Goal: Task Accomplishment & Management: Complete application form

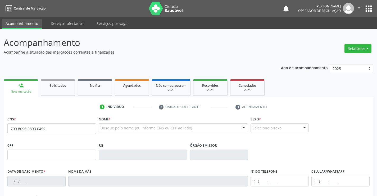
type input "709 8090 5893 0492"
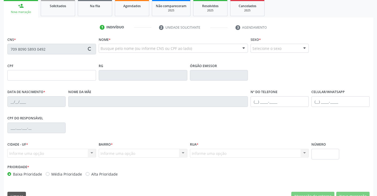
type input "050.164.005-39"
type input "28/02/1992"
type input "Decleide Nunes Galvao de Carvalho Menezes"
type input "(74) 99141-5581"
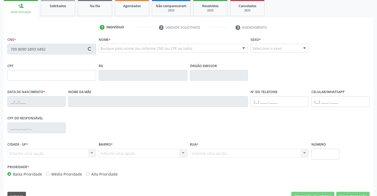
type input "40"
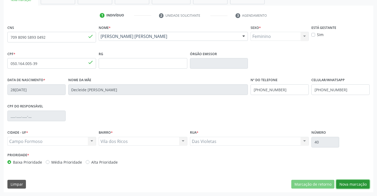
click at [350, 184] on button "Nova marcação" at bounding box center [352, 183] width 33 height 9
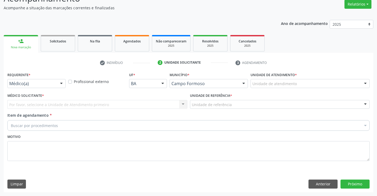
scroll to position [44, 0]
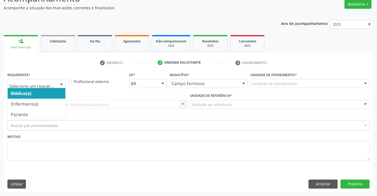
drag, startPoint x: 39, startPoint y: 84, endPoint x: 33, endPoint y: 110, distance: 27.2
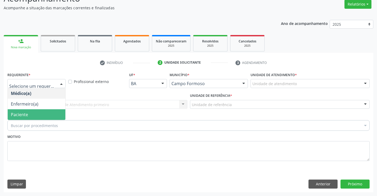
click at [29, 116] on span "Paciente" at bounding box center [37, 114] width 58 height 11
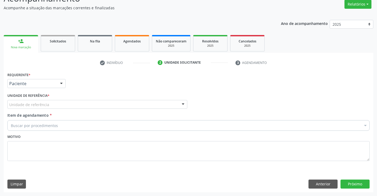
click at [85, 102] on div "Unidade de referência" at bounding box center [97, 104] width 180 height 9
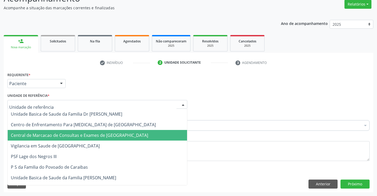
click at [87, 133] on span "Central de Marcacao de Consultas e Exames de [GEOGRAPHIC_DATA]" at bounding box center [79, 135] width 137 height 6
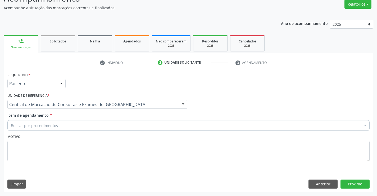
click at [104, 123] on div "Buscar por procedimentos" at bounding box center [188, 125] width 362 height 11
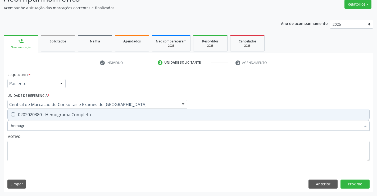
type input "hemogra"
click at [98, 118] on span "0202020380 - Hemograma Completo" at bounding box center [189, 114] width 362 height 11
checkbox Completo "true"
click at [88, 127] on input "hemogra" at bounding box center [186, 125] width 350 height 11
click at [87, 127] on input "hemogra" at bounding box center [186, 125] width 350 height 11
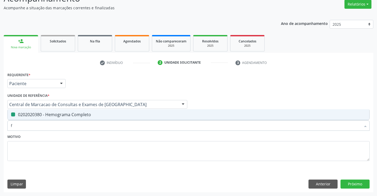
type input "fe"
checkbox Completo "false"
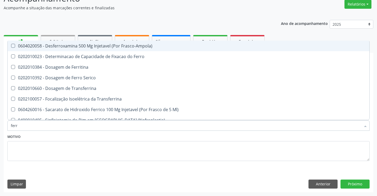
type input "ferro"
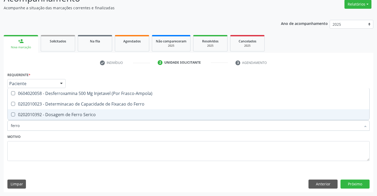
click at [83, 116] on div "0202010392 - Dosagem de Ferro Serico" at bounding box center [189, 114] width 356 height 4
checkbox Serico "true"
click at [76, 126] on input "ferro" at bounding box center [186, 125] width 350 height 11
type input "uri"
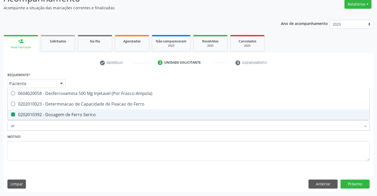
checkbox Serico "false"
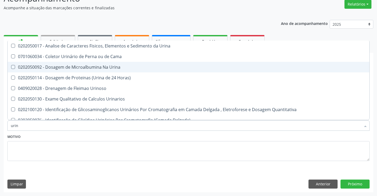
type input "urina"
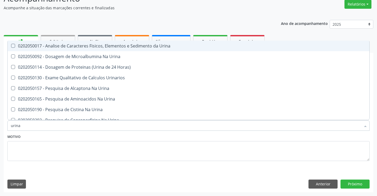
click at [108, 42] on span "0202050017 - Analise de Caracteres Fisicos, Elementos e Sedimento da Urina" at bounding box center [189, 46] width 362 height 11
checkbox Urina "true"
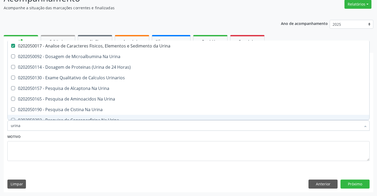
click at [54, 127] on input "urina" at bounding box center [186, 125] width 350 height 11
type input "gl"
checkbox Urina "false"
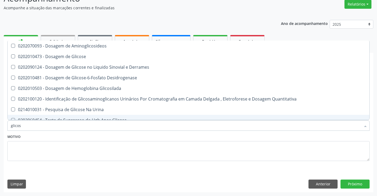
type input "glicose"
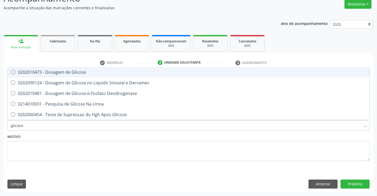
click at [44, 75] on span "0202010473 - Dosagem de Glicose" at bounding box center [189, 72] width 362 height 11
checkbox Glicose "true"
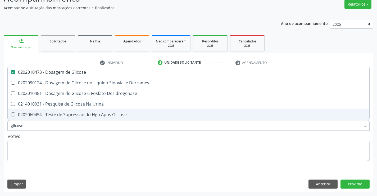
click at [30, 127] on input "glicose" at bounding box center [186, 125] width 350 height 11
type input "s"
checkbox Glicose "false"
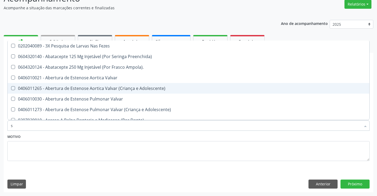
type input "si"
checkbox Trabalho "true"
checkbox Urina "false"
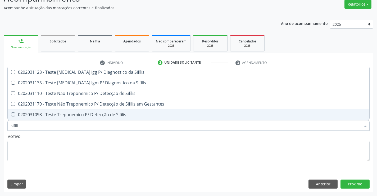
type input "sifilis"
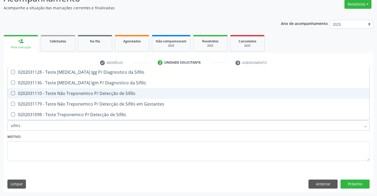
click at [52, 93] on div "0202031110 - Teste Não Treponemico P/ Detecção de Sifilis" at bounding box center [189, 93] width 356 height 4
checkbox Sifilis "true"
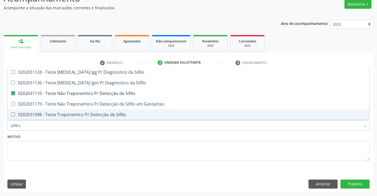
click at [43, 124] on input "sifilis" at bounding box center [186, 125] width 350 height 11
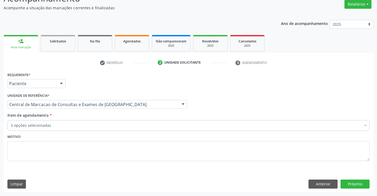
checkbox Completo "true"
checkbox Urina "true"
checkbox Glicose "true"
click at [357, 184] on button "Próximo" at bounding box center [355, 183] width 29 height 9
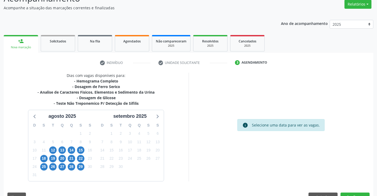
scroll to position [57, 0]
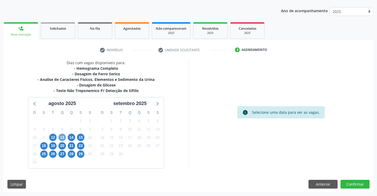
click at [63, 137] on span "13" at bounding box center [62, 136] width 7 height 7
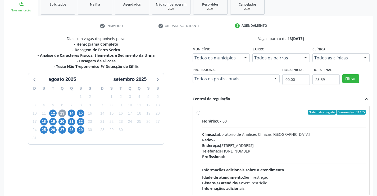
scroll to position [110, 0]
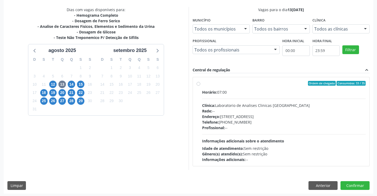
click at [306, 132] on div "Horário: 07:00 Clínica: Laboratorio de Analises Clinicas Sao Francisco Rede: --…" at bounding box center [284, 125] width 164 height 73
click at [200, 86] on input "Ordem de chegada Consumidos: 33 / 35 Horário: 07:00 Clínica: Laboratorio de Ana…" at bounding box center [199, 83] width 4 height 5
radio input "true"
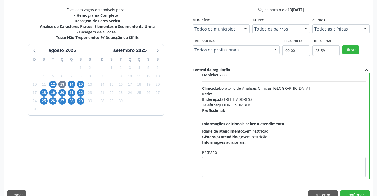
scroll to position [26, 0]
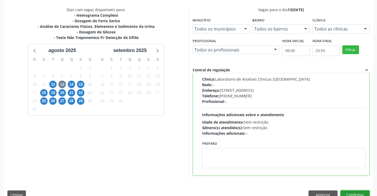
click at [350, 193] on button "Confirmar" at bounding box center [355, 194] width 29 height 9
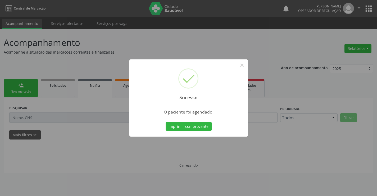
scroll to position [0, 0]
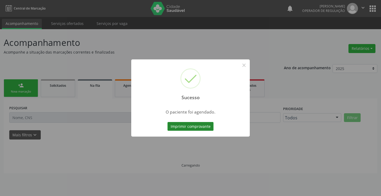
click at [191, 123] on button "Imprimir comprovante" at bounding box center [191, 126] width 46 height 9
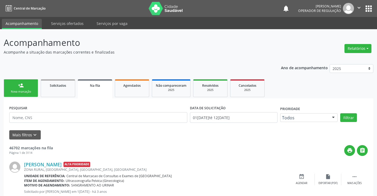
click at [29, 79] on link "person_add Nova marcação" at bounding box center [21, 88] width 34 height 18
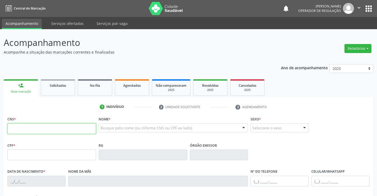
click at [51, 124] on input "text" at bounding box center [51, 128] width 89 height 11
click at [35, 131] on input "text" at bounding box center [51, 128] width 89 height 11
click at [32, 129] on input "text" at bounding box center [51, 128] width 89 height 11
type input "704 2062 2554 3886"
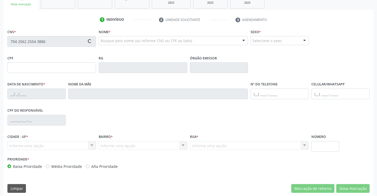
scroll to position [91, 0]
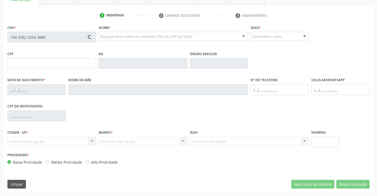
type input "0979957893"
type input "05/11/1984"
type input "(74) 99131-9203"
type input "S/N"
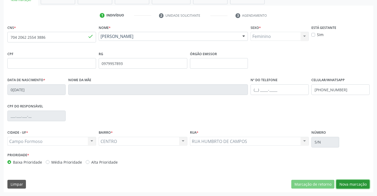
click at [358, 186] on button "Nova marcação" at bounding box center [352, 183] width 33 height 9
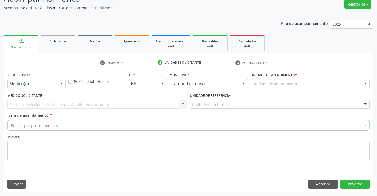
scroll to position [44, 0]
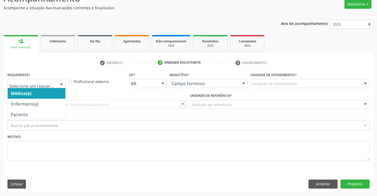
drag, startPoint x: 62, startPoint y: 83, endPoint x: 43, endPoint y: 114, distance: 36.1
click at [62, 83] on div at bounding box center [61, 83] width 8 height 9
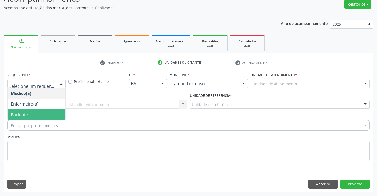
click at [41, 116] on span "Paciente" at bounding box center [37, 114] width 58 height 11
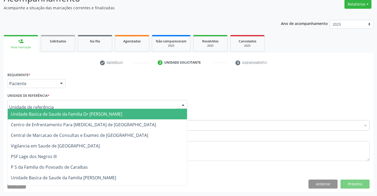
drag, startPoint x: 80, startPoint y: 102, endPoint x: 75, endPoint y: 123, distance: 21.1
click at [80, 103] on div at bounding box center [97, 104] width 180 height 9
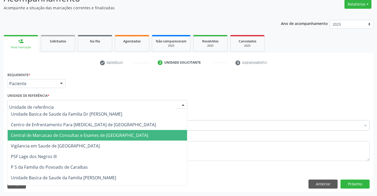
drag, startPoint x: 75, startPoint y: 131, endPoint x: 80, endPoint y: 128, distance: 6.4
click at [75, 132] on span "Central de Marcacao de Consultas e Exames de [GEOGRAPHIC_DATA]" at bounding box center [97, 135] width 179 height 11
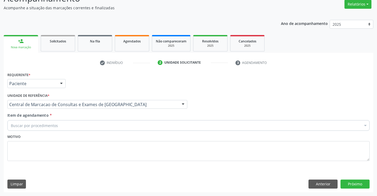
click at [91, 122] on div "Buscar por procedimentos" at bounding box center [188, 125] width 362 height 11
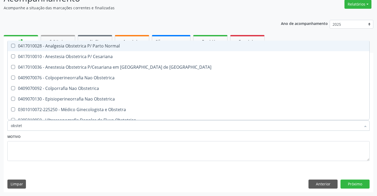
type input "obstetr"
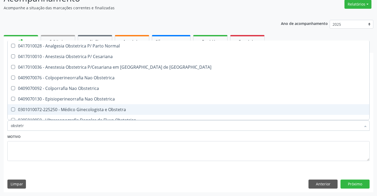
click at [94, 110] on div "0301010072-225250 - Médico Ginecologista e Obstetra" at bounding box center [189, 109] width 356 height 4
checkbox Obstetra "true"
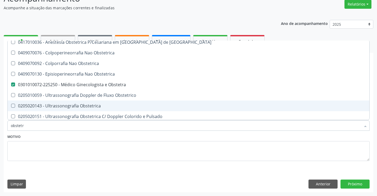
scroll to position [27, 0]
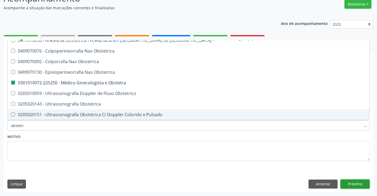
click at [357, 184] on button "Próximo" at bounding box center [355, 183] width 29 height 9
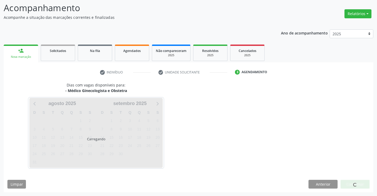
scroll to position [0, 0]
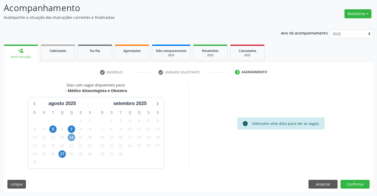
click at [74, 137] on span "14" at bounding box center [71, 136] width 7 height 7
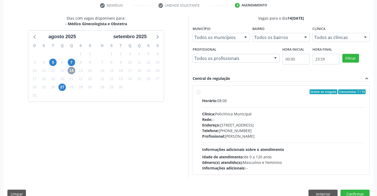
scroll to position [111, 0]
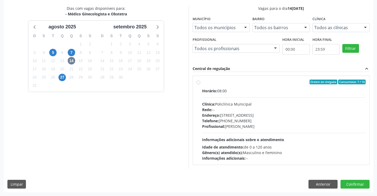
click at [224, 113] on div "Endereço: [STREET_ADDRESS]" at bounding box center [284, 115] width 164 height 6
click at [200, 84] on input "Ordem de chegada Consumidos: 7 / 16 Horário: 08:00 Clínica: Policlínica Municip…" at bounding box center [199, 81] width 4 height 5
radio input "true"
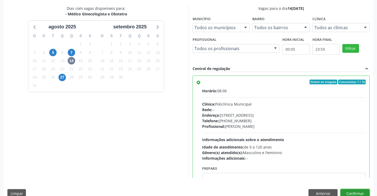
click at [350, 191] on button "Confirmar" at bounding box center [355, 193] width 29 height 9
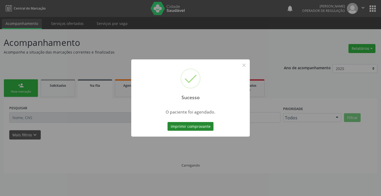
click at [208, 127] on button "Imprimir comprovante" at bounding box center [191, 126] width 46 height 9
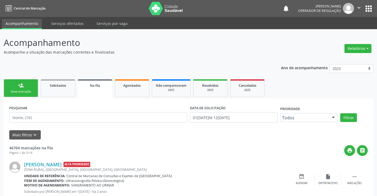
click at [13, 93] on div "Nova marcação" at bounding box center [21, 91] width 26 height 4
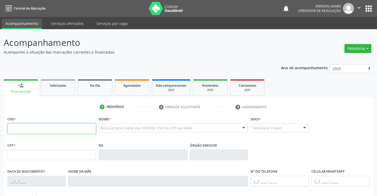
drag, startPoint x: 64, startPoint y: 128, endPoint x: 58, endPoint y: 124, distance: 6.9
click at [64, 128] on input "text" at bounding box center [51, 128] width 89 height 11
paste input "704 2062 2554 3886"
type input "704 2062 2554 3886"
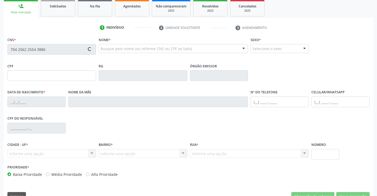
type input "0979957893"
type input "05/11/1984"
type input "(74) 99131-9203"
type input "018.642.635-63"
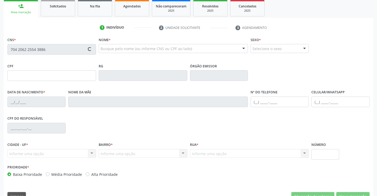
type input "S/N"
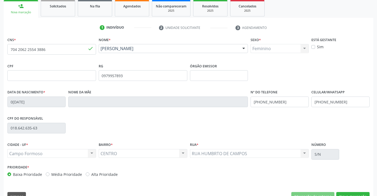
scroll to position [91, 0]
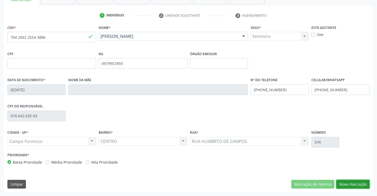
drag, startPoint x: 361, startPoint y: 181, endPoint x: 344, endPoint y: 183, distance: 17.3
click at [361, 181] on button "Nova marcação" at bounding box center [352, 183] width 33 height 9
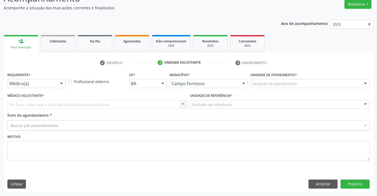
scroll to position [44, 0]
drag, startPoint x: 58, startPoint y: 83, endPoint x: 50, endPoint y: 107, distance: 24.9
click at [56, 86] on div "Médico(a) Médico(a) Enfermeiro(a) Paciente Nenhum resultado encontrado para: " …" at bounding box center [36, 83] width 58 height 9
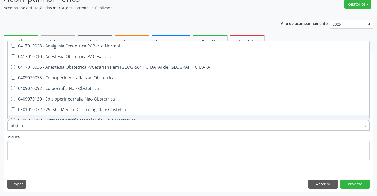
type input "obstet"
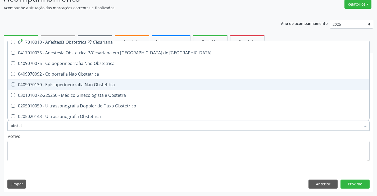
scroll to position [27, 0]
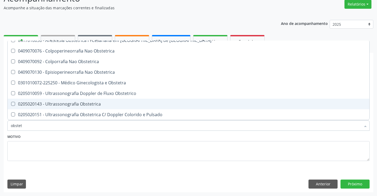
click at [55, 102] on div "0205020143 - Ultrassonografia Obstetrica" at bounding box center [189, 104] width 356 height 4
checkbox Obstetrica "true"
click at [348, 180] on button "Próximo" at bounding box center [355, 183] width 29 height 9
checkbox Cesariana "true"
checkbox Obstetrica "false"
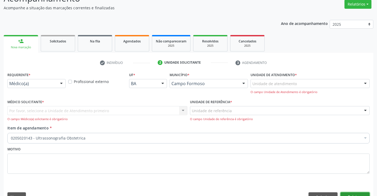
scroll to position [0, 0]
click at [84, 112] on div "Por favor, selecione a Unidade de Atendimento primeiro Nenhum resultado encontr…" at bounding box center [97, 113] width 180 height 15
click at [178, 108] on div "Por favor, selecione a Unidade de Atendimento primeiro Nenhum resultado encontr…" at bounding box center [97, 113] width 180 height 15
drag, startPoint x: 47, startPoint y: 83, endPoint x: 44, endPoint y: 100, distance: 17.5
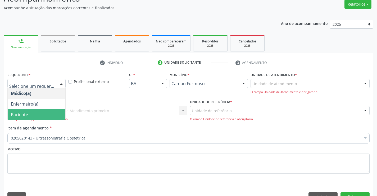
click at [38, 114] on span "Paciente" at bounding box center [37, 114] width 58 height 11
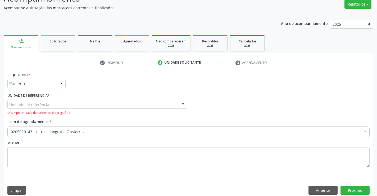
click at [129, 106] on div "Unidade de referência" at bounding box center [97, 104] width 180 height 9
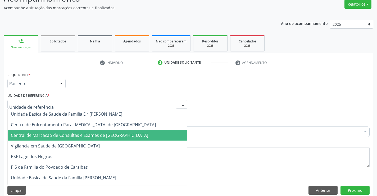
click at [127, 133] on span "Central de Marcacao de Consultas e Exames de [GEOGRAPHIC_DATA]" at bounding box center [79, 135] width 137 height 6
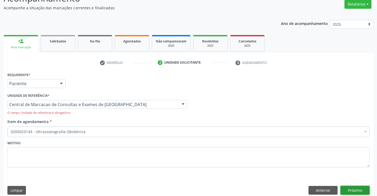
click at [355, 190] on button "Próximo" at bounding box center [355, 190] width 29 height 9
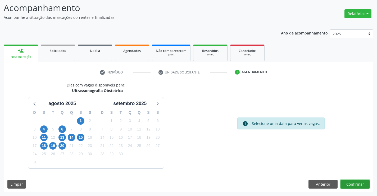
click at [357, 182] on button "Confirmar" at bounding box center [355, 183] width 29 height 9
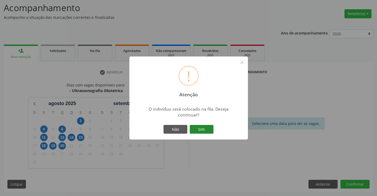
click at [213, 129] on button "Sim" at bounding box center [202, 129] width 24 height 9
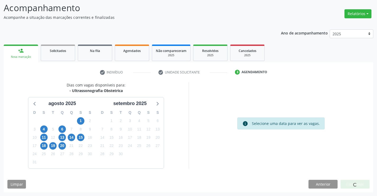
scroll to position [0, 0]
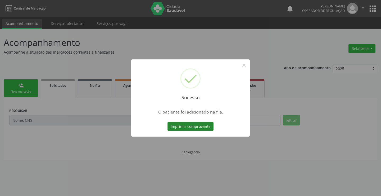
click at [203, 126] on button "Imprimir comprovante" at bounding box center [191, 126] width 46 height 9
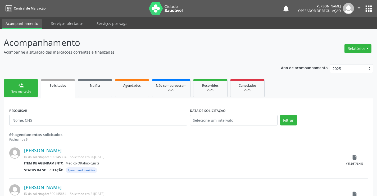
drag, startPoint x: 32, startPoint y: 85, endPoint x: 41, endPoint y: 91, distance: 11.4
click at [31, 85] on link "person_add Nova marcação" at bounding box center [21, 88] width 34 height 18
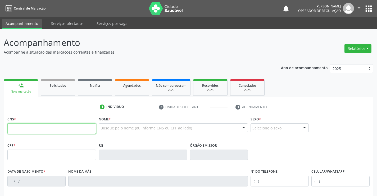
click at [40, 132] on input "text" at bounding box center [51, 128] width 89 height 11
type input "700 0028 7491 8606"
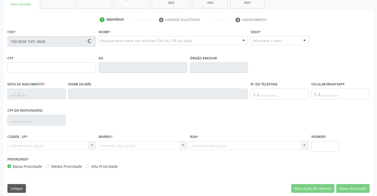
scroll to position [91, 0]
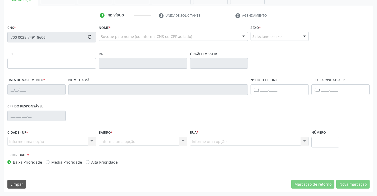
type input "0317162373"
type input "19/07/1960"
type input "(74) 98858-7897"
type input "S/N"
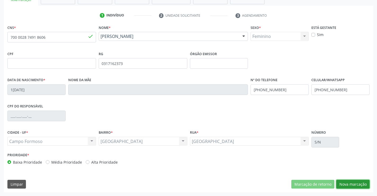
click at [361, 185] on button "Nova marcação" at bounding box center [352, 183] width 33 height 9
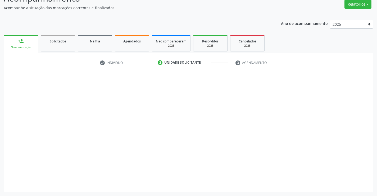
scroll to position [44, 0]
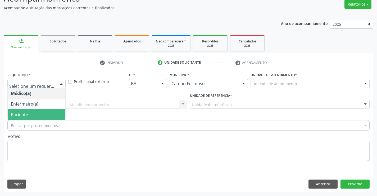
click at [22, 113] on span "Paciente" at bounding box center [19, 114] width 17 height 6
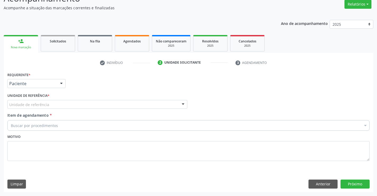
click at [86, 100] on div "Unidade de referência" at bounding box center [97, 104] width 180 height 9
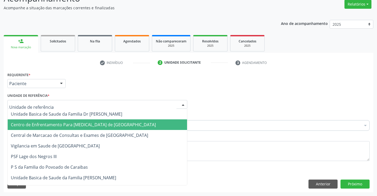
click at [95, 132] on span "Central de Marcacao de Consultas e Exames de [GEOGRAPHIC_DATA]" at bounding box center [97, 135] width 179 height 11
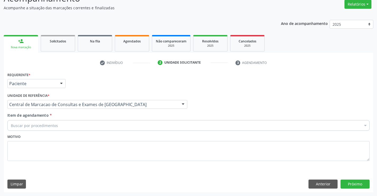
click at [114, 122] on div "Buscar por procedimentos" at bounding box center [188, 125] width 362 height 11
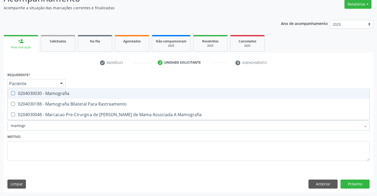
type input "mamogra"
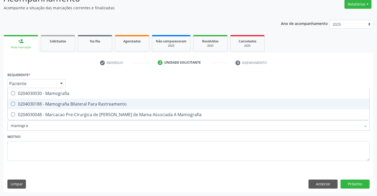
click at [116, 105] on div "0204030188 - Mamografia Bilateral Para Rastreamento" at bounding box center [189, 104] width 356 height 4
checkbox Rastreamento "true"
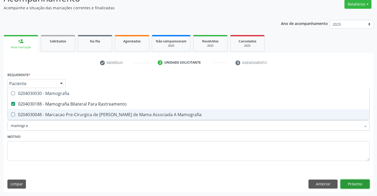
click at [351, 182] on button "Próximo" at bounding box center [355, 183] width 29 height 9
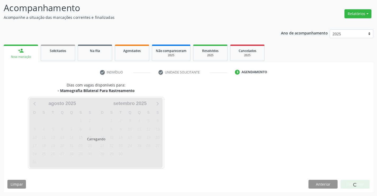
scroll to position [35, 0]
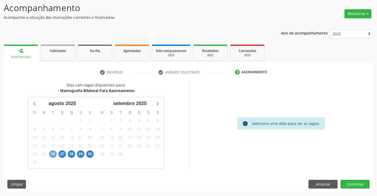
click at [54, 153] on span "26" at bounding box center [52, 153] width 7 height 7
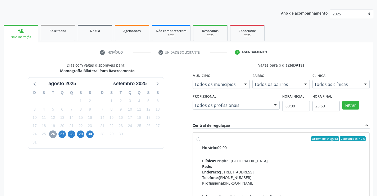
scroll to position [111, 0]
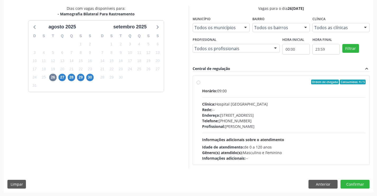
click at [266, 101] on div "Clínica: Hospital Sao Francisco" at bounding box center [284, 104] width 164 height 6
click at [200, 84] on input "Ordem de chegada Consumidos: 4 / 5 Horário: 09:00 Clínica: Hospital Sao Francis…" at bounding box center [199, 81] width 4 height 5
radio input "true"
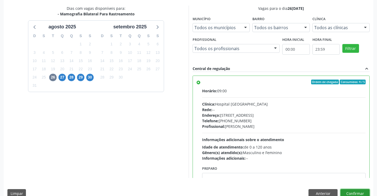
click at [364, 191] on button "Confirmar" at bounding box center [355, 193] width 29 height 9
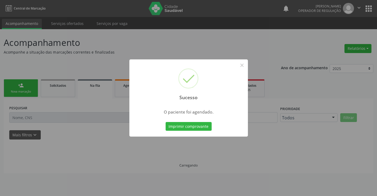
scroll to position [0, 0]
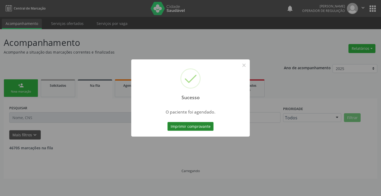
click at [211, 123] on button "Imprimir comprovante" at bounding box center [191, 126] width 46 height 9
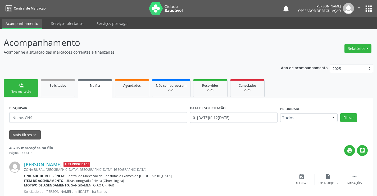
click at [28, 89] on link "person_add Nova marcação" at bounding box center [21, 88] width 34 height 18
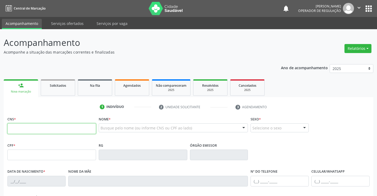
click at [27, 128] on input "text" at bounding box center [51, 128] width 89 height 11
click at [46, 124] on input "text" at bounding box center [51, 128] width 89 height 11
type input "700 8079 8776 2080"
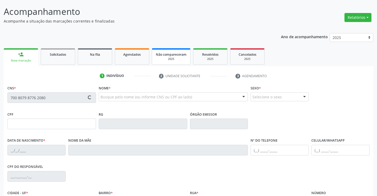
scroll to position [79, 0]
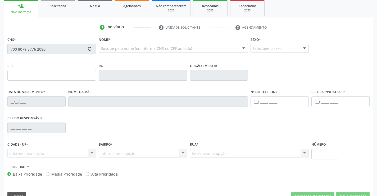
type input "13/11/1959"
type input "(74) 99919-2149"
type input "S/N"
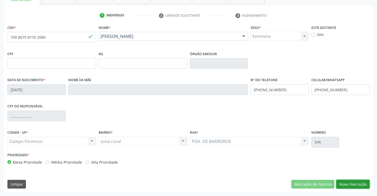
click at [358, 183] on button "Nova marcação" at bounding box center [352, 183] width 33 height 9
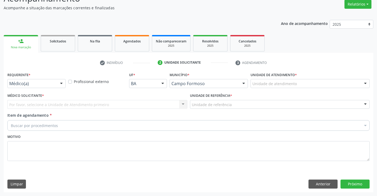
scroll to position [44, 0]
drag, startPoint x: 56, startPoint y: 83, endPoint x: 45, endPoint y: 104, distance: 23.3
click at [56, 83] on div "Médico(a) Médico(a) Enfermeiro(a) Paciente Nenhum resultado encontrado para: " …" at bounding box center [36, 83] width 58 height 9
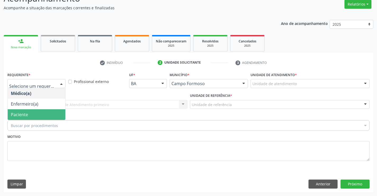
drag, startPoint x: 38, startPoint y: 115, endPoint x: 50, endPoint y: 112, distance: 12.4
click at [39, 115] on span "Paciente" at bounding box center [37, 114] width 58 height 11
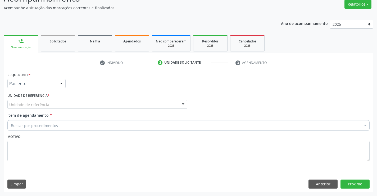
drag, startPoint x: 69, startPoint y: 106, endPoint x: 72, endPoint y: 124, distance: 17.9
click at [69, 107] on div "Unidade de referência" at bounding box center [97, 104] width 180 height 9
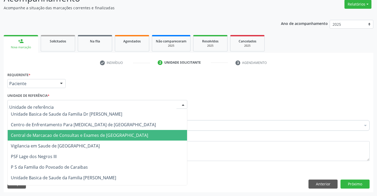
click at [73, 134] on span "Central de Marcacao de Consultas e Exames de [GEOGRAPHIC_DATA]" at bounding box center [79, 135] width 137 height 6
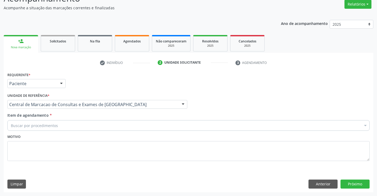
click at [99, 123] on div "Buscar por procedimentos" at bounding box center [188, 125] width 362 height 11
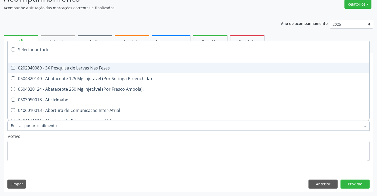
click at [104, 126] on input "Item de agendamento *" at bounding box center [186, 125] width 350 height 11
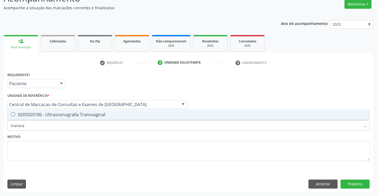
type input "transvag"
click at [103, 118] on span "0205020186 - Ultrassonografia Transvaginal" at bounding box center [189, 114] width 362 height 11
checkbox Transvaginal "true"
click at [353, 181] on button "Próximo" at bounding box center [355, 183] width 29 height 9
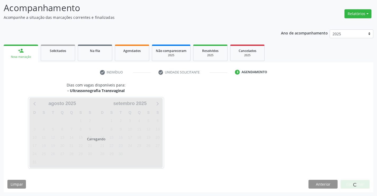
scroll to position [35, 0]
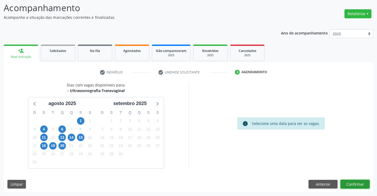
click at [362, 183] on button "Confirmar" at bounding box center [355, 183] width 29 height 9
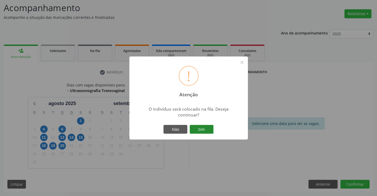
click at [206, 125] on button "Sim" at bounding box center [202, 129] width 24 height 9
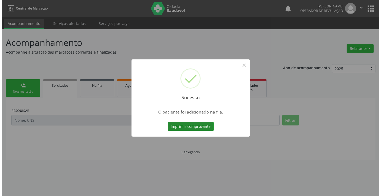
scroll to position [0, 0]
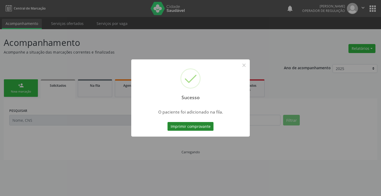
click at [198, 127] on button "Imprimir comprovante" at bounding box center [191, 126] width 46 height 9
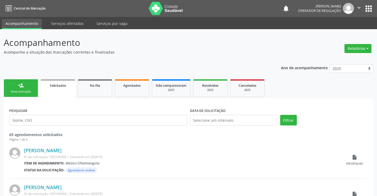
click at [32, 85] on link "person_add Nova marcação" at bounding box center [21, 88] width 34 height 18
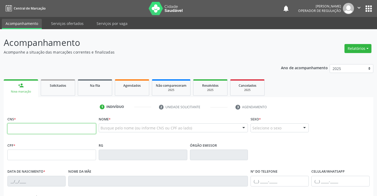
click at [55, 131] on input "text" at bounding box center [51, 128] width 89 height 11
click at [62, 128] on input "text" at bounding box center [51, 128] width 89 height 11
type input "709 0008 7646 4213"
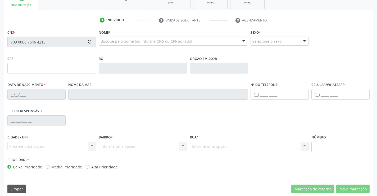
scroll to position [91, 0]
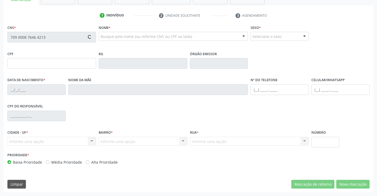
type input "0436349400"
type input "[DATE]"
type input "[PHONE_NUMBER]"
type input "(74) 99144-8721"
type input "S/N"
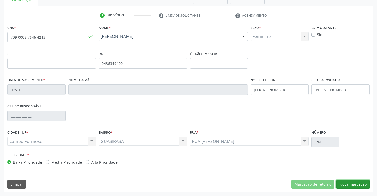
click at [350, 187] on button "Nova marcação" at bounding box center [352, 183] width 33 height 9
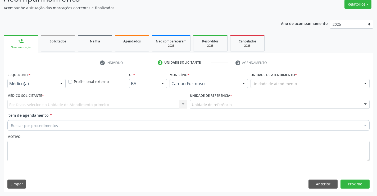
scroll to position [44, 0]
drag, startPoint x: 63, startPoint y: 83, endPoint x: 37, endPoint y: 110, distance: 37.2
click at [62, 83] on div at bounding box center [61, 83] width 8 height 9
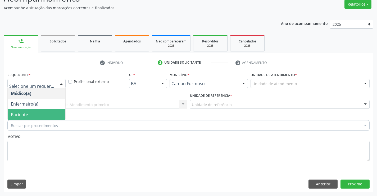
drag, startPoint x: 37, startPoint y: 112, endPoint x: 79, endPoint y: 106, distance: 43.2
click at [37, 112] on span "Paciente" at bounding box center [37, 114] width 58 height 11
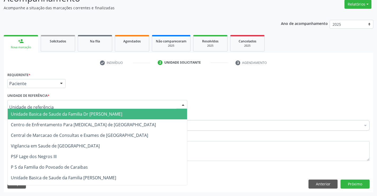
drag, startPoint x: 80, startPoint y: 106, endPoint x: 87, endPoint y: 127, distance: 22.4
click at [80, 106] on div at bounding box center [97, 104] width 180 height 9
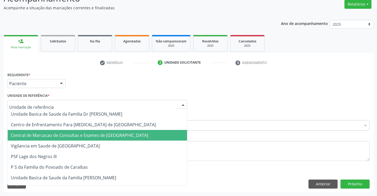
click at [84, 135] on span "Central de Marcacao de Consultas e Exames de [GEOGRAPHIC_DATA]" at bounding box center [79, 135] width 137 height 6
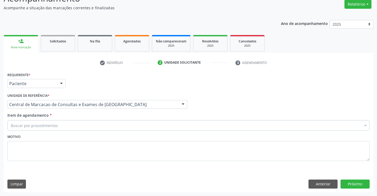
click at [102, 126] on div "Buscar por procedimentos" at bounding box center [188, 125] width 362 height 11
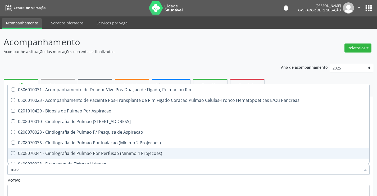
scroll to position [0, 0]
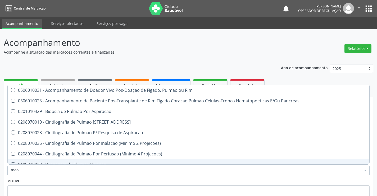
click at [39, 172] on input "mao" at bounding box center [186, 169] width 350 height 11
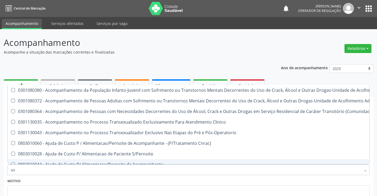
type input "usg"
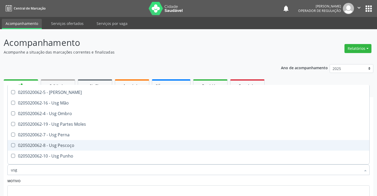
scroll to position [79, 0]
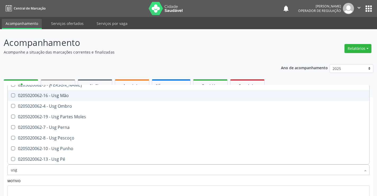
click at [60, 96] on div "0205020062-16 - Usg Mão" at bounding box center [189, 95] width 356 height 4
checkbox Mão "true"
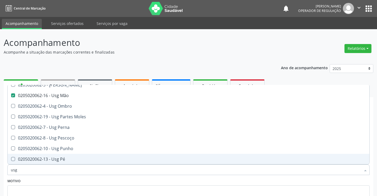
click at [36, 169] on input "usg" at bounding box center [186, 169] width 350 height 11
type input "o"
checkbox Mão "false"
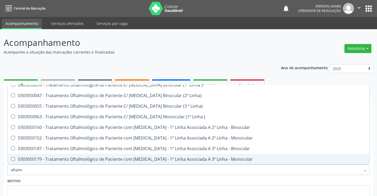
type input "oftalmo"
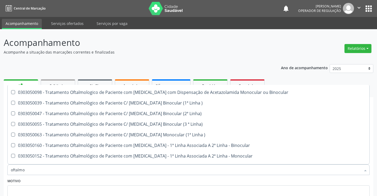
scroll to position [26, 0]
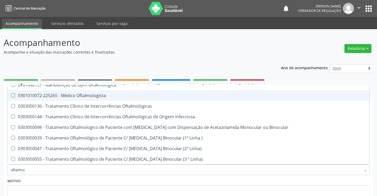
click at [102, 95] on div "0301010072-225265 - Médico Oftalmologista" at bounding box center [189, 95] width 356 height 4
checkbox Oftalmologista "true"
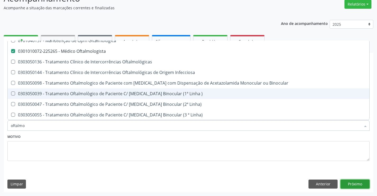
click at [359, 187] on button "Próximo" at bounding box center [355, 183] width 29 height 9
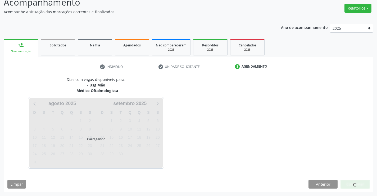
scroll to position [44, 0]
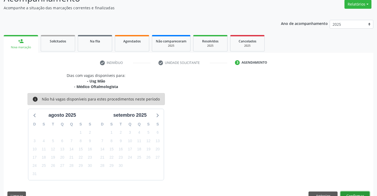
click at [348, 195] on button "Confirmar" at bounding box center [355, 195] width 29 height 9
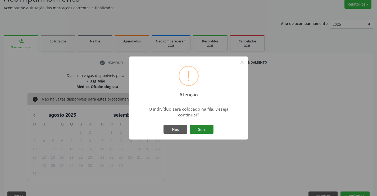
click at [206, 129] on button "Sim" at bounding box center [202, 129] width 24 height 9
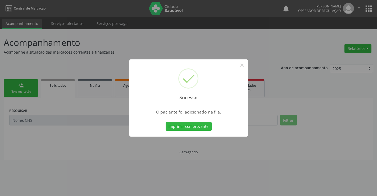
scroll to position [0, 0]
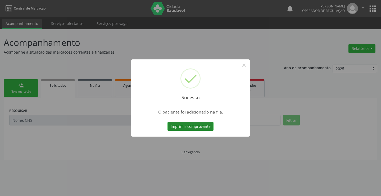
click at [204, 127] on button "Imprimir comprovante" at bounding box center [191, 126] width 46 height 9
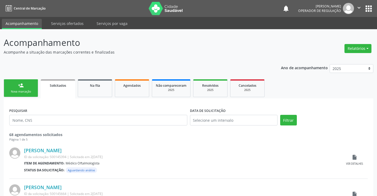
click at [22, 93] on div "Nova marcação" at bounding box center [21, 91] width 26 height 4
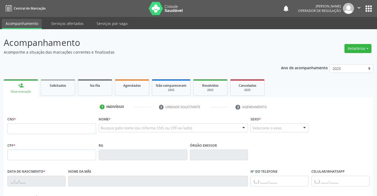
click at [55, 134] on fieldset "CNS *" at bounding box center [51, 126] width 89 height 23
click at [56, 128] on input "text" at bounding box center [51, 128] width 89 height 11
click at [74, 127] on input "text" at bounding box center [51, 128] width 89 height 11
type input "700 0037 0437 2506"
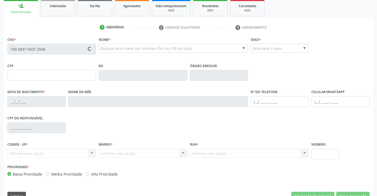
type input "1117501485"
type input "08/11/1979"
type input "(74) 99949-1686"
type input "(74) 3645-3639"
type input "999.923.615-49"
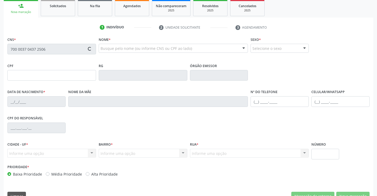
type input "S/N"
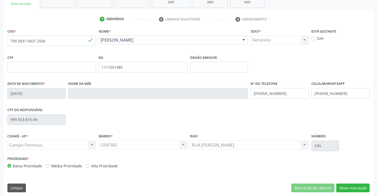
scroll to position [91, 0]
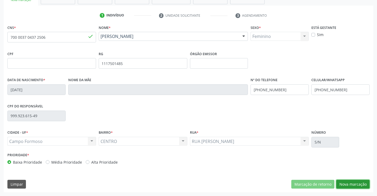
click at [362, 185] on button "Nova marcação" at bounding box center [352, 183] width 33 height 9
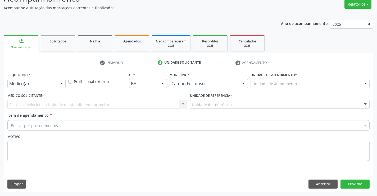
scroll to position [44, 0]
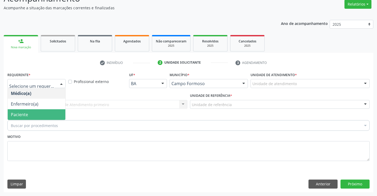
click at [28, 114] on span "Paciente" at bounding box center [37, 114] width 58 height 11
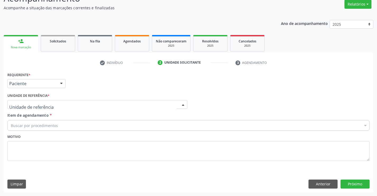
click at [94, 107] on div at bounding box center [97, 104] width 180 height 9
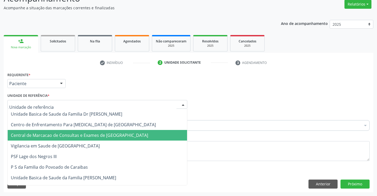
drag, startPoint x: 95, startPoint y: 135, endPoint x: 117, endPoint y: 126, distance: 23.8
click at [95, 135] on span "Central de Marcacao de Consultas e Exames de [GEOGRAPHIC_DATA]" at bounding box center [79, 135] width 137 height 6
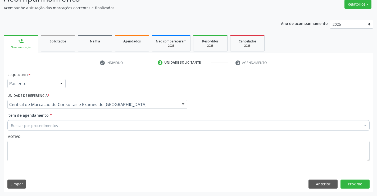
click at [119, 123] on div "Buscar por procedimentos" at bounding box center [188, 125] width 362 height 11
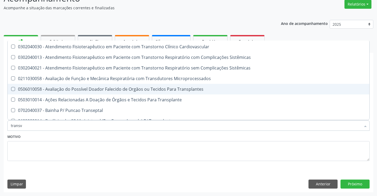
scroll to position [59, 0]
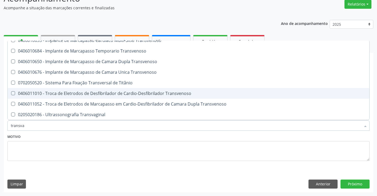
type input "transvag"
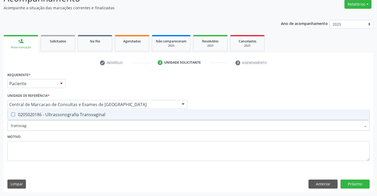
click at [110, 111] on span "0205020186 - Ultrassonografia Transvaginal" at bounding box center [189, 114] width 362 height 11
checkbox Transvaginal "true"
click at [359, 186] on button "Próximo" at bounding box center [355, 183] width 29 height 9
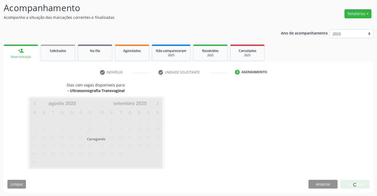
scroll to position [35, 0]
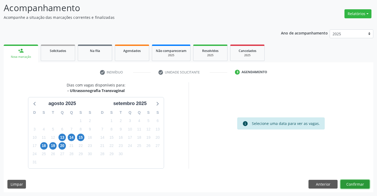
click at [352, 185] on button "Confirmar" at bounding box center [355, 183] width 29 height 9
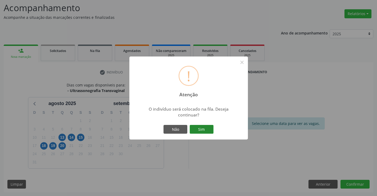
click at [205, 127] on button "Sim" at bounding box center [202, 129] width 24 height 9
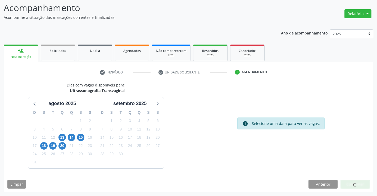
scroll to position [0, 0]
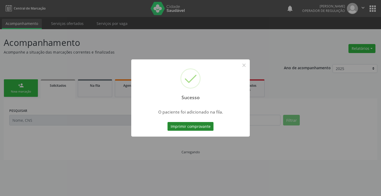
click at [200, 127] on button "Imprimir comprovante" at bounding box center [191, 126] width 46 height 9
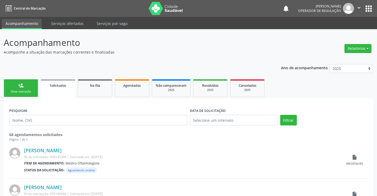
click at [27, 86] on link "person_add Nova marcação" at bounding box center [21, 88] width 34 height 18
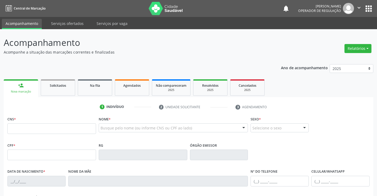
drag, startPoint x: 29, startPoint y: 117, endPoint x: 30, endPoint y: 126, distance: 9.3
click at [29, 117] on div "CNS *" at bounding box center [51, 124] width 89 height 19
click at [29, 133] on input "text" at bounding box center [51, 128] width 89 height 11
paste input "700 0037 0437 2506"
type input "700 0037 0437 2506"
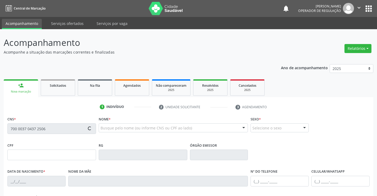
type input "1117501485"
type input "08/11/1979"
type input "(74) 99949-1686"
type input "(74) 3645-3639"
type input "999.923.615-49"
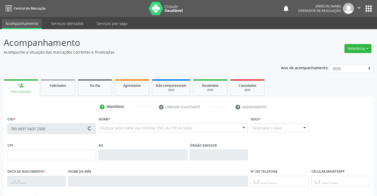
type input "S/N"
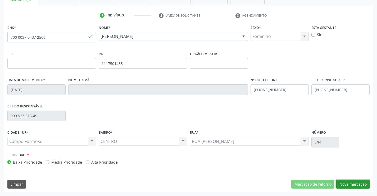
click at [354, 185] on button "Nova marcação" at bounding box center [352, 183] width 33 height 9
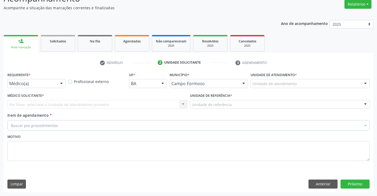
scroll to position [44, 0]
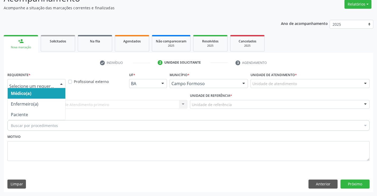
click at [52, 80] on div at bounding box center [36, 83] width 58 height 9
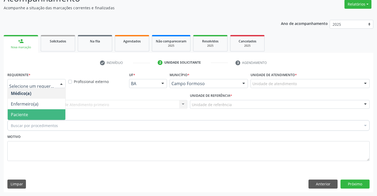
click at [44, 111] on span "Paciente" at bounding box center [37, 114] width 58 height 11
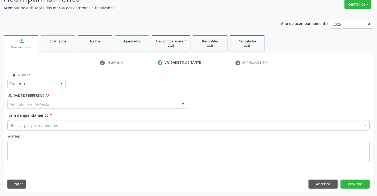
click at [81, 102] on div "Unidade de referência" at bounding box center [97, 104] width 180 height 9
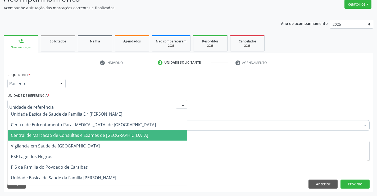
click at [88, 135] on span "Central de Marcacao de Consultas e Exames de [GEOGRAPHIC_DATA]" at bounding box center [79, 135] width 137 height 6
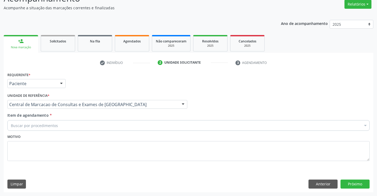
click at [97, 125] on div "Buscar por procedimentos" at bounding box center [188, 125] width 362 height 11
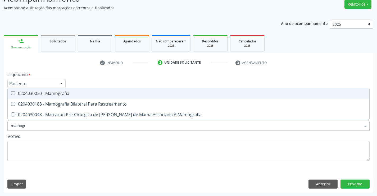
type input "mamogra"
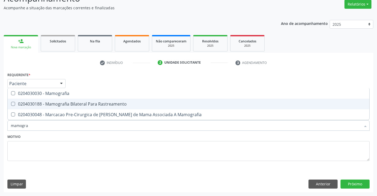
click at [99, 104] on div "0204030188 - Mamografia Bilateral Para Rastreamento" at bounding box center [189, 104] width 356 height 4
checkbox Rastreamento "true"
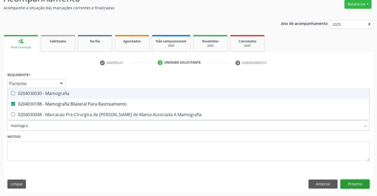
click at [356, 181] on button "Próximo" at bounding box center [355, 183] width 29 height 9
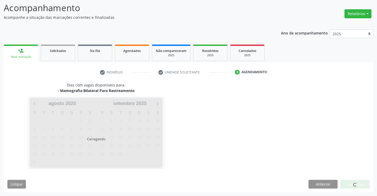
scroll to position [35, 0]
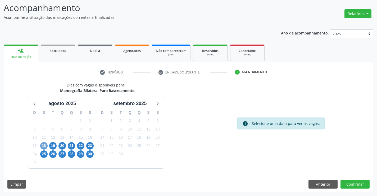
click at [44, 145] on span "18" at bounding box center [43, 145] width 7 height 7
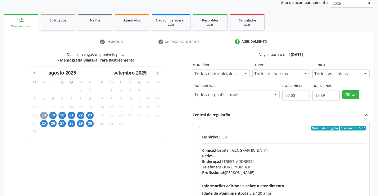
scroll to position [111, 0]
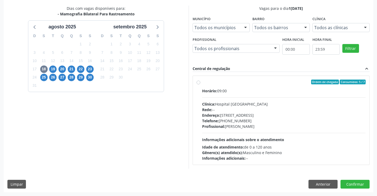
click at [241, 110] on div "Rede: --" at bounding box center [284, 110] width 164 height 6
click at [200, 84] on input "Ordem de chegada Consumidos: 5 / 7 Horário: 09:00 Clínica: Hospital Sao Francis…" at bounding box center [199, 81] width 4 height 5
radio input "true"
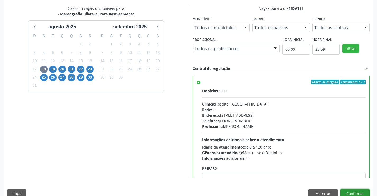
click at [346, 190] on button "Confirmar" at bounding box center [355, 193] width 29 height 9
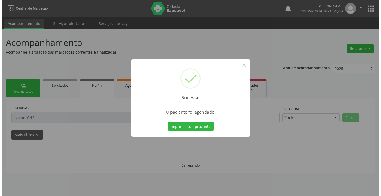
scroll to position [0, 0]
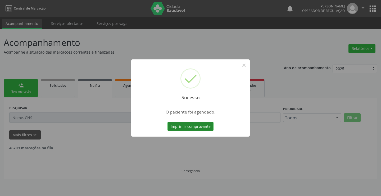
click at [202, 124] on button "Imprimir comprovante" at bounding box center [191, 126] width 46 height 9
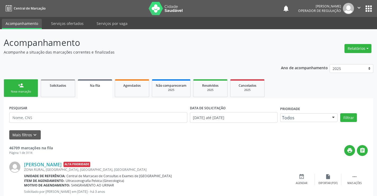
click at [24, 82] on link "person_add Nova marcação" at bounding box center [21, 88] width 34 height 18
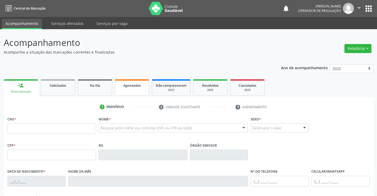
click at [124, 87] on span "Agendados" at bounding box center [131, 85] width 17 height 5
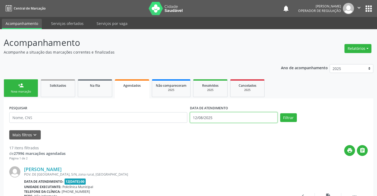
click at [233, 112] on input "12/08/2025" at bounding box center [234, 117] width 88 height 11
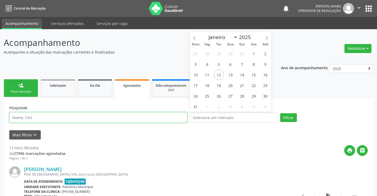
click at [140, 113] on input "text" at bounding box center [98, 117] width 178 height 11
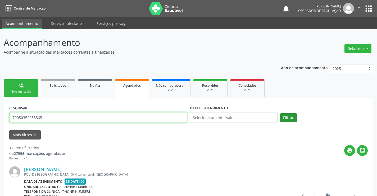
type input "700503522885651"
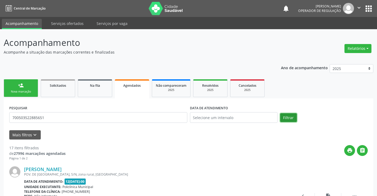
click at [288, 116] on button "Filtrar" at bounding box center [288, 117] width 17 height 9
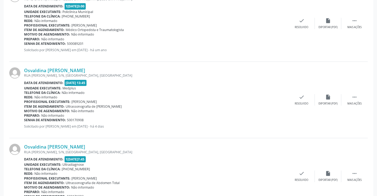
scroll to position [279, 0]
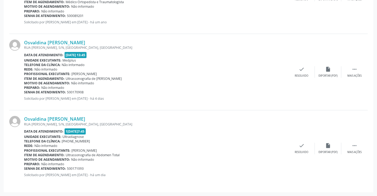
drag, startPoint x: 196, startPoint y: 174, endPoint x: 261, endPoint y: 200, distance: 69.4
drag, startPoint x: 261, startPoint y: 200, endPoint x: 251, endPoint y: 37, distance: 163.1
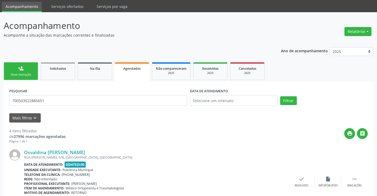
scroll to position [0, 0]
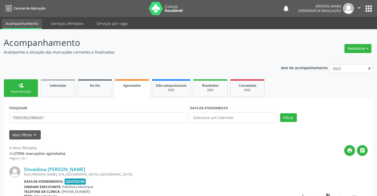
click at [23, 90] on div "Nova marcação" at bounding box center [21, 91] width 26 height 4
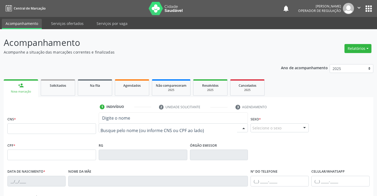
click at [136, 131] on div at bounding box center [174, 127] width 150 height 9
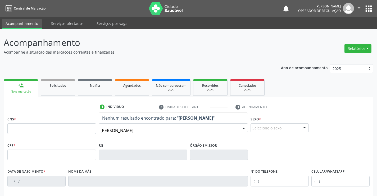
type input "alessandra"
click at [142, 135] on input "alessandra" at bounding box center [169, 130] width 137 height 11
type input "alessandra marqu"
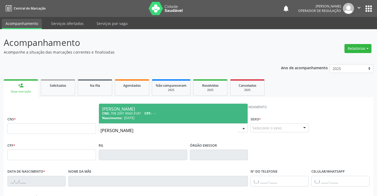
click at [145, 109] on div "Alessandra Marques Faustino" at bounding box center [173, 109] width 143 height 4
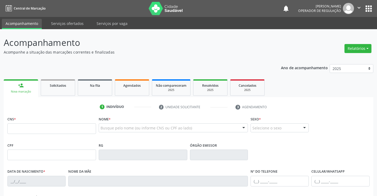
type input "708 2091 9043 3147"
type input "0754293491"
type input "14/01/1980"
type input "S/N"
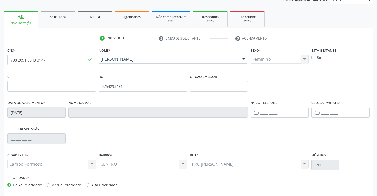
scroll to position [91, 0]
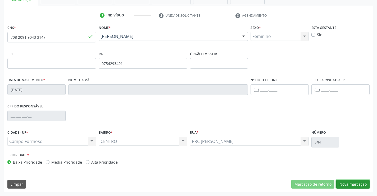
click at [356, 183] on button "Nova marcação" at bounding box center [352, 183] width 33 height 9
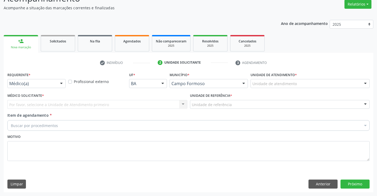
scroll to position [44, 0]
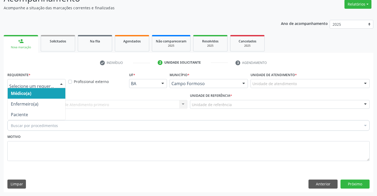
click at [60, 85] on div at bounding box center [61, 83] width 8 height 9
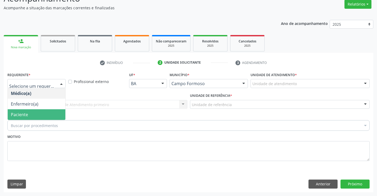
click at [37, 116] on span "Paciente" at bounding box center [37, 114] width 58 height 11
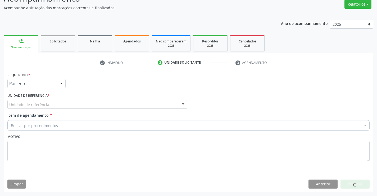
click at [82, 101] on div "Unidade de referência" at bounding box center [97, 104] width 180 height 9
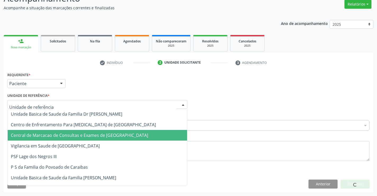
drag, startPoint x: 78, startPoint y: 138, endPoint x: 83, endPoint y: 131, distance: 8.1
click at [78, 137] on span "Central de Marcacao de Consultas e Exames de [GEOGRAPHIC_DATA]" at bounding box center [79, 135] width 137 height 6
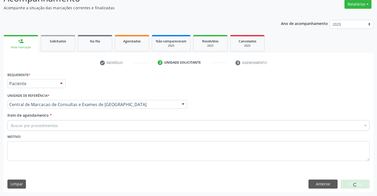
click at [93, 125] on div "Buscar por procedimentos" at bounding box center [188, 125] width 362 height 11
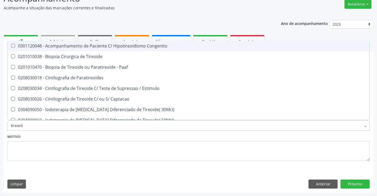
type input "tireoide"
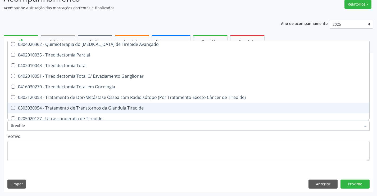
scroll to position [101, 0]
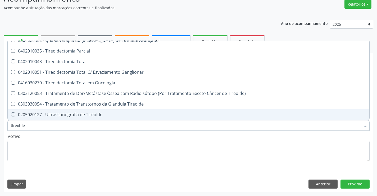
drag, startPoint x: 81, startPoint y: 115, endPoint x: 157, endPoint y: 126, distance: 76.5
click at [81, 115] on div "0205020127 - Ultrassonografia de Tireoide" at bounding box center [189, 114] width 356 height 4
checkbox Tireoide "true"
click at [351, 185] on button "Próximo" at bounding box center [355, 183] width 29 height 9
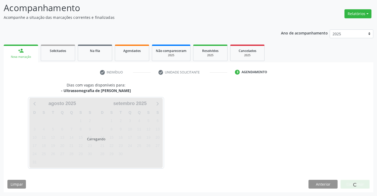
scroll to position [0, 0]
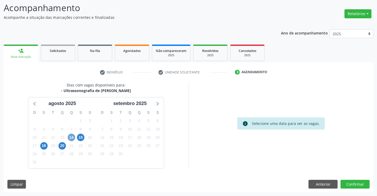
click at [71, 133] on span "14" at bounding box center [71, 136] width 7 height 7
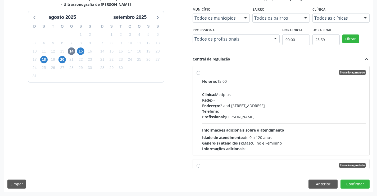
click at [261, 96] on div "Clínica: Medplus" at bounding box center [284, 95] width 164 height 6
click at [200, 75] on input "Horário agendado Horário: 15:00 Clínica: Medplus Rede: -- Endereço: 2 and S 204…" at bounding box center [199, 72] width 4 height 5
radio input "true"
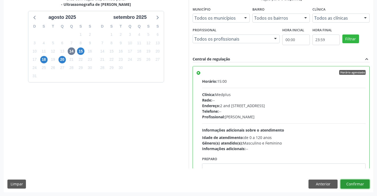
click at [353, 180] on button "Confirmar" at bounding box center [355, 183] width 29 height 9
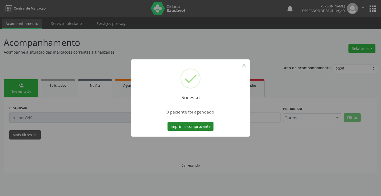
click at [197, 127] on button "Imprimir comprovante" at bounding box center [191, 126] width 46 height 9
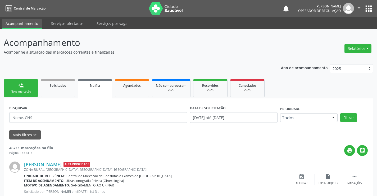
click at [25, 92] on div "Nova marcação" at bounding box center [21, 91] width 26 height 4
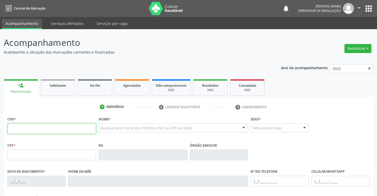
click at [31, 132] on input "text" at bounding box center [51, 128] width 89 height 11
type input "709 2052 7960 0039"
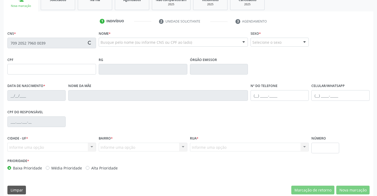
scroll to position [91, 0]
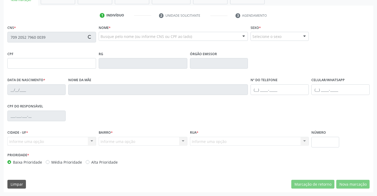
type input "1139417142"
type input "10/05/1992"
type input "(74) 9124-5469"
type input "062.187.775-10"
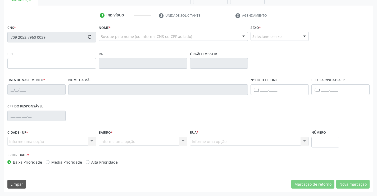
type input "39"
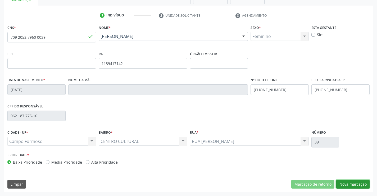
click at [359, 187] on button "Nova marcação" at bounding box center [352, 183] width 33 height 9
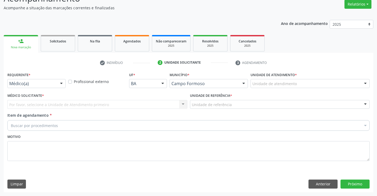
click at [54, 89] on div "Requerente * Médico(a) Médico(a) Enfermeiro(a) Paciente Nenhum resultado encont…" at bounding box center [36, 81] width 61 height 21
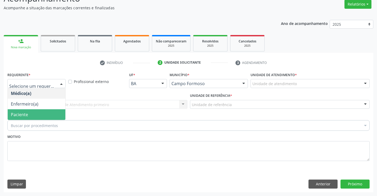
click at [45, 115] on span "Paciente" at bounding box center [37, 114] width 58 height 11
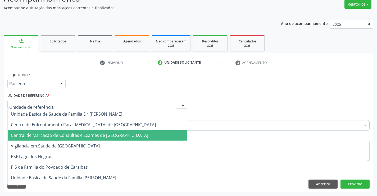
click at [46, 139] on span "Central de Marcacao de Consultas e Exames de [GEOGRAPHIC_DATA]" at bounding box center [97, 135] width 179 height 11
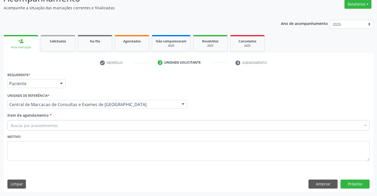
click at [60, 126] on div "Buscar por procedimentos" at bounding box center [188, 125] width 362 height 11
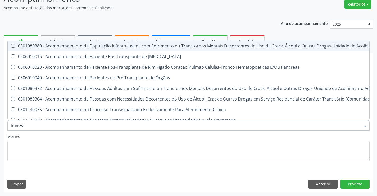
type input "transvag"
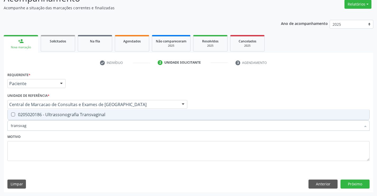
click at [69, 119] on span "0205020186 - Ultrassonografia Transvaginal" at bounding box center [189, 114] width 362 height 11
checkbox Transvaginal "true"
click at [359, 183] on button "Próximo" at bounding box center [355, 183] width 29 height 9
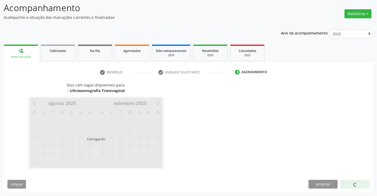
scroll to position [35, 0]
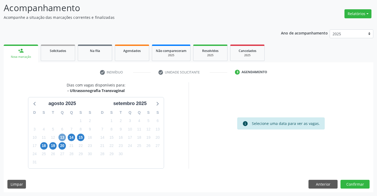
click at [62, 138] on span "13" at bounding box center [62, 136] width 7 height 7
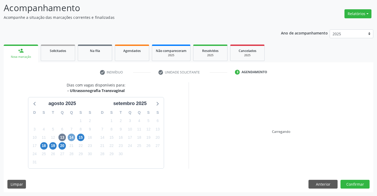
click at [73, 135] on span "14" at bounding box center [71, 136] width 7 height 7
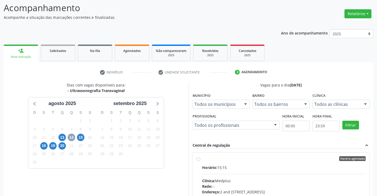
scroll to position [111, 0]
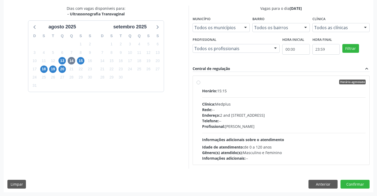
click at [241, 113] on div "Endereço: 2 and S 204 Ed Emp B, nº 35, Centro, Campo Formoso - BA" at bounding box center [284, 115] width 164 height 6
click at [200, 84] on input "Horário agendado Horário: 15:15 Clínica: Medplus Rede: -- Endereço: 2 and S 204…" at bounding box center [199, 81] width 4 height 5
radio input "true"
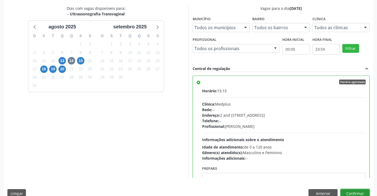
click at [361, 190] on button "Confirmar" at bounding box center [355, 193] width 29 height 9
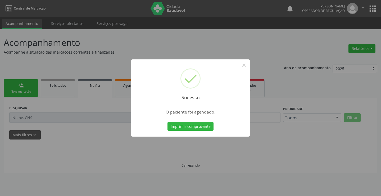
click at [203, 121] on div "Imprimir comprovante Cancel" at bounding box center [191, 126] width 48 height 11
click at [203, 124] on button "Imprimir comprovante" at bounding box center [191, 126] width 46 height 9
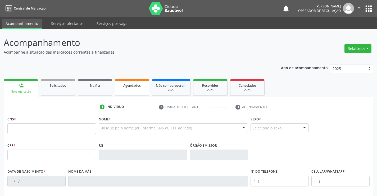
click at [131, 82] on link "Agendados" at bounding box center [132, 87] width 34 height 16
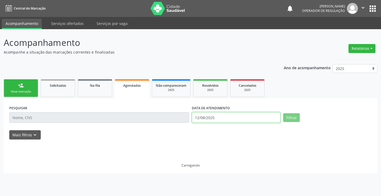
click at [250, 116] on input "12/08/2025" at bounding box center [236, 117] width 89 height 11
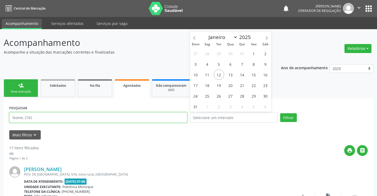
click at [154, 116] on input "text" at bounding box center [98, 117] width 178 height 11
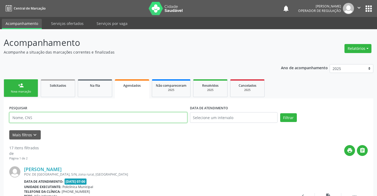
click at [154, 116] on input "text" at bounding box center [98, 117] width 178 height 11
type input "704801050204247"
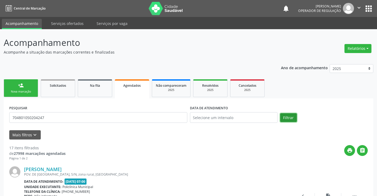
click at [289, 115] on button "Filtrar" at bounding box center [288, 117] width 17 height 9
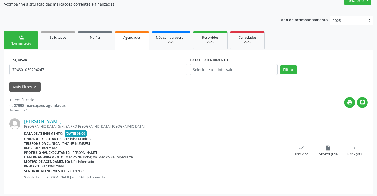
scroll to position [50, 0]
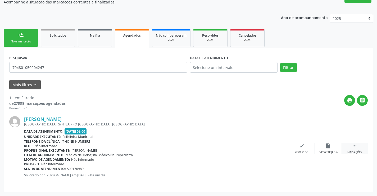
click at [356, 145] on icon "" at bounding box center [355, 146] width 6 height 6
click at [246, 148] on icon "print" at bounding box center [249, 146] width 6 height 6
click at [37, 33] on link "person_add Nova marcação" at bounding box center [21, 38] width 34 height 18
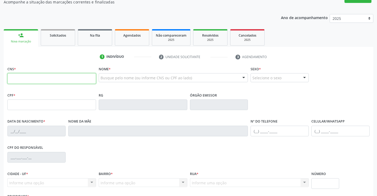
click at [33, 76] on input "text" at bounding box center [51, 78] width 89 height 11
click at [52, 76] on input "text" at bounding box center [51, 78] width 89 height 11
type input "704 6081 9623 8721"
type input "021.651.335-99"
type input "1311307575"
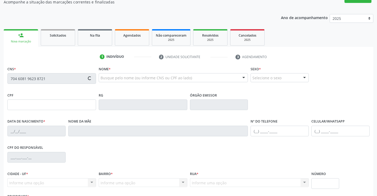
type input "03/05/2024"
type input "(00) 00000-0000"
type input "SN"
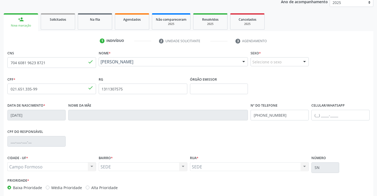
scroll to position [91, 0]
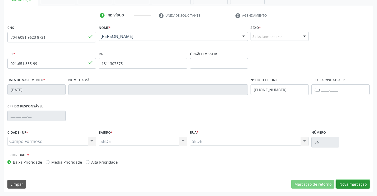
click at [364, 188] on button "Nova marcação" at bounding box center [352, 183] width 33 height 9
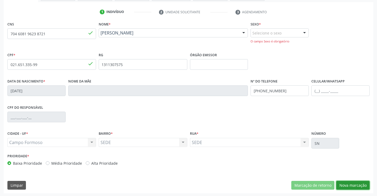
scroll to position [96, 0]
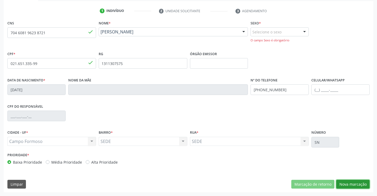
drag, startPoint x: 356, startPoint y: 187, endPoint x: 289, endPoint y: 56, distance: 147.1
click at [356, 186] on button "Nova marcação" at bounding box center [352, 183] width 33 height 9
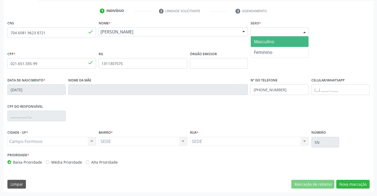
click at [278, 27] on div "Selecione o sexo" at bounding box center [280, 31] width 58 height 9
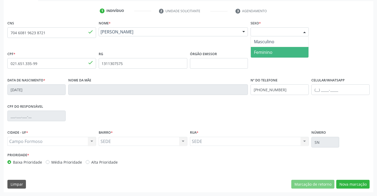
click at [266, 51] on span "Feminino" at bounding box center [263, 52] width 19 height 6
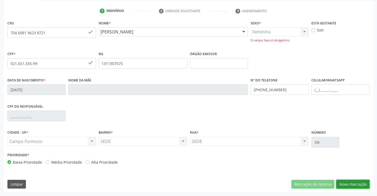
click at [355, 182] on button "Nova marcação" at bounding box center [352, 183] width 33 height 9
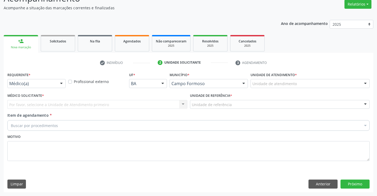
scroll to position [44, 0]
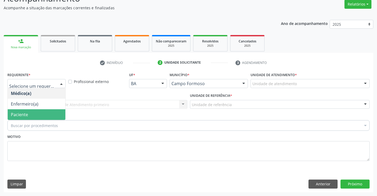
click at [43, 116] on span "Paciente" at bounding box center [37, 114] width 58 height 11
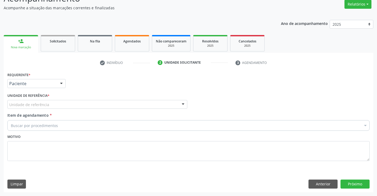
click at [87, 102] on div "Unidade de referência" at bounding box center [97, 104] width 180 height 9
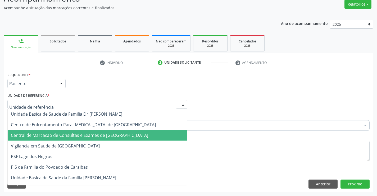
click at [94, 130] on span "Central de Marcacao de Consultas e Exames de [GEOGRAPHIC_DATA]" at bounding box center [97, 135] width 179 height 11
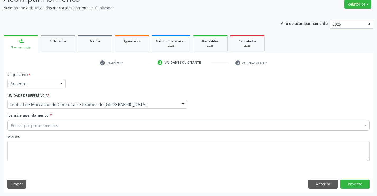
click at [109, 128] on div "Buscar por procedimentos" at bounding box center [188, 125] width 362 height 11
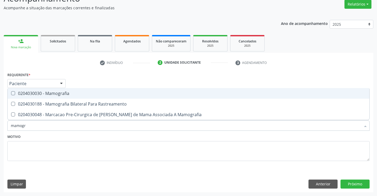
type input "mamogra"
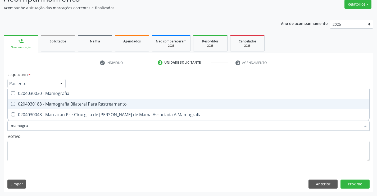
click at [113, 106] on div "0204030188 - Mamografia Bilateral Para Rastreamento" at bounding box center [189, 104] width 356 height 4
checkbox Rastreamento "true"
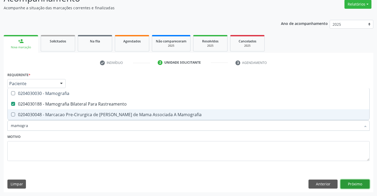
click at [366, 183] on button "Próximo" at bounding box center [355, 183] width 29 height 9
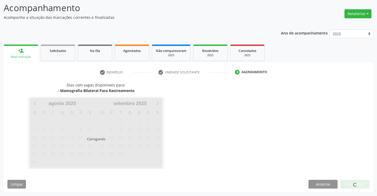
scroll to position [35, 0]
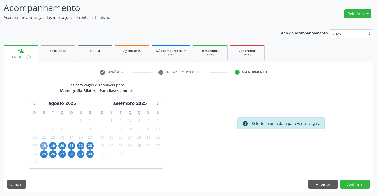
click at [44, 147] on span "18" at bounding box center [43, 145] width 7 height 7
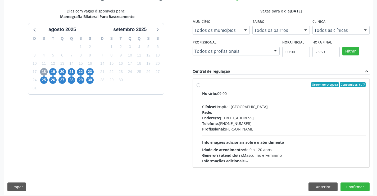
scroll to position [111, 0]
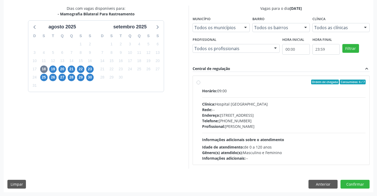
drag, startPoint x: 222, startPoint y: 104, endPoint x: 250, endPoint y: 157, distance: 60.1
click at [223, 110] on div "Horário: 09:00 Clínica: Hospital Sao Francisco Rede: -- Endereço: Blocos, nº 25…" at bounding box center [284, 124] width 164 height 73
radio input "true"
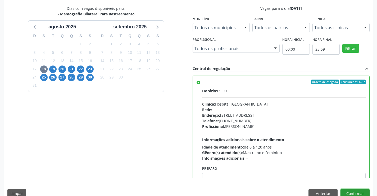
click at [345, 191] on button "Confirmar" at bounding box center [355, 193] width 29 height 9
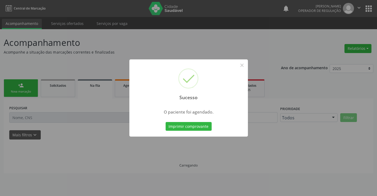
scroll to position [0, 0]
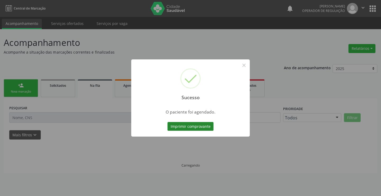
click at [174, 128] on button "Imprimir comprovante" at bounding box center [191, 126] width 46 height 9
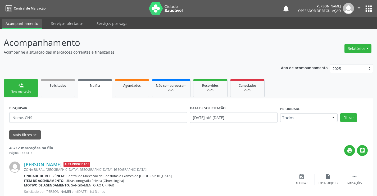
click at [29, 87] on link "person_add Nova marcação" at bounding box center [21, 88] width 34 height 18
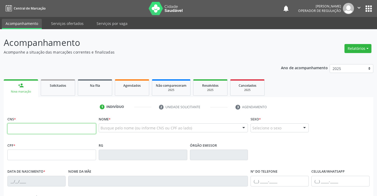
drag, startPoint x: 43, startPoint y: 130, endPoint x: 36, endPoint y: 127, distance: 7.6
click at [43, 130] on input "text" at bounding box center [51, 128] width 89 height 11
type input "700 5079 2259 3155"
type input "364849419"
type input "31/12/1981"
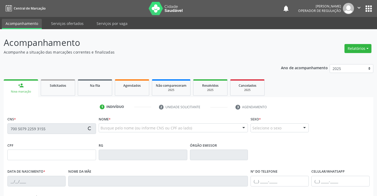
type input "(74) 99118-8027"
type input "007.528.755-23"
type input "S/N"
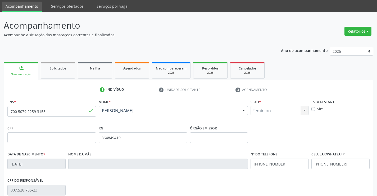
scroll to position [26, 0]
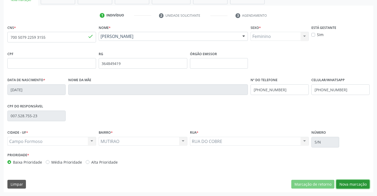
click at [354, 185] on button "Nova marcação" at bounding box center [352, 183] width 33 height 9
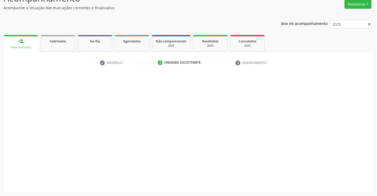
scroll to position [44, 0]
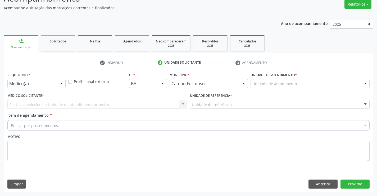
click at [65, 79] on div "Médico(a)" at bounding box center [36, 83] width 58 height 9
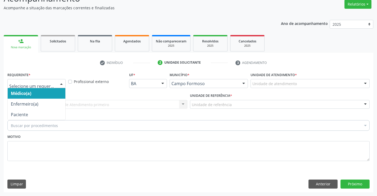
click at [62, 82] on div at bounding box center [61, 83] width 8 height 9
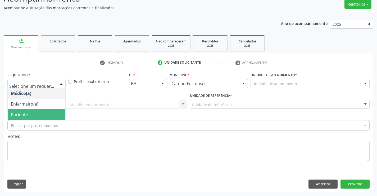
click at [33, 117] on span "Paciente" at bounding box center [37, 114] width 58 height 11
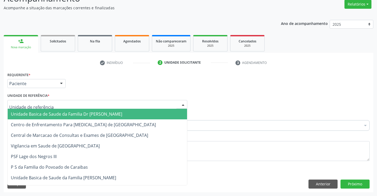
drag, startPoint x: 69, startPoint y: 102, endPoint x: 70, endPoint y: 120, distance: 17.8
click at [69, 103] on div at bounding box center [97, 104] width 180 height 9
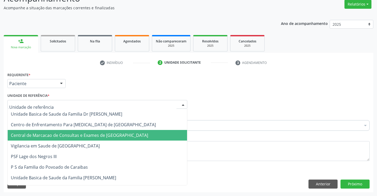
click at [68, 133] on span "Central de Marcacao de Consultas e Exames de [GEOGRAPHIC_DATA]" at bounding box center [79, 135] width 137 height 6
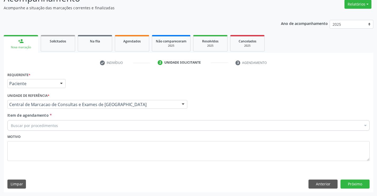
click at [87, 124] on div "Buscar por procedimentos" at bounding box center [188, 125] width 362 height 11
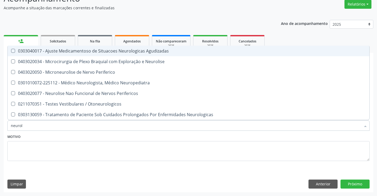
type input "neurolo"
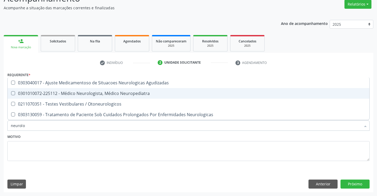
click at [212, 95] on div "0301010072-225112 - Médico Neurologista, Médico Neuropediatra" at bounding box center [189, 93] width 356 height 4
checkbox Neuropediatra "true"
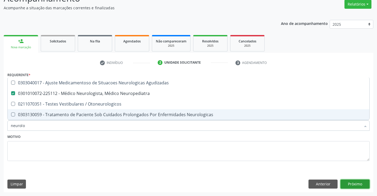
click at [357, 186] on button "Próximo" at bounding box center [355, 183] width 29 height 9
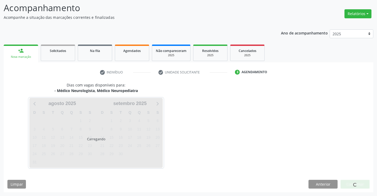
scroll to position [35, 0]
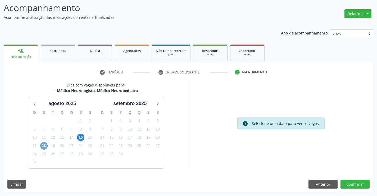
click at [42, 145] on span "18" at bounding box center [43, 145] width 7 height 7
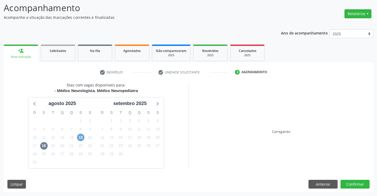
click at [83, 135] on span "15" at bounding box center [80, 136] width 7 height 7
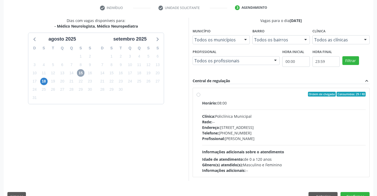
scroll to position [111, 0]
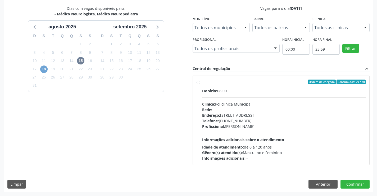
click at [44, 70] on span "18" at bounding box center [43, 68] width 7 height 7
click at [207, 116] on span "Endereço:" at bounding box center [211, 115] width 18 height 5
click at [200, 84] on input "Ordem de chegada Consumidos: 7 / 8 Horário: 07:30 Clínica: Policlínica Municipa…" at bounding box center [199, 81] width 4 height 5
radio input "true"
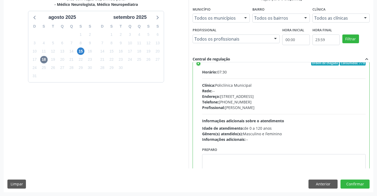
scroll to position [0, 0]
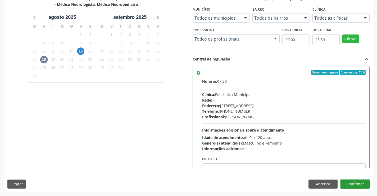
click at [346, 181] on button "Confirmar" at bounding box center [355, 183] width 29 height 9
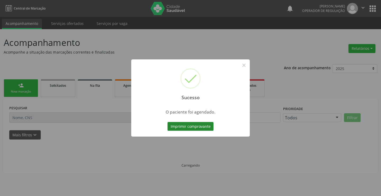
click at [177, 126] on button "Imprimir comprovante" at bounding box center [191, 126] width 46 height 9
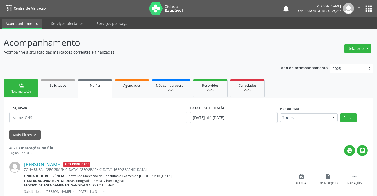
click at [33, 93] on div "Nova marcação" at bounding box center [21, 91] width 26 height 4
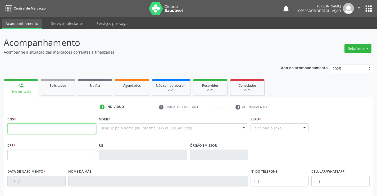
click at [34, 125] on input "text" at bounding box center [51, 128] width 89 height 11
type input "707 5072 8471 5690"
type input "22/02/2021"
type input "(74) 99102-1910"
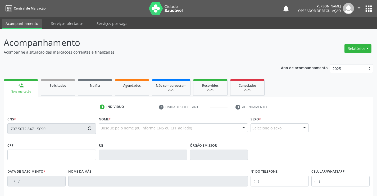
type input "123.325.455-30"
type input "SN"
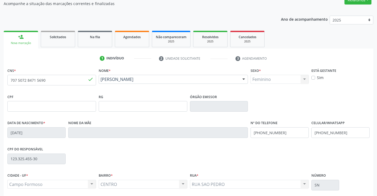
scroll to position [91, 0]
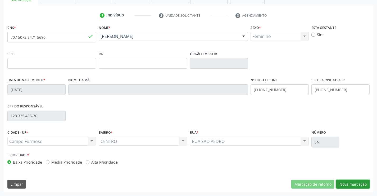
click at [350, 181] on button "Nova marcação" at bounding box center [352, 183] width 33 height 9
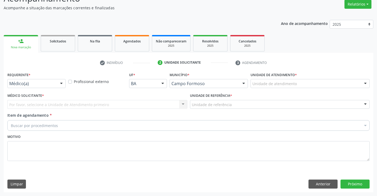
scroll to position [44, 0]
click at [52, 80] on div "Médico(a)" at bounding box center [36, 83] width 58 height 9
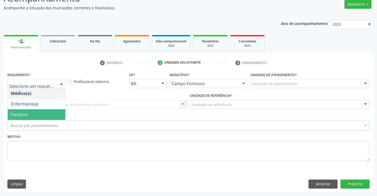
click at [33, 114] on span "Paciente" at bounding box center [37, 114] width 58 height 11
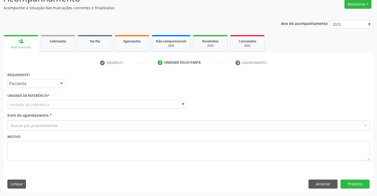
click at [85, 104] on div "Unidade de referência" at bounding box center [97, 104] width 180 height 9
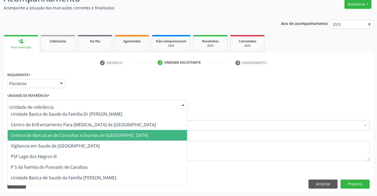
click at [88, 133] on span "Central de Marcacao de Consultas e Exames de [GEOGRAPHIC_DATA]" at bounding box center [79, 135] width 137 height 6
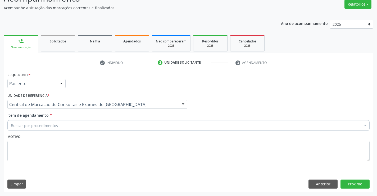
click at [97, 126] on div "Buscar por procedimentos" at bounding box center [188, 125] width 362 height 11
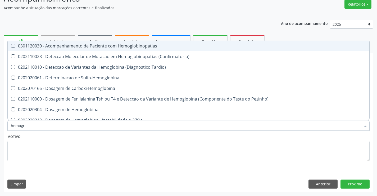
type input "hemogra"
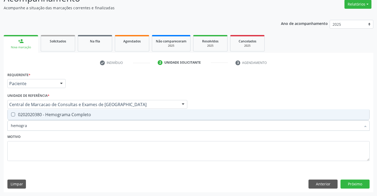
drag, startPoint x: 57, startPoint y: 113, endPoint x: 54, endPoint y: 122, distance: 10.0
click at [57, 113] on div "0202020380 - Hemograma Completo" at bounding box center [189, 114] width 356 height 4
checkbox Completo "true"
click at [53, 123] on input "hemogra" at bounding box center [186, 125] width 350 height 11
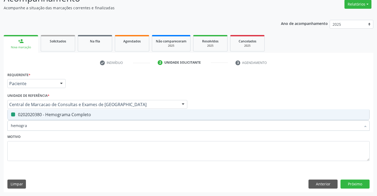
type input "c"
checkbox Completo "false"
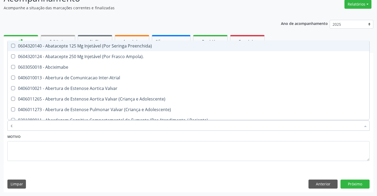
type input "co"
checkbox Osseo "true"
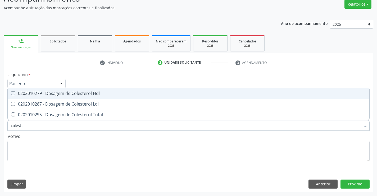
type input "colester"
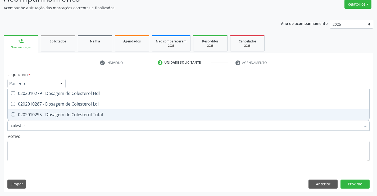
click at [56, 113] on div "0202010295 - Dosagem de Colesterol Total" at bounding box center [189, 114] width 356 height 4
checkbox Total "true"
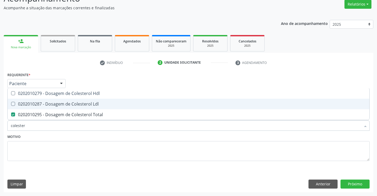
drag, startPoint x: 57, startPoint y: 104, endPoint x: 57, endPoint y: 101, distance: 2.9
click at [57, 104] on div "0202010287 - Dosagem de Colesterol Ldl" at bounding box center [189, 104] width 356 height 4
checkbox Ldl "true"
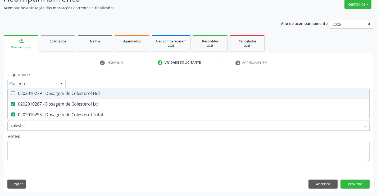
click at [58, 94] on div "0202010279 - Dosagem de Colesterol Hdl" at bounding box center [189, 93] width 356 height 4
checkbox Hdl "true"
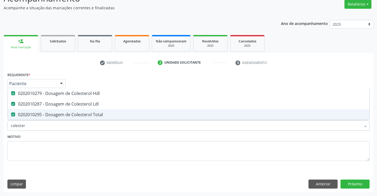
click at [55, 126] on input "colester" at bounding box center [186, 125] width 350 height 11
type input "tr"
checkbox Hdl "false"
checkbox Ldl "false"
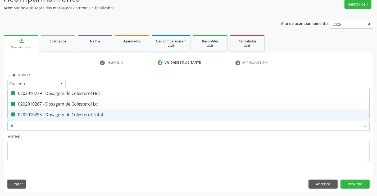
checkbox Total "false"
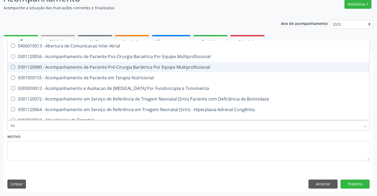
type input "trig"
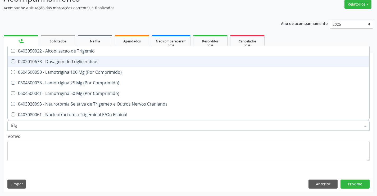
click at [74, 63] on div "0202010678 - Dosagem de Triglicerideos" at bounding box center [189, 61] width 356 height 4
checkbox Triglicerideos "true"
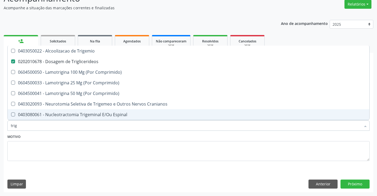
click at [57, 123] on input "trig" at bounding box center [186, 125] width 350 height 11
type input "ur"
checkbox Triglicerideos "false"
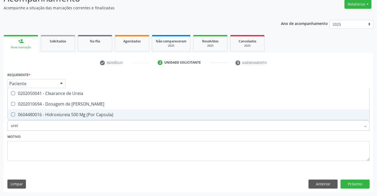
type input "ureia"
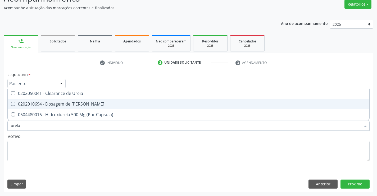
click at [62, 99] on span "0202010694 - Dosagem de Ureia" at bounding box center [189, 103] width 362 height 11
checkbox Ureia "true"
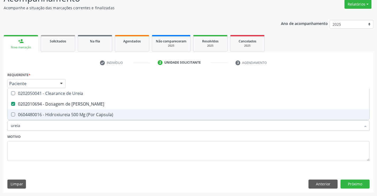
click at [48, 124] on input "ureia" at bounding box center [186, 125] width 350 height 11
type input "c"
checkbox Ureia "false"
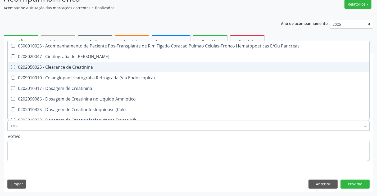
type input "creat"
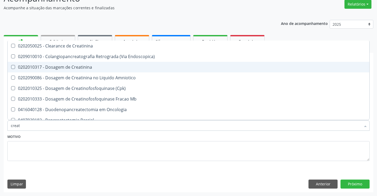
click at [87, 65] on div "0202010317 - Dosagem de Creatinina" at bounding box center [189, 67] width 356 height 4
checkbox Creatinina "true"
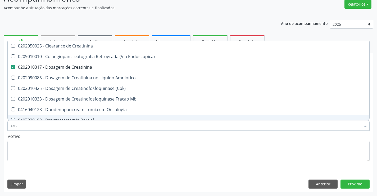
click at [60, 127] on input "creat" at bounding box center [186, 125] width 350 height 11
type input "uri"
checkbox Creatinina "false"
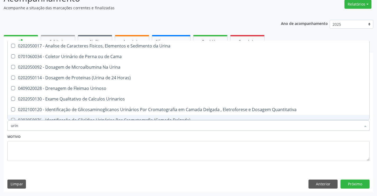
type input "urina"
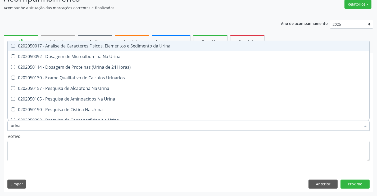
drag, startPoint x: 73, startPoint y: 46, endPoint x: 72, endPoint y: 56, distance: 9.3
click at [73, 48] on div "0202050017 - Analise de Caracteres Fisicos, Elementos e Sedimento da Urina" at bounding box center [189, 46] width 356 height 4
checkbox Urina "true"
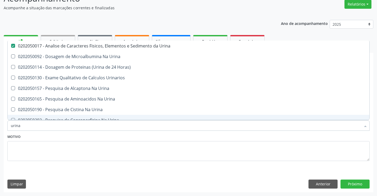
click at [46, 127] on input "urina" at bounding box center [186, 125] width 350 height 11
type input "tg"
checkbox Urina "false"
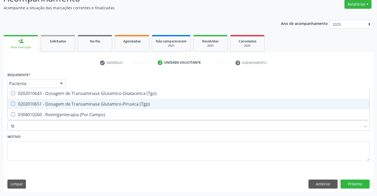
click at [60, 100] on span "0202010651 - Dosagem de Transaminase Glutamico-Piruvica (Tgp)" at bounding box center [189, 103] width 362 height 11
checkbox \(Tgp\) "true"
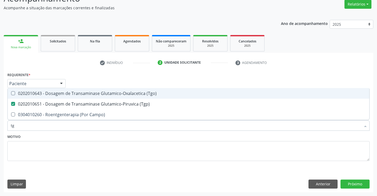
click at [61, 92] on div "0202010643 - Dosagem de Transaminase Glutamico-Oxalacetica (Tgo)" at bounding box center [189, 93] width 356 height 4
checkbox \(Tgo\) "true"
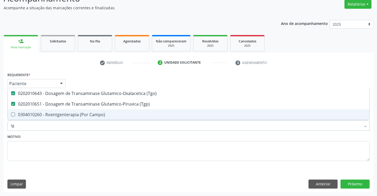
click at [52, 128] on input "tg" at bounding box center [186, 125] width 350 height 11
type input "po"
checkbox \(Tgo\) "false"
checkbox \(Tgp\) "false"
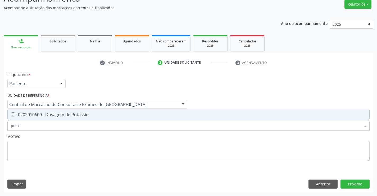
type input "potass"
click at [62, 115] on div "0202010600 - Dosagem de Potassio" at bounding box center [189, 114] width 356 height 4
checkbox Potassio "true"
click at [51, 131] on input "potass" at bounding box center [186, 125] width 350 height 11
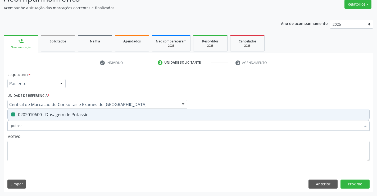
type input "a"
checkbox Potassio "false"
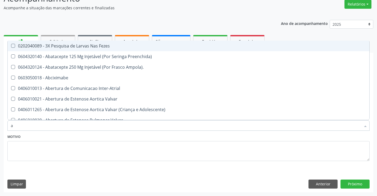
type input "ac"
checkbox Paciente "true"
checkbox Urina "false"
checkbox População "true"
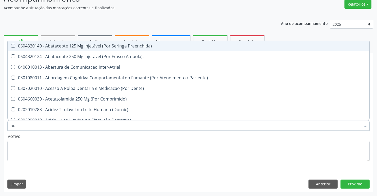
type input "aci"
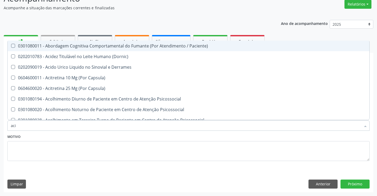
checkbox Cicladora\) "false"
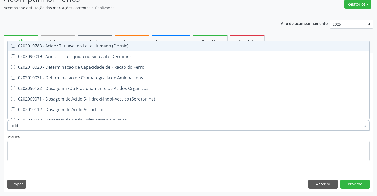
type input "acido"
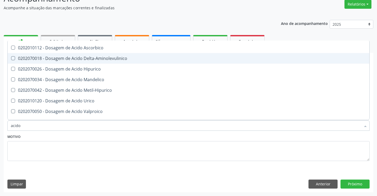
scroll to position [53, 0]
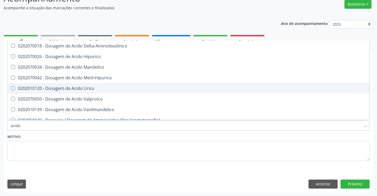
click at [62, 89] on div "0202010120 - Dosagem de Acido Urico" at bounding box center [189, 88] width 356 height 4
checkbox Urico "true"
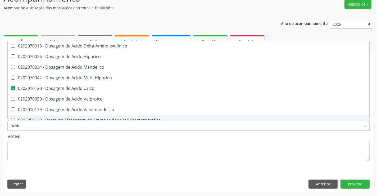
click at [49, 124] on input "acido" at bounding box center [186, 125] width 350 height 11
type input "g"
checkbox Urico "false"
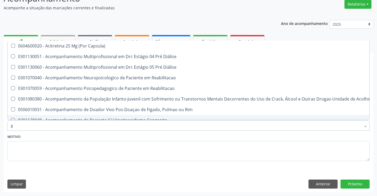
type input "gl"
checkbox Pé\) "true"
checkbox Columela "true"
checkbox Bucomaxilofacial "true"
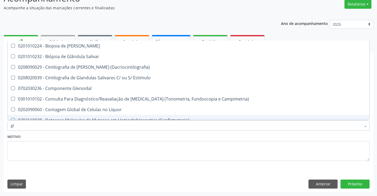
type input "gli"
checkbox Dosagens\) "true"
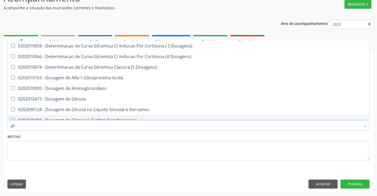
type input "glic"
checkbox Glicosilada "true"
checkbox Triglicerideos "false"
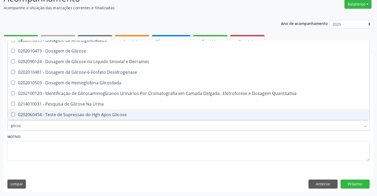
scroll to position [6, 0]
type input "glicose"
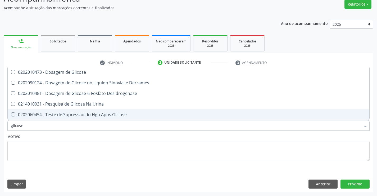
scroll to position [0, 0]
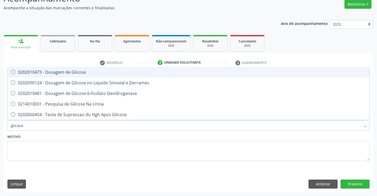
click at [55, 71] on div "0202010473 - Dosagem de Glicose" at bounding box center [189, 72] width 356 height 4
checkbox Glicose "true"
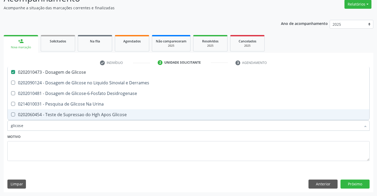
click at [36, 123] on input "glicose" at bounding box center [186, 125] width 350 height 11
type input "fe"
checkbox Glicose "false"
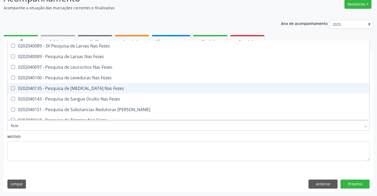
type input "fezes"
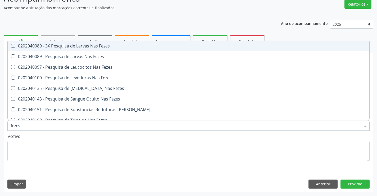
click at [59, 44] on div "0202040089 - 3X Pesquisa de Larvas Nas Fezes" at bounding box center [189, 46] width 356 height 4
checkbox Fezes "true"
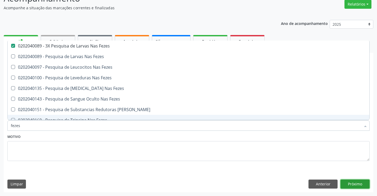
click at [354, 183] on button "Próximo" at bounding box center [355, 183] width 29 height 9
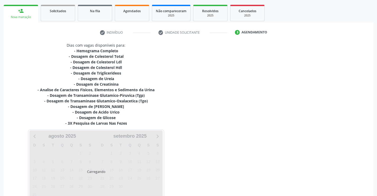
scroll to position [107, 0]
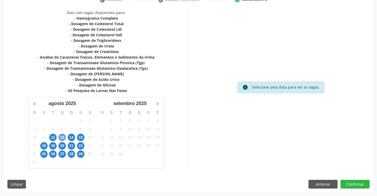
click at [61, 136] on span "13" at bounding box center [62, 136] width 7 height 7
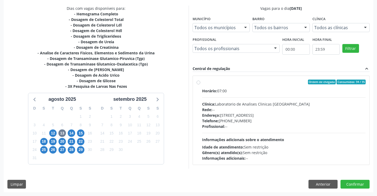
click at [270, 102] on div "Clínica: Laboratorio de Analises Clinicas Sao Francisco" at bounding box center [284, 104] width 164 height 6
click at [200, 84] on input "Ordem de chegada Consumidos: 34 / 35 Horário: 07:00 Clínica: Laboratorio de Ana…" at bounding box center [199, 81] width 4 height 5
radio input "true"
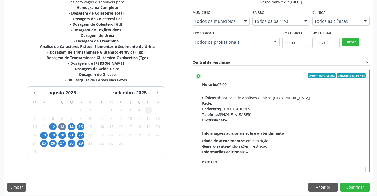
scroll to position [121, 0]
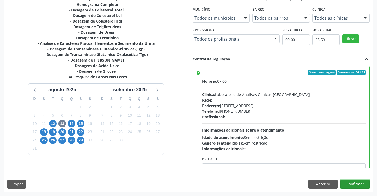
click at [348, 180] on button "Confirmar" at bounding box center [355, 183] width 29 height 9
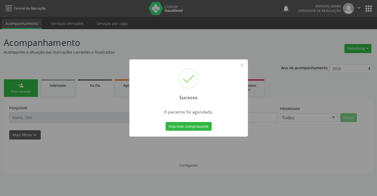
scroll to position [0, 0]
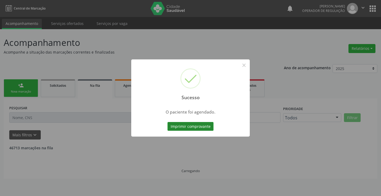
click at [203, 126] on button "Imprimir comprovante" at bounding box center [191, 126] width 46 height 9
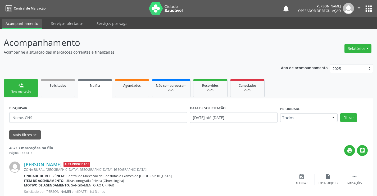
click at [24, 94] on link "person_add Nova marcação" at bounding box center [21, 88] width 34 height 18
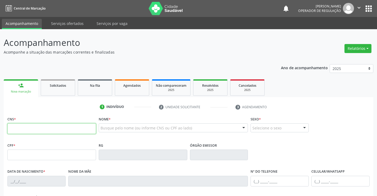
click at [29, 131] on input "text" at bounding box center [51, 128] width 89 height 11
type input "708 2051 4501 4846"
type input "1305653939"
type input "12/11/1981"
type input "(74) 98847-6366"
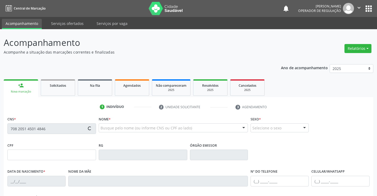
type input "(74) 98847-6366"
type input "011.631.655-14"
type input "S/N"
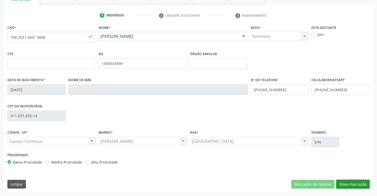
drag, startPoint x: 350, startPoint y: 182, endPoint x: 190, endPoint y: 142, distance: 165.8
click at [350, 182] on button "Nova marcação" at bounding box center [352, 183] width 33 height 9
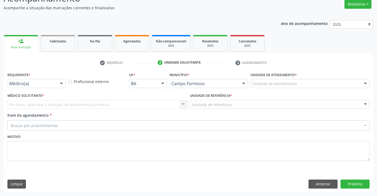
click at [62, 83] on div at bounding box center [61, 83] width 8 height 9
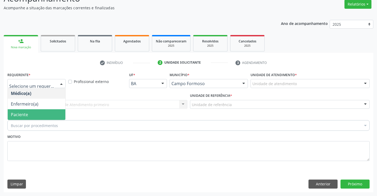
click at [36, 111] on span "Paciente" at bounding box center [37, 114] width 58 height 11
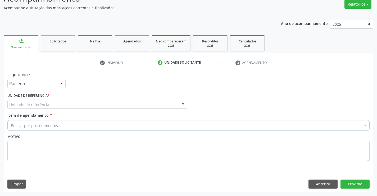
click at [74, 102] on div "Unidade de referência" at bounding box center [97, 104] width 180 height 9
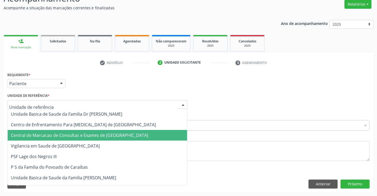
click at [73, 130] on span "Central de Marcacao de Consultas e Exames de [GEOGRAPHIC_DATA]" at bounding box center [97, 135] width 179 height 11
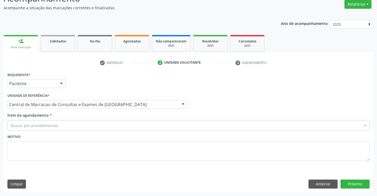
click at [87, 125] on div "Buscar por procedimentos" at bounding box center [188, 125] width 362 height 11
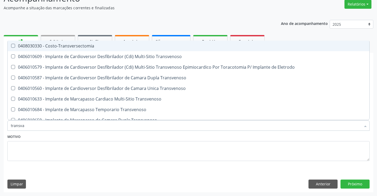
type input "transvag"
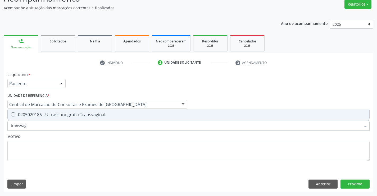
drag, startPoint x: 96, startPoint y: 113, endPoint x: 101, endPoint y: 116, distance: 5.7
click at [98, 114] on div "0205020186 - Ultrassonografia Transvaginal" at bounding box center [189, 114] width 356 height 4
checkbox Transvaginal "true"
click at [354, 182] on button "Próximo" at bounding box center [355, 183] width 29 height 9
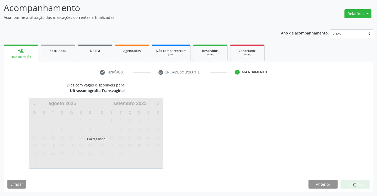
scroll to position [35, 0]
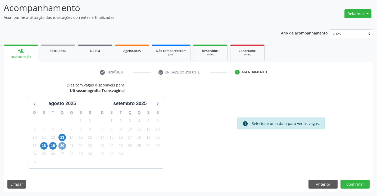
click at [61, 147] on span "20" at bounding box center [62, 145] width 7 height 7
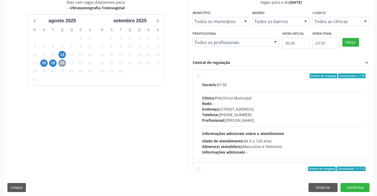
scroll to position [121, 0]
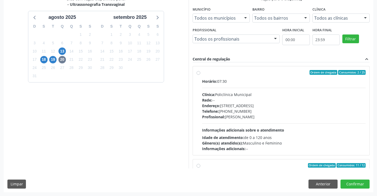
click at [287, 114] on div "Profissional: [PERSON_NAME]" at bounding box center [284, 117] width 164 height 6
click at [200, 75] on input "Ordem de chegada Consumidos: 2 / 25 Horário: 07:30 Clínica: Policlínica Municip…" at bounding box center [199, 72] width 4 height 5
radio input "true"
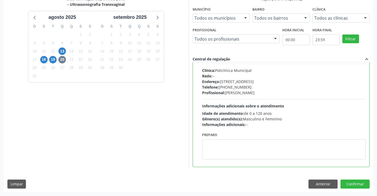
scroll to position [0, 0]
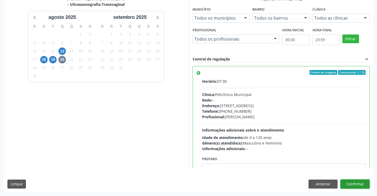
click at [353, 185] on button "Confirmar" at bounding box center [355, 183] width 29 height 9
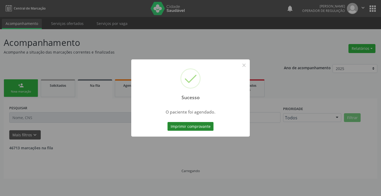
click at [202, 128] on button "Imprimir comprovante" at bounding box center [191, 126] width 46 height 9
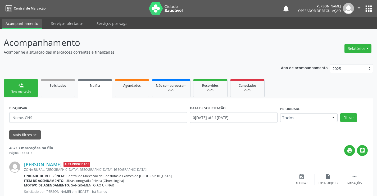
click at [19, 87] on div "person_add" at bounding box center [21, 85] width 6 height 6
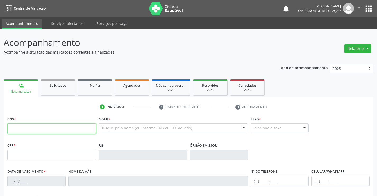
click at [32, 127] on input "text" at bounding box center [51, 128] width 89 height 11
type input "706 7085 2772 2612"
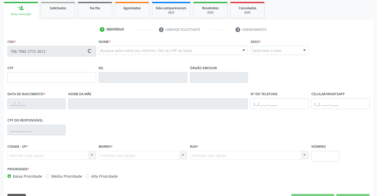
scroll to position [79, 0]
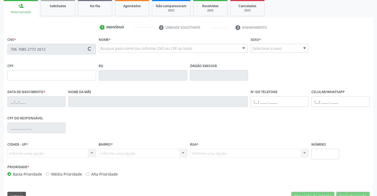
type input "0850099463"
type input "[DATE]"
type input "[PHONE_NUMBER]"
type input "005.109.795-80"
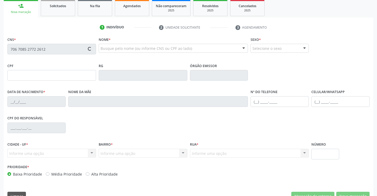
type input "S/N"
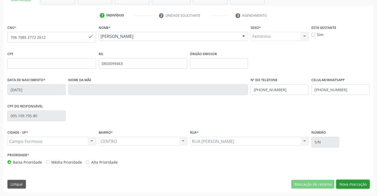
click at [357, 186] on button "Nova marcação" at bounding box center [352, 183] width 33 height 9
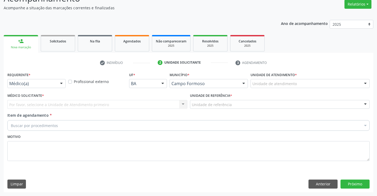
scroll to position [44, 0]
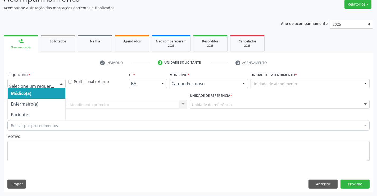
drag, startPoint x: 59, startPoint y: 80, endPoint x: 57, endPoint y: 82, distance: 3.2
click at [59, 81] on div at bounding box center [61, 83] width 8 height 9
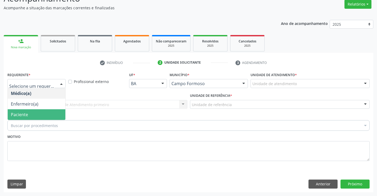
drag, startPoint x: 41, startPoint y: 112, endPoint x: 79, endPoint y: 113, distance: 37.9
click at [45, 113] on span "Paciente" at bounding box center [37, 114] width 58 height 11
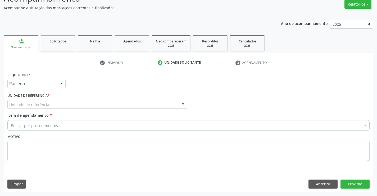
click at [84, 106] on div "Unidade de referência" at bounding box center [97, 104] width 180 height 9
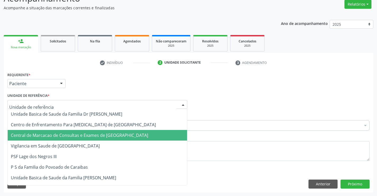
drag, startPoint x: 90, startPoint y: 132, endPoint x: 96, endPoint y: 122, distance: 11.5
click at [92, 131] on span "Central de Marcacao de Consultas e Exames de [GEOGRAPHIC_DATA]" at bounding box center [97, 135] width 179 height 11
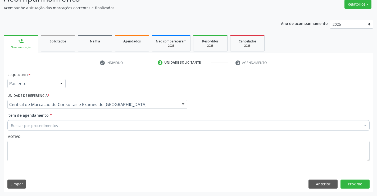
click at [96, 122] on div "Buscar por procedimentos" at bounding box center [188, 125] width 362 height 11
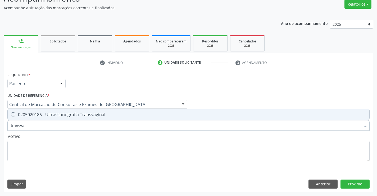
type input "transvag"
drag, startPoint x: 96, startPoint y: 113, endPoint x: 255, endPoint y: 138, distance: 161.0
click at [102, 111] on span "0205020186 - Ultrassonografia Transvaginal" at bounding box center [189, 114] width 362 height 11
checkbox Transvaginal "true"
click at [344, 183] on button "Próximo" at bounding box center [355, 183] width 29 height 9
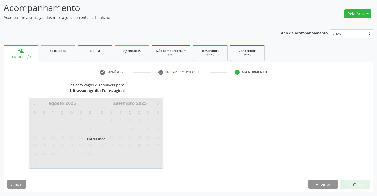
scroll to position [35, 0]
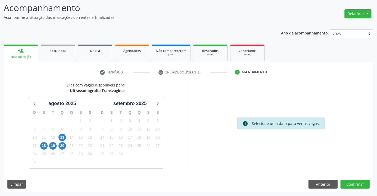
drag, startPoint x: 69, startPoint y: 91, endPoint x: 131, endPoint y: 90, distance: 61.9
click at [131, 90] on div "Dias com vagas disponíveis para: - Ultrassonografia Transvaginal agosto 2025 D …" at bounding box center [96, 125] width 185 height 86
copy div "Ultrassonografia Transvaginal"
click at [65, 145] on span "20" at bounding box center [62, 145] width 7 height 7
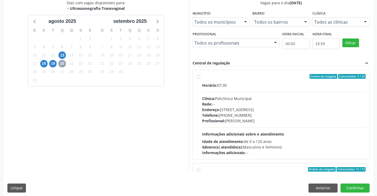
scroll to position [121, 0]
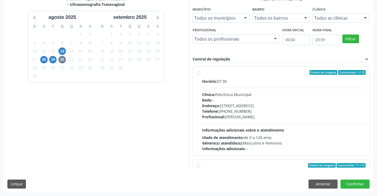
click at [236, 94] on div "Clínica: Policlínica Municipal" at bounding box center [284, 95] width 164 height 6
click at [200, 75] on input "Ordem de chegada Consumidos: 3 / 25 Horário: 07:30 Clínica: Policlínica Municip…" at bounding box center [199, 72] width 4 height 5
radio input "true"
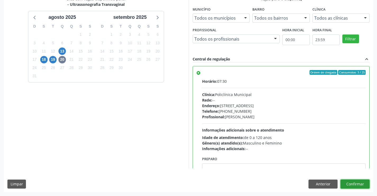
click at [354, 186] on button "Confirmar" at bounding box center [355, 183] width 29 height 9
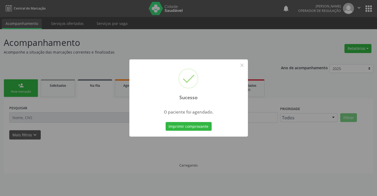
scroll to position [0, 0]
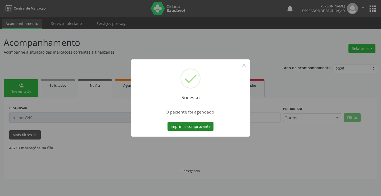
click at [195, 129] on button "Imprimir comprovante" at bounding box center [191, 126] width 46 height 9
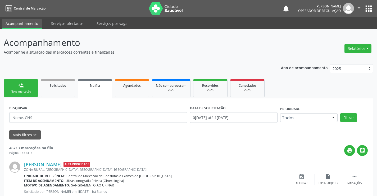
click at [15, 88] on link "person_add Nova marcação" at bounding box center [21, 88] width 34 height 18
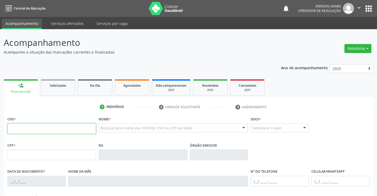
click at [36, 127] on input "text" at bounding box center [51, 128] width 89 height 11
type input "706 5063 2082 3096"
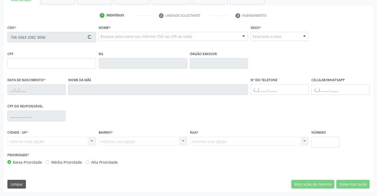
type input "1476117683"
type input "SSPBA"
type input "24/01/1987"
type input "(74) 98153-1171"
type input "(74) 99196-2911"
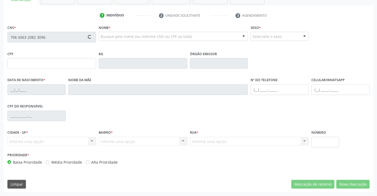
type input "035.743.095-62"
type input "S/N"
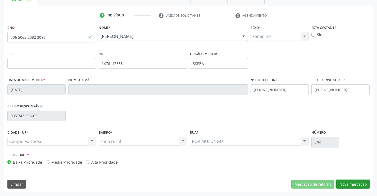
click at [350, 184] on button "Nova marcação" at bounding box center [352, 183] width 33 height 9
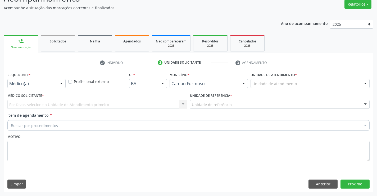
click at [48, 80] on div "Médico(a)" at bounding box center [36, 83] width 58 height 9
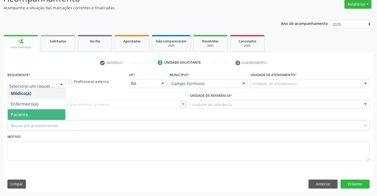
drag, startPoint x: 37, startPoint y: 110, endPoint x: 79, endPoint y: 110, distance: 42.4
click at [37, 110] on span "Paciente" at bounding box center [37, 114] width 58 height 11
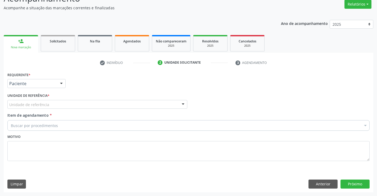
drag, startPoint x: 89, startPoint y: 104, endPoint x: 93, endPoint y: 122, distance: 18.2
click at [89, 106] on div "Unidade de referência" at bounding box center [97, 104] width 180 height 9
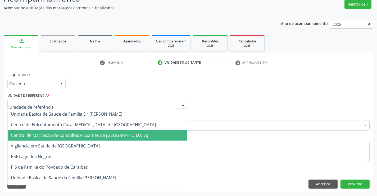
drag, startPoint x: 89, startPoint y: 134, endPoint x: 92, endPoint y: 127, distance: 7.2
click at [89, 133] on span "Central de Marcacao de Consultas e Exames de [GEOGRAPHIC_DATA]" at bounding box center [79, 135] width 137 height 6
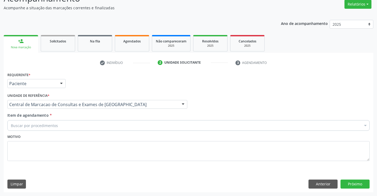
click at [94, 125] on div "Buscar por procedimentos" at bounding box center [188, 125] width 362 height 11
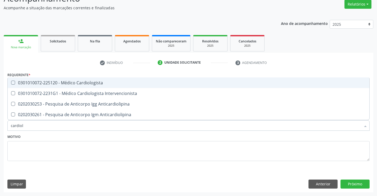
type input "cardiolo"
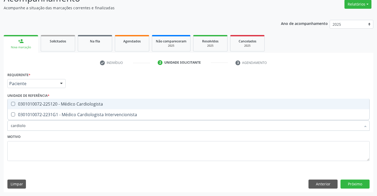
click at [100, 100] on span "0301010072-225120 - Médico Cardiologista" at bounding box center [189, 103] width 362 height 11
checkbox Cardiologista "true"
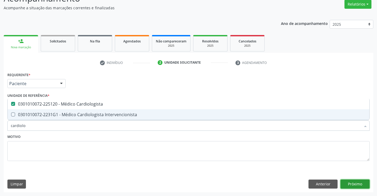
click at [352, 182] on button "Próximo" at bounding box center [355, 183] width 29 height 9
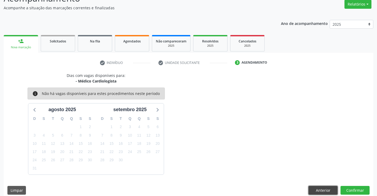
click at [330, 187] on button "Anterior" at bounding box center [323, 190] width 29 height 9
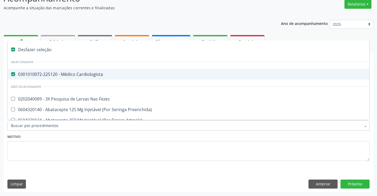
click at [113, 73] on div "0301010072-225120 - Médico Cardiologista" at bounding box center [217, 74] width 412 height 4
checkbox Cardiologista "false"
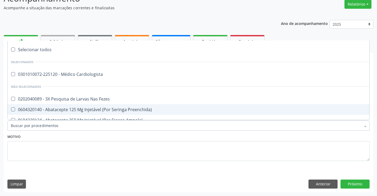
paste input "Ultrassonografia Transvaginal"
type input "Ultrassonografia Transvaginal"
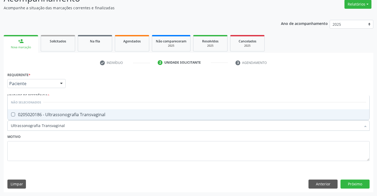
drag, startPoint x: 91, startPoint y: 119, endPoint x: 101, endPoint y: 118, distance: 9.9
click at [91, 119] on span "0205020186 - Ultrassonografia Transvaginal" at bounding box center [189, 114] width 362 height 11
checkbox Transvaginal "true"
click at [353, 180] on button "Próximo" at bounding box center [355, 183] width 29 height 9
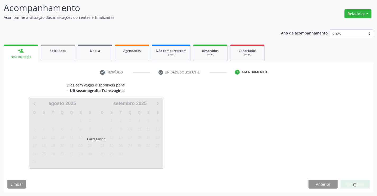
scroll to position [35, 0]
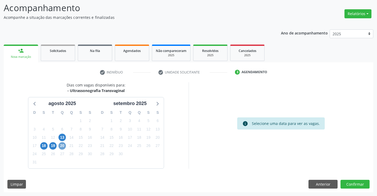
click at [62, 146] on span "20" at bounding box center [62, 145] width 7 height 7
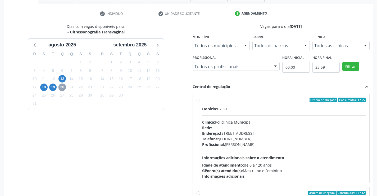
scroll to position [114, 0]
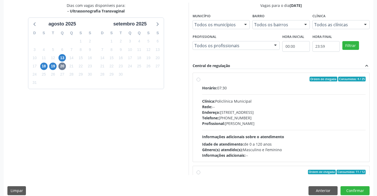
click at [232, 114] on div "Endereço: [STREET_ADDRESS]" at bounding box center [284, 112] width 164 height 6
click at [200, 81] on input "Ordem de chegada Consumidos: 4 / 25 Horário: 07:30 Clínica: Policlínica Municip…" at bounding box center [199, 79] width 4 height 5
radio input "true"
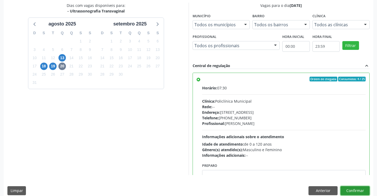
click at [357, 190] on button "Confirmar" at bounding box center [355, 190] width 29 height 9
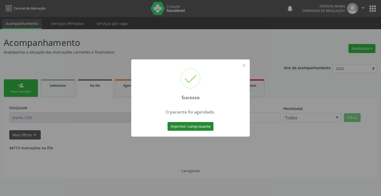
click at [194, 125] on button "Imprimir comprovante" at bounding box center [191, 126] width 46 height 9
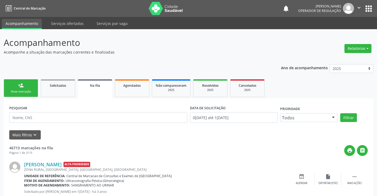
click at [23, 86] on div "person_add" at bounding box center [21, 85] width 6 height 6
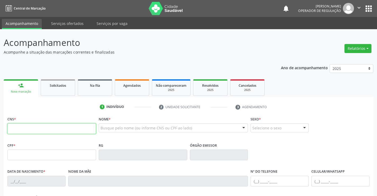
click at [34, 123] on input "text" at bounding box center [51, 128] width 89 height 11
type input "706 7015 4240 6711"
type input "2285698852"
type input "18/04/2002"
type input "(74) 99115-8153"
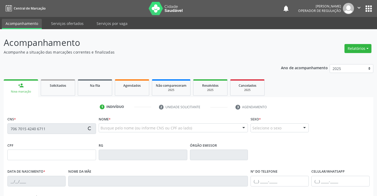
type input "(74) 99115-8153"
type input "097.920.245-06"
type input "S/N"
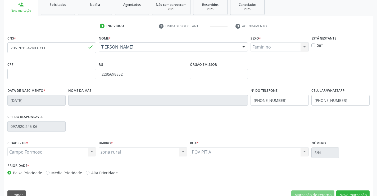
scroll to position [91, 0]
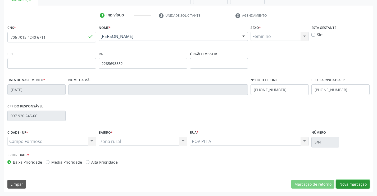
click at [357, 186] on button "Nova marcação" at bounding box center [352, 183] width 33 height 9
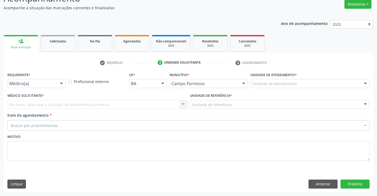
scroll to position [44, 0]
click at [64, 81] on div at bounding box center [61, 83] width 8 height 9
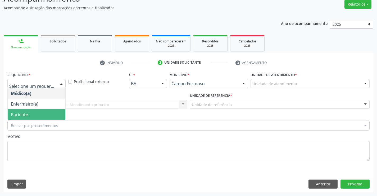
click at [25, 111] on span "Paciente" at bounding box center [37, 114] width 58 height 11
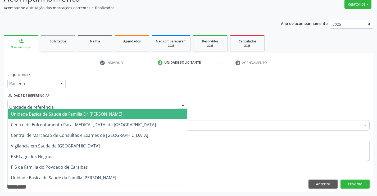
drag, startPoint x: 78, startPoint y: 101, endPoint x: 76, endPoint y: 119, distance: 18.1
click at [77, 103] on div at bounding box center [97, 104] width 180 height 9
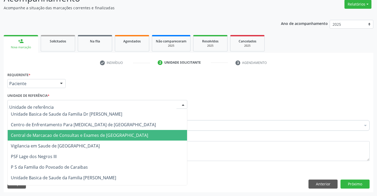
click at [84, 137] on span "Central de Marcacao de Consultas e Exames de [GEOGRAPHIC_DATA]" at bounding box center [79, 135] width 137 height 6
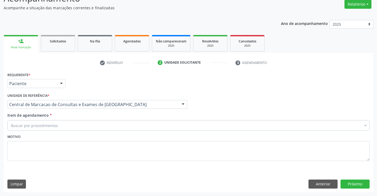
click at [93, 123] on div "Buscar por procedimentos" at bounding box center [188, 125] width 362 height 11
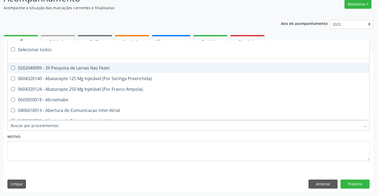
paste input "Ultrassonografia Transvaginal"
type input "Ultrassonografia Transvaginal"
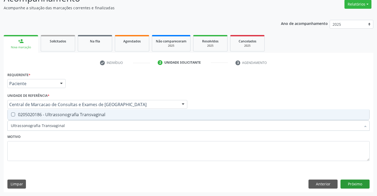
drag, startPoint x: 83, startPoint y: 113, endPoint x: 344, endPoint y: 181, distance: 270.1
click at [89, 114] on div "0205020186 - Ultrassonografia Transvaginal" at bounding box center [189, 114] width 356 height 4
checkbox Transvaginal "true"
click at [356, 182] on button "Próximo" at bounding box center [355, 183] width 29 height 9
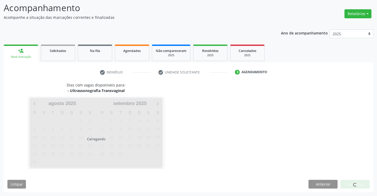
scroll to position [35, 0]
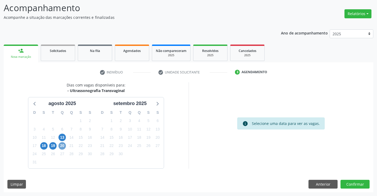
click at [62, 144] on span "20" at bounding box center [62, 145] width 7 height 7
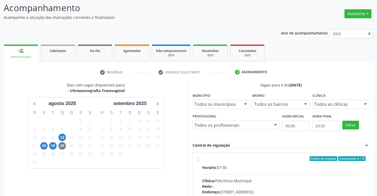
click at [200, 161] on input "Ordem de chegada Consumidos: 6 / 25 Horário: 07:30 Clínica: Policlínica Municip…" at bounding box center [199, 158] width 4 height 5
radio input "true"
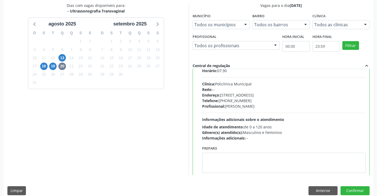
scroll to position [26, 0]
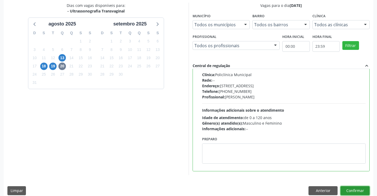
click at [351, 191] on button "Confirmar" at bounding box center [355, 190] width 29 height 9
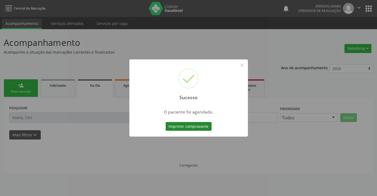
scroll to position [0, 0]
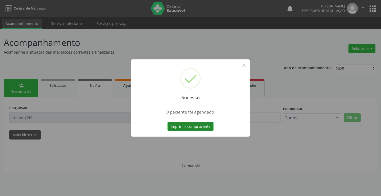
click at [203, 124] on button "Imprimir comprovante" at bounding box center [191, 126] width 46 height 9
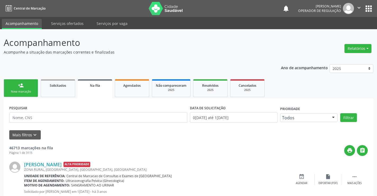
click at [22, 87] on div "person_add" at bounding box center [21, 85] width 6 height 6
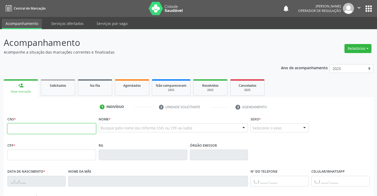
click at [24, 131] on input "text" at bounding box center [51, 128] width 89 height 11
type input "704 6031 2138 5927"
type input "0466592545"
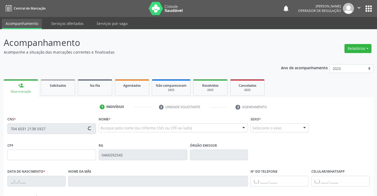
type input "05/05/1940"
type input "Lindaura Amalia da Silva"
type input "(74) 3552-1272"
type input "513.925.505-72"
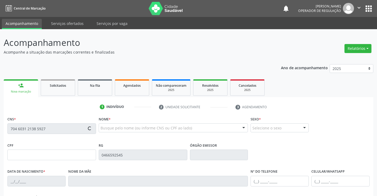
type input "SN"
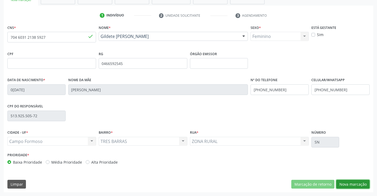
drag, startPoint x: 358, startPoint y: 184, endPoint x: 339, endPoint y: 180, distance: 19.0
click at [358, 184] on button "Nova marcação" at bounding box center [352, 183] width 33 height 9
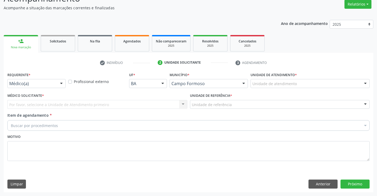
scroll to position [44, 0]
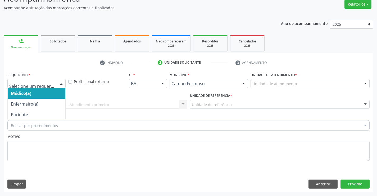
drag, startPoint x: 60, startPoint y: 83, endPoint x: 47, endPoint y: 113, distance: 31.7
click at [59, 86] on div at bounding box center [61, 83] width 8 height 9
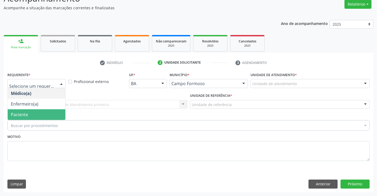
click at [42, 116] on span "Paciente" at bounding box center [37, 114] width 58 height 11
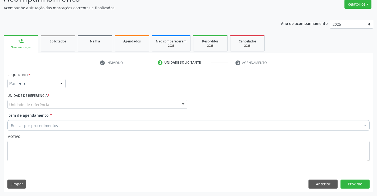
drag, startPoint x: 90, startPoint y: 99, endPoint x: 90, endPoint y: 102, distance: 3.2
click at [90, 101] on div "Unidade de referência * Unidade de referência Unidade Basica de Saude da Famili…" at bounding box center [97, 100] width 180 height 17
click at [91, 104] on div "Unidade de referência" at bounding box center [97, 104] width 180 height 9
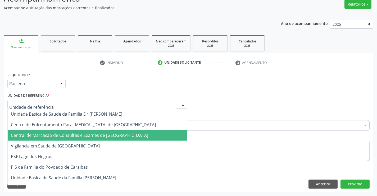
click at [86, 130] on span "Central de Marcacao de Consultas e Exames de [GEOGRAPHIC_DATA]" at bounding box center [97, 135] width 179 height 11
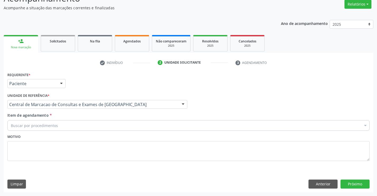
click at [96, 125] on div "Buscar por procedimentos" at bounding box center [188, 125] width 362 height 11
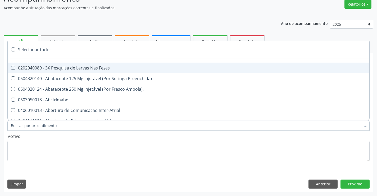
paste input "Ultrassonografia Transvaginal"
type input "Ultrassonografia Transvaginal"
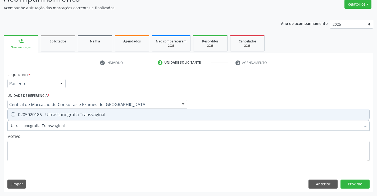
drag, startPoint x: 157, startPoint y: 111, endPoint x: 199, endPoint y: 122, distance: 42.7
click at [162, 114] on span "0205020186 - Ultrassonografia Transvaginal" at bounding box center [189, 114] width 362 height 11
checkbox Transvaginal "true"
click at [353, 183] on button "Próximo" at bounding box center [355, 183] width 29 height 9
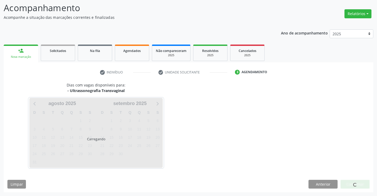
scroll to position [35, 0]
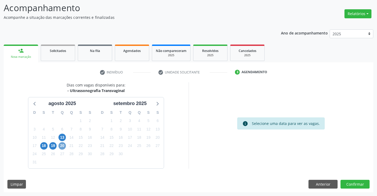
click at [60, 145] on span "20" at bounding box center [62, 145] width 7 height 7
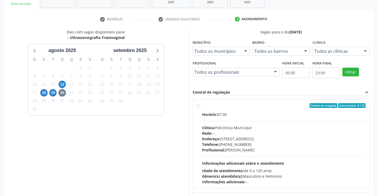
click at [240, 118] on div "Horário: 07:30 Clínica: Policlínica Municipal Rede: -- [GEOGRAPHIC_DATA]: [STRE…" at bounding box center [284, 147] width 164 height 73
click at [200, 108] on input "Ordem de chegada Consumidos: 8 / 25 Horário: 07:30 Clínica: Policlínica Municip…" at bounding box center [199, 105] width 4 height 5
radio input "true"
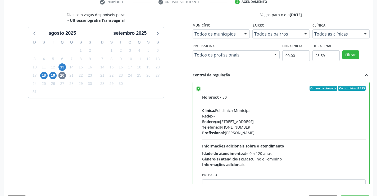
scroll to position [121, 0]
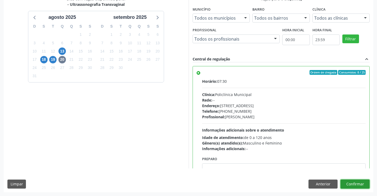
click at [358, 185] on button "Confirmar" at bounding box center [355, 183] width 29 height 9
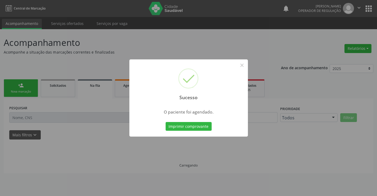
scroll to position [0, 0]
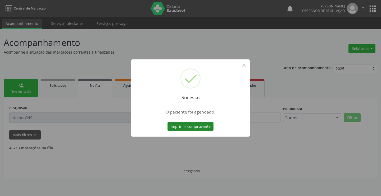
click at [209, 124] on button "Imprimir comprovante" at bounding box center [191, 126] width 46 height 9
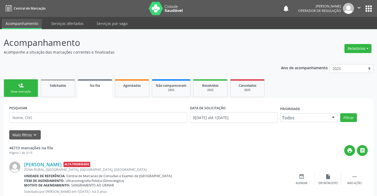
click at [11, 96] on link "person_add Nova marcação" at bounding box center [21, 88] width 34 height 18
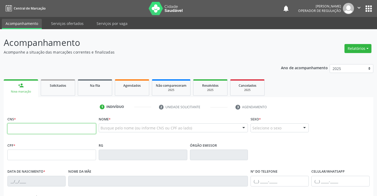
click at [26, 127] on input "text" at bounding box center [51, 128] width 89 height 11
type input "705 0030 3618 1453"
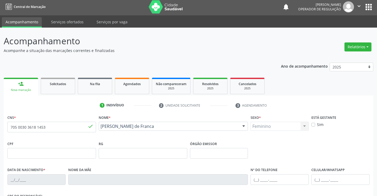
type input "1575103796"
type input "07/09/1990"
type input "(74) 99107-2084"
type input "sn"
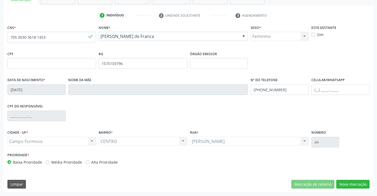
click at [351, 177] on div "CNS * 705 0030 3618 1453 done Nome * Ivanilde Nascimento de Franca Ivanilde Nas…" at bounding box center [189, 108] width 370 height 168
click at [350, 182] on button "Nova marcação" at bounding box center [352, 183] width 33 height 9
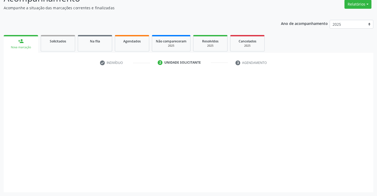
scroll to position [44, 0]
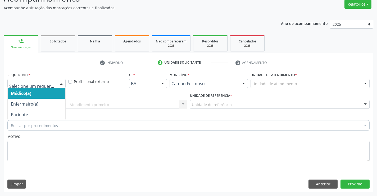
drag, startPoint x: 63, startPoint y: 82, endPoint x: 50, endPoint y: 106, distance: 27.8
click at [63, 82] on div at bounding box center [61, 83] width 8 height 9
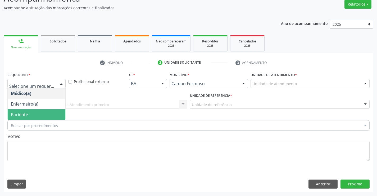
drag, startPoint x: 45, startPoint y: 111, endPoint x: 88, endPoint y: 109, distance: 42.7
click at [45, 111] on span "Paciente" at bounding box center [37, 114] width 58 height 11
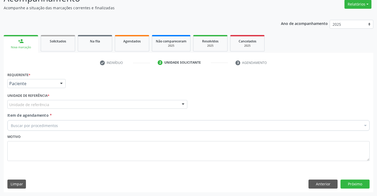
click at [89, 101] on div "Unidade de referência" at bounding box center [97, 104] width 180 height 9
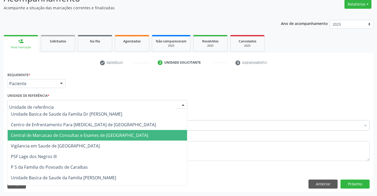
click at [91, 130] on span "Central de Marcacao de Consultas e Exames de [GEOGRAPHIC_DATA]" at bounding box center [97, 135] width 179 height 11
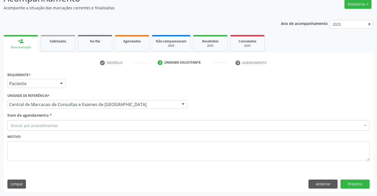
click at [98, 128] on div "Buscar por procedimentos" at bounding box center [188, 125] width 362 height 11
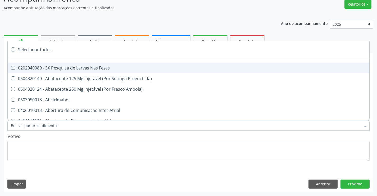
paste input "Ultrassonografia Transvaginal"
type input "Ultrassonografia Transvaginal"
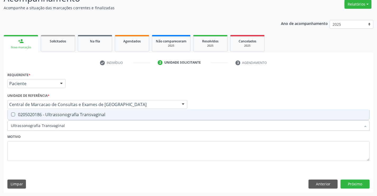
click at [103, 113] on div "0205020186 - Ultrassonografia Transvaginal" at bounding box center [189, 114] width 356 height 4
checkbox Transvaginal "true"
click at [358, 183] on button "Próximo" at bounding box center [355, 183] width 29 height 9
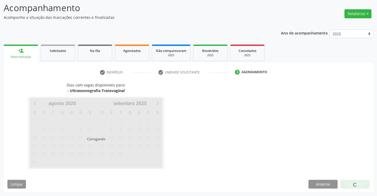
scroll to position [35, 0]
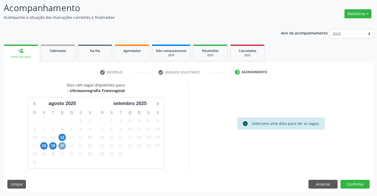
click at [62, 143] on span "20" at bounding box center [62, 145] width 7 height 7
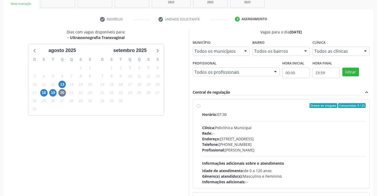
click at [248, 125] on div "Clínica: Policlínica Municipal" at bounding box center [284, 128] width 164 height 6
click at [200, 108] on input "Ordem de chegada Consumidos: 9 / 25 Horário: 07:30 Clínica: Policlínica Municip…" at bounding box center [199, 105] width 4 height 5
radio input "true"
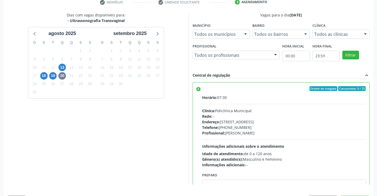
scroll to position [121, 0]
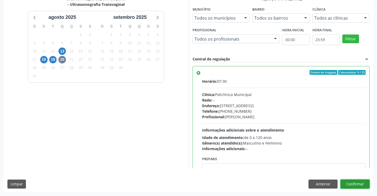
click at [347, 183] on button "Confirmar" at bounding box center [355, 183] width 29 height 9
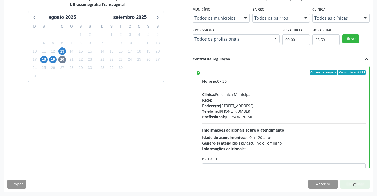
scroll to position [0, 0]
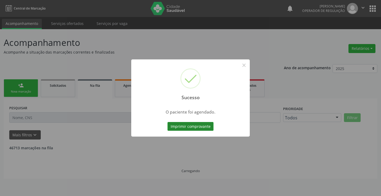
click at [208, 128] on button "Imprimir comprovante" at bounding box center [191, 126] width 46 height 9
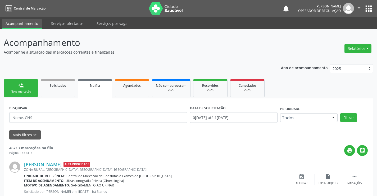
click at [27, 85] on link "person_add Nova marcação" at bounding box center [21, 88] width 34 height 18
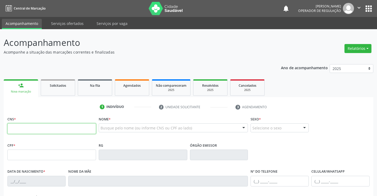
click at [75, 131] on input "text" at bounding box center [51, 128] width 89 height 11
type input "705 0050 1584 6059"
type input "015.760.755-08"
type input "1193763932"
type input "SSPBA"
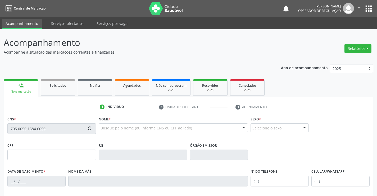
type input "20/04/1965"
type input "(74) 99107-2084"
type input "S/N"
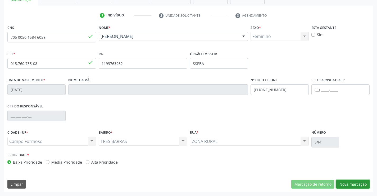
click at [338, 185] on button "Nova marcação" at bounding box center [352, 183] width 33 height 9
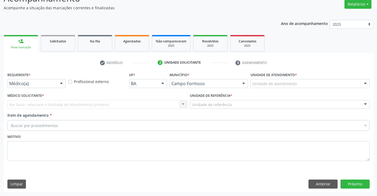
scroll to position [44, 0]
drag, startPoint x: 61, startPoint y: 84, endPoint x: 41, endPoint y: 108, distance: 31.0
click at [61, 84] on div at bounding box center [61, 83] width 8 height 9
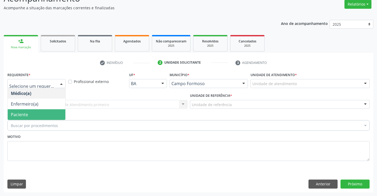
drag, startPoint x: 39, startPoint y: 110, endPoint x: 94, endPoint y: 103, distance: 55.0
click at [42, 109] on span "Paciente" at bounding box center [37, 114] width 58 height 11
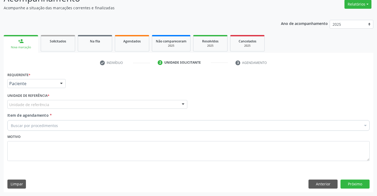
drag, startPoint x: 98, startPoint y: 102, endPoint x: 96, endPoint y: 112, distance: 10.5
click at [98, 104] on div "Unidade de referência" at bounding box center [97, 104] width 180 height 9
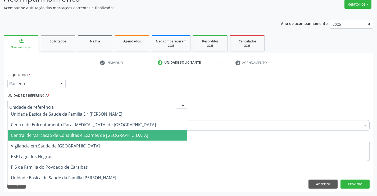
click at [100, 136] on span "Central de Marcacao de Consultas e Exames de [GEOGRAPHIC_DATA]" at bounding box center [79, 135] width 137 height 6
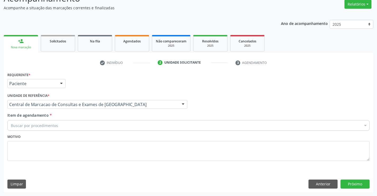
click at [113, 126] on div "Buscar por procedimentos" at bounding box center [188, 125] width 362 height 11
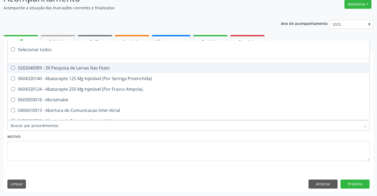
paste input "Ultrassonografia Transvaginal"
type input "Ultrassonografia Transvaginal"
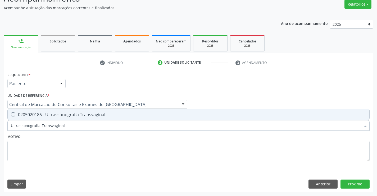
click at [98, 113] on div "0205020186 - Ultrassonografia Transvaginal" at bounding box center [189, 114] width 356 height 4
checkbox Transvaginal "true"
click at [359, 183] on button "Próximo" at bounding box center [355, 183] width 29 height 9
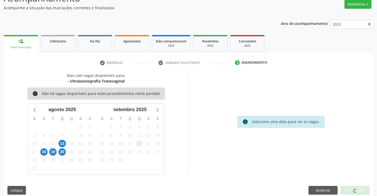
scroll to position [35, 0]
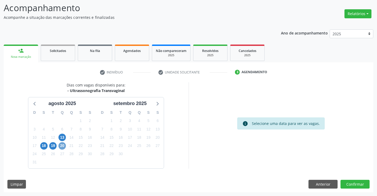
click at [65, 147] on span "20" at bounding box center [62, 145] width 7 height 7
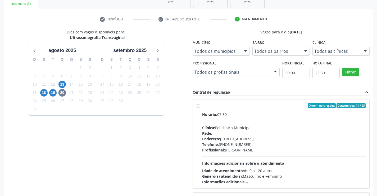
drag, startPoint x: 233, startPoint y: 138, endPoint x: 182, endPoint y: 133, distance: 51.4
click at [231, 139] on div "Endereço: [STREET_ADDRESS]" at bounding box center [284, 139] width 164 height 6
radio input "true"
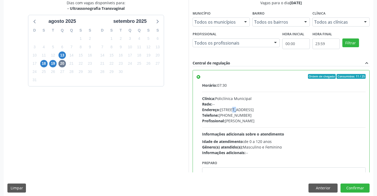
scroll to position [121, 0]
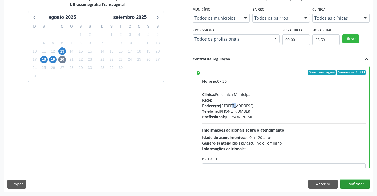
click at [361, 183] on button "Confirmar" at bounding box center [355, 183] width 29 height 9
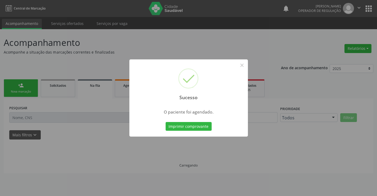
scroll to position [0, 0]
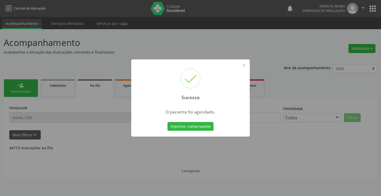
click at [189, 121] on div "Imprimir comprovante Cancel" at bounding box center [191, 126] width 48 height 11
click at [189, 125] on button "Imprimir comprovante" at bounding box center [191, 126] width 46 height 9
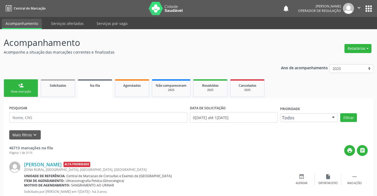
drag, startPoint x: 26, startPoint y: 74, endPoint x: 25, endPoint y: 78, distance: 4.1
click at [20, 93] on div "Nova marcação" at bounding box center [21, 91] width 26 height 4
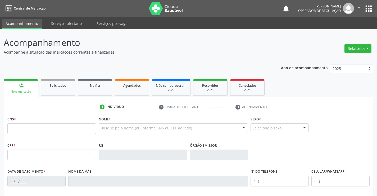
click at [41, 123] on div "CNS *" at bounding box center [51, 124] width 89 height 19
click at [82, 132] on input "text" at bounding box center [51, 128] width 89 height 11
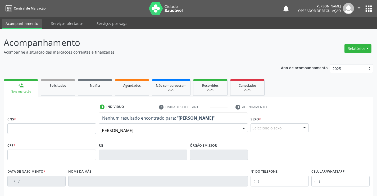
type input "karine"
click at [130, 86] on span "Agendados" at bounding box center [131, 85] width 17 height 5
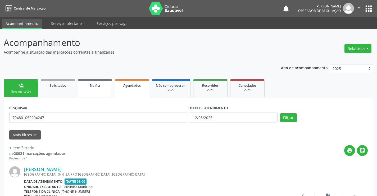
click at [98, 87] on span "Na fila" at bounding box center [95, 85] width 10 height 5
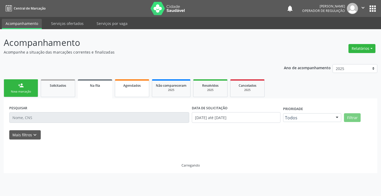
click at [126, 87] on span "Agendados" at bounding box center [131, 85] width 17 height 5
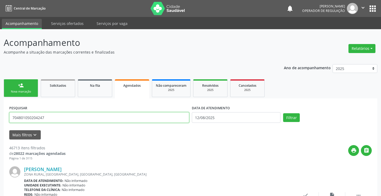
click at [138, 115] on input "704801050204247" at bounding box center [99, 117] width 180 height 11
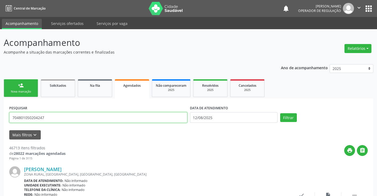
click at [133, 116] on input "704801050204247" at bounding box center [98, 117] width 178 height 11
click at [135, 115] on input "text" at bounding box center [98, 117] width 178 height 11
type input "matheus conceicao"
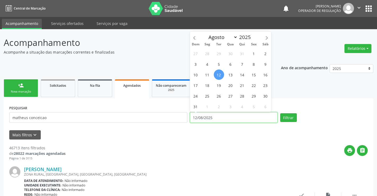
click at [274, 119] on input "12/08/2025" at bounding box center [234, 117] width 88 height 11
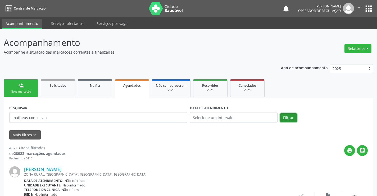
click at [296, 115] on button "Filtrar" at bounding box center [288, 117] width 17 height 9
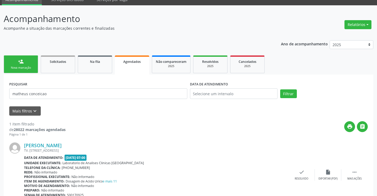
scroll to position [50, 0]
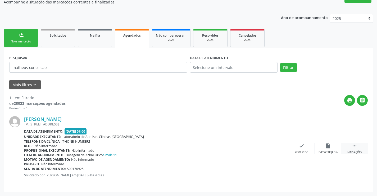
click at [353, 145] on icon "" at bounding box center [355, 146] width 6 height 6
click at [248, 147] on icon "print" at bounding box center [249, 146] width 6 height 6
click at [32, 37] on link "person_add Nova marcação" at bounding box center [21, 38] width 34 height 18
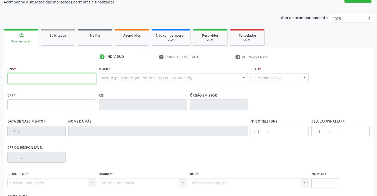
click at [21, 78] on input "text" at bounding box center [51, 78] width 89 height 11
click at [23, 40] on div "Nova marcação" at bounding box center [20, 41] width 27 height 4
click at [36, 80] on input "text" at bounding box center [51, 78] width 89 height 11
type input "705 0082 3660 7653"
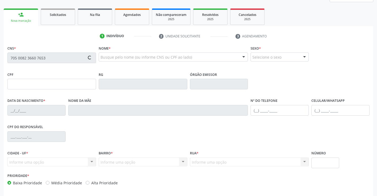
scroll to position [91, 0]
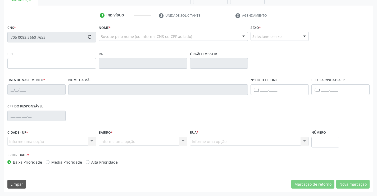
type input "2271384907"
type input "[DATE]"
type input "[PHONE_NUMBER]"
type input "041.590.465-09"
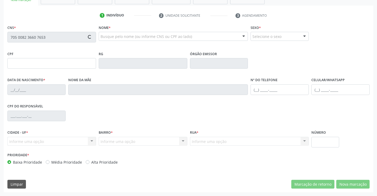
type input "S/N"
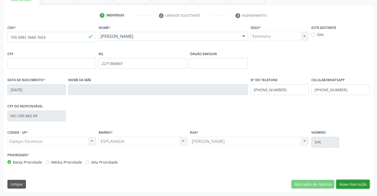
click at [357, 186] on button "Nova marcação" at bounding box center [352, 183] width 33 height 9
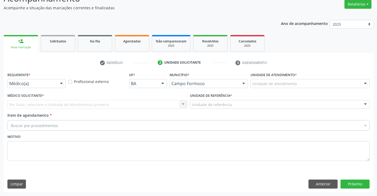
click at [57, 83] on div at bounding box center [61, 83] width 8 height 9
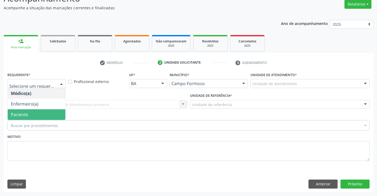
click at [43, 116] on span "Paciente" at bounding box center [37, 114] width 58 height 11
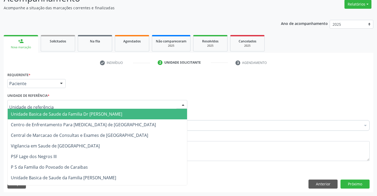
click at [77, 107] on div at bounding box center [97, 104] width 180 height 9
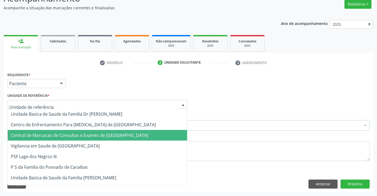
click at [72, 132] on span "Central de Marcacao de Consultas e Exames de [GEOGRAPHIC_DATA]" at bounding box center [79, 135] width 137 height 6
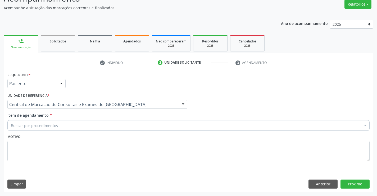
click at [94, 119] on div "Item de agendamento * Buscar por procedimentos Selecionar todos 0202040089 - 3X…" at bounding box center [188, 120] width 362 height 17
drag, startPoint x: 87, startPoint y: 124, endPoint x: 84, endPoint y: 127, distance: 4.3
click at [85, 125] on div "Buscar por procedimentos" at bounding box center [188, 125] width 362 height 11
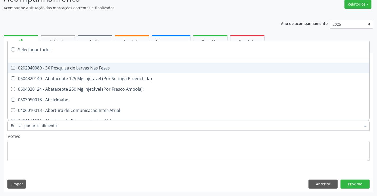
click at [84, 127] on input "Item de agendamento *" at bounding box center [186, 125] width 350 height 11
paste input "Ultrassonografia Transvaginal"
type input "Ultrassonografia Transvaginal"
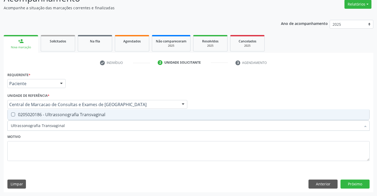
drag, startPoint x: 84, startPoint y: 112, endPoint x: 246, endPoint y: 141, distance: 164.8
click at [103, 118] on span "0205020186 - Ultrassonografia Transvaginal" at bounding box center [189, 114] width 362 height 11
checkbox Transvaginal "true"
click at [361, 181] on button "Próximo" at bounding box center [355, 183] width 29 height 9
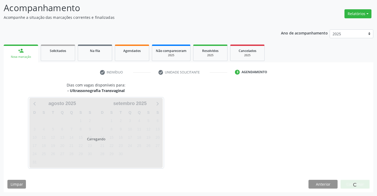
scroll to position [35, 0]
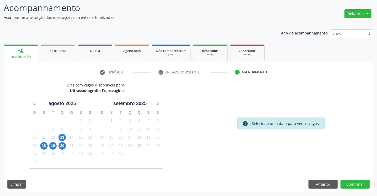
click at [58, 145] on div "20" at bounding box center [62, 145] width 9 height 8
click at [62, 146] on span "20" at bounding box center [62, 145] width 7 height 7
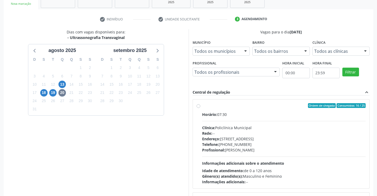
click at [246, 129] on div "Clínica: Policlínica Municipal" at bounding box center [284, 128] width 164 height 6
click at [200, 108] on input "Ordem de chegada Consumidos: 16 / 25 Horário: 07:30 Clínica: Policlínica Munici…" at bounding box center [199, 105] width 4 height 5
radio input "true"
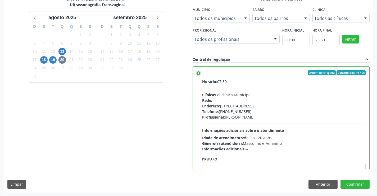
scroll to position [121, 0]
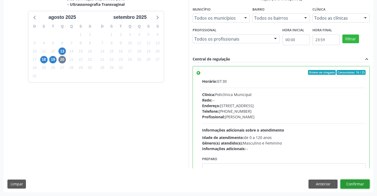
click at [363, 183] on button "Confirmar" at bounding box center [355, 183] width 29 height 9
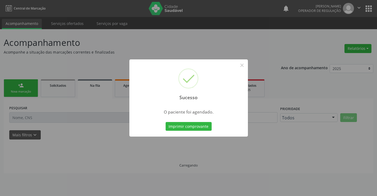
scroll to position [0, 0]
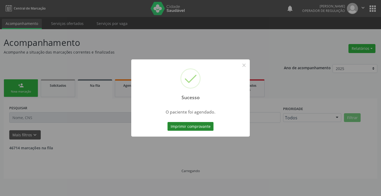
click at [197, 128] on button "Imprimir comprovante" at bounding box center [191, 126] width 46 height 9
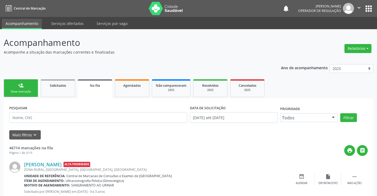
click at [32, 80] on link "person_add Nova marcação" at bounding box center [21, 88] width 34 height 18
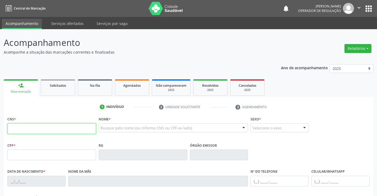
click at [92, 128] on input "text" at bounding box center [51, 128] width 89 height 11
type input "707 8026 1517 6816"
type input "041.576.845-40"
type input "1451112700"
type input "SSPBA"
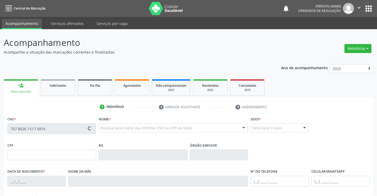
type input "[DATE]"
type input "[PHONE_NUMBER]"
type input "041.576.845-40"
type input "S/N"
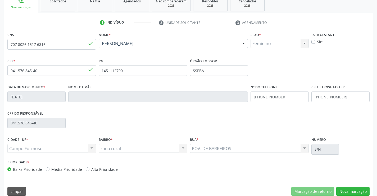
scroll to position [91, 0]
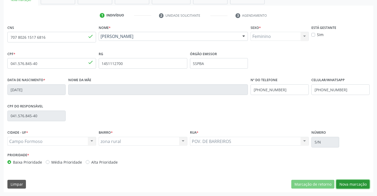
click at [350, 182] on button "Nova marcação" at bounding box center [352, 183] width 33 height 9
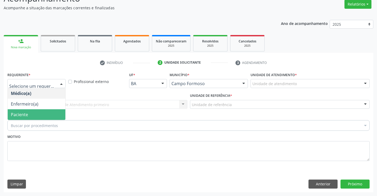
drag, startPoint x: 42, startPoint y: 113, endPoint x: 66, endPoint y: 105, distance: 25.4
click at [44, 111] on span "Paciente" at bounding box center [37, 114] width 58 height 11
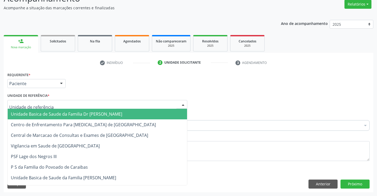
drag, startPoint x: 70, startPoint y: 104, endPoint x: 74, endPoint y: 135, distance: 31.2
click at [70, 104] on div at bounding box center [97, 104] width 180 height 9
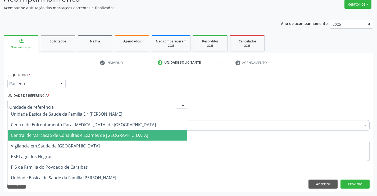
drag, startPoint x: 80, startPoint y: 135, endPoint x: 82, endPoint y: 132, distance: 4.1
click at [80, 135] on span "Central de Marcacao de Consultas e Exames de [GEOGRAPHIC_DATA]" at bounding box center [79, 135] width 137 height 6
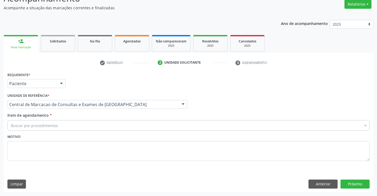
click at [87, 125] on div "Buscar por procedimentos" at bounding box center [188, 125] width 362 height 11
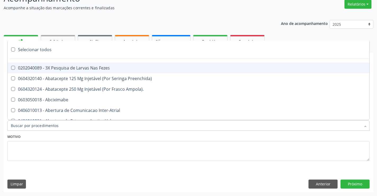
paste input "Ultrassonografia Transvaginal"
type input "Ultrassonografia Transvaginal"
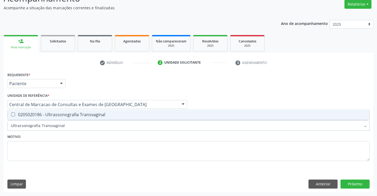
click at [95, 118] on span "0205020186 - Ultrassonografia Transvaginal" at bounding box center [189, 114] width 362 height 11
checkbox Transvaginal "true"
click at [361, 182] on button "Próximo" at bounding box center [355, 183] width 29 height 9
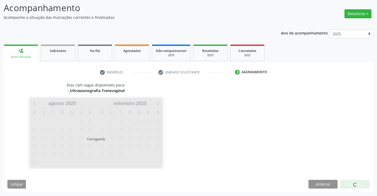
scroll to position [35, 0]
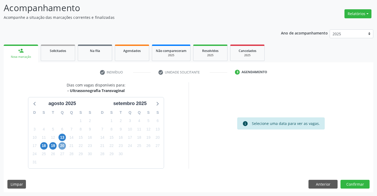
click at [64, 146] on span "20" at bounding box center [62, 145] width 7 height 7
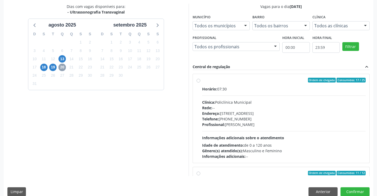
scroll to position [114, 0]
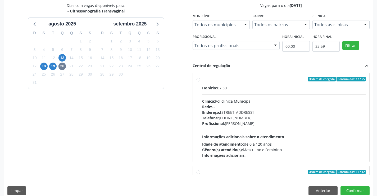
click at [243, 115] on div "Telefone: [PHONE_NUMBER]" at bounding box center [284, 118] width 164 height 6
click at [200, 81] on input "Ordem de chegada Consumidos: 17 / 25 Horário: 07:30 Clínica: Policlínica Munici…" at bounding box center [199, 79] width 4 height 5
radio input "true"
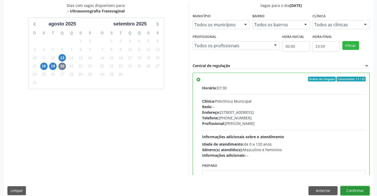
click at [361, 191] on button "Confirmar" at bounding box center [355, 190] width 29 height 9
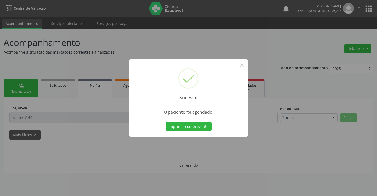
scroll to position [0, 0]
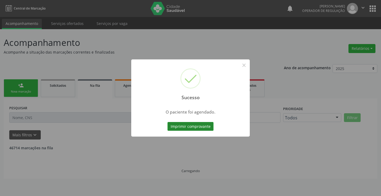
click at [194, 123] on button "Imprimir comprovante" at bounding box center [191, 126] width 46 height 9
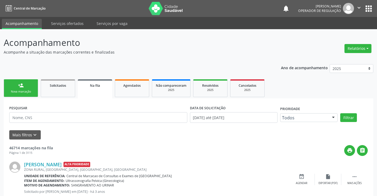
click at [26, 82] on link "person_add Nova marcação" at bounding box center [21, 88] width 34 height 18
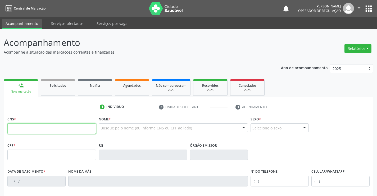
click at [51, 130] on input "text" at bounding box center [51, 128] width 89 height 11
type input "703 4028 7121 7500"
type input "1417070200"
type input "[DATE]"
type input "[PHONE_NUMBER]"
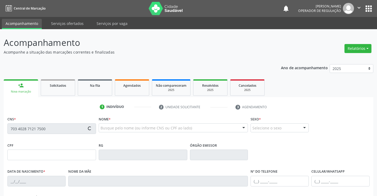
type input "[PHONE_NUMBER]"
type input "028.325.485-80"
type input "S/N"
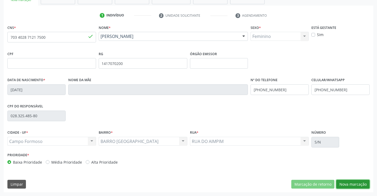
drag, startPoint x: 347, startPoint y: 183, endPoint x: 127, endPoint y: 85, distance: 240.9
click at [347, 183] on button "Nova marcação" at bounding box center [352, 183] width 33 height 9
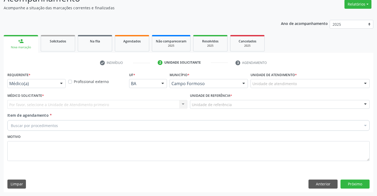
click at [56, 83] on div "Médico(a) Médico(a) Enfermeiro(a) Paciente Nenhum resultado encontrado para: " …" at bounding box center [36, 83] width 58 height 9
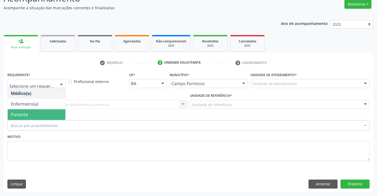
click at [38, 112] on span "Paciente" at bounding box center [37, 114] width 58 height 11
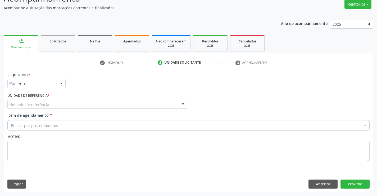
drag, startPoint x: 88, startPoint y: 104, endPoint x: 83, endPoint y: 120, distance: 16.3
click at [87, 109] on div "Unidade de referência Unidade Basica de Saude da Familia Dr [PERSON_NAME] Centr…" at bounding box center [97, 104] width 180 height 9
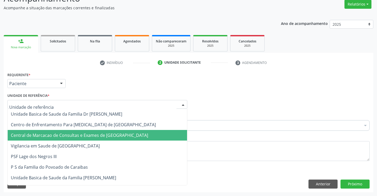
drag, startPoint x: 83, startPoint y: 137, endPoint x: 90, endPoint y: 130, distance: 9.5
click at [84, 137] on span "Central de Marcacao de Consultas e Exames de [GEOGRAPHIC_DATA]" at bounding box center [79, 135] width 137 height 6
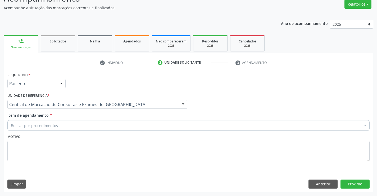
click at [101, 126] on div "Buscar por procedimentos" at bounding box center [188, 125] width 362 height 11
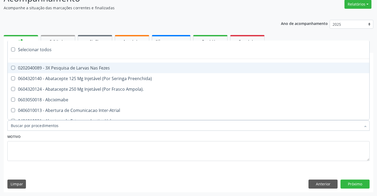
paste input "Ultrassonografia Transvaginal"
type input "Ultrassonografia Transvaginal"
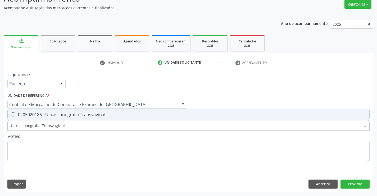
click at [56, 116] on div "0205020186 - Ultrassonografia Transvaginal" at bounding box center [189, 114] width 356 height 4
checkbox Transvaginal "true"
click at [350, 185] on button "Próximo" at bounding box center [355, 183] width 29 height 9
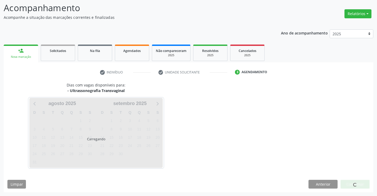
scroll to position [35, 0]
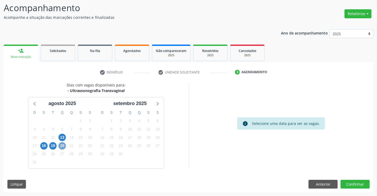
click at [64, 143] on span "20" at bounding box center [62, 145] width 7 height 7
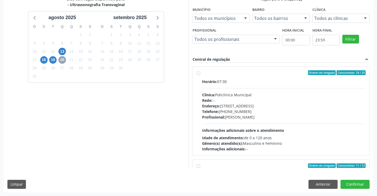
scroll to position [121, 0]
click at [291, 111] on div "Telefone: [PHONE_NUMBER]" at bounding box center [284, 111] width 164 height 6
click at [200, 75] on input "Ordem de chegada Consumidos: 18 / 25 Horário: 07:30 Clínica: Policlínica Munici…" at bounding box center [199, 72] width 4 height 5
radio input "true"
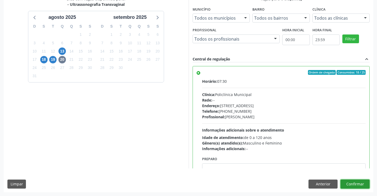
click at [353, 182] on button "Confirmar" at bounding box center [355, 183] width 29 height 9
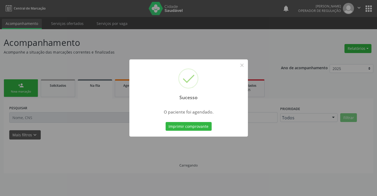
scroll to position [0, 0]
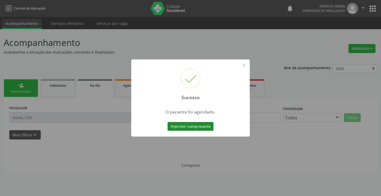
click at [193, 126] on button "Imprimir comprovante" at bounding box center [191, 126] width 46 height 9
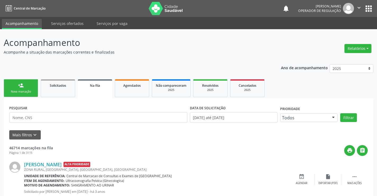
click at [22, 87] on div "person_add" at bounding box center [21, 85] width 6 height 6
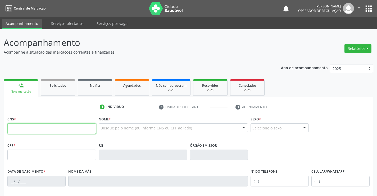
click at [52, 124] on input "text" at bounding box center [51, 128] width 89 height 11
type input "708 1095 5302 5934"
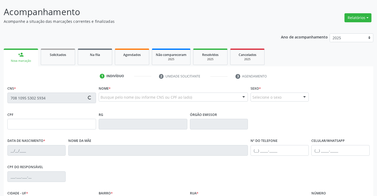
scroll to position [91, 0]
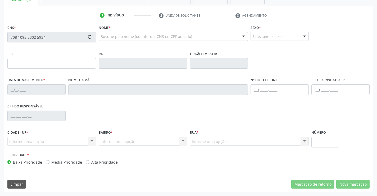
type input "1265728950"
type input "[DATE]"
type input "[PHONE_NUMBER]"
type input "035.079.645-97"
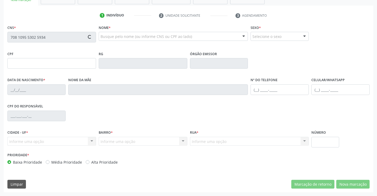
type input "S/N"
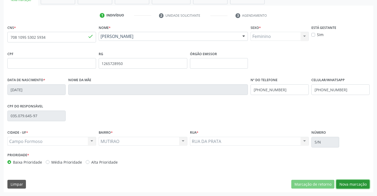
drag, startPoint x: 352, startPoint y: 181, endPoint x: 203, endPoint y: 134, distance: 155.6
click at [351, 181] on button "Nova marcação" at bounding box center [352, 183] width 33 height 9
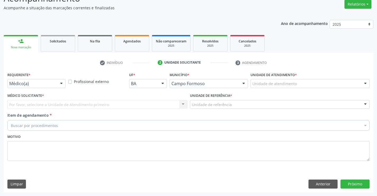
scroll to position [44, 0]
click at [64, 83] on div at bounding box center [61, 83] width 8 height 9
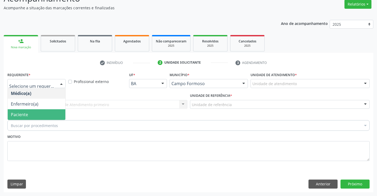
drag, startPoint x: 28, startPoint y: 115, endPoint x: 45, endPoint y: 109, distance: 19.0
click at [28, 115] on span "Paciente" at bounding box center [37, 114] width 58 height 11
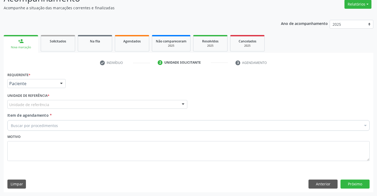
click at [51, 105] on div "Unidade de referência" at bounding box center [97, 104] width 180 height 9
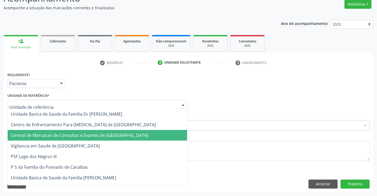
click at [55, 133] on span "Central de Marcacao de Consultas e Exames de [GEOGRAPHIC_DATA]" at bounding box center [79, 135] width 137 height 6
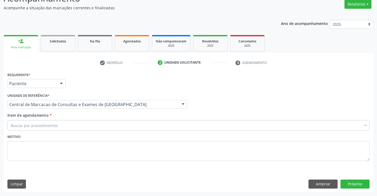
click at [69, 122] on div "Buscar por procedimentos" at bounding box center [188, 125] width 362 height 11
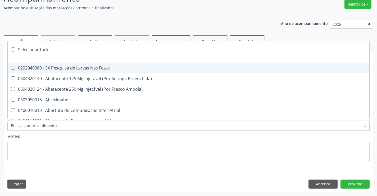
paste input "Ultrassonografia Transvaginal"
type input "Ultrassonografia Transvaginal"
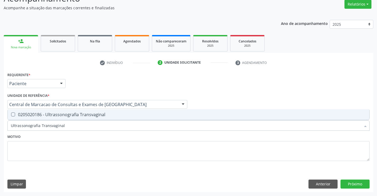
click at [70, 113] on div "0205020186 - Ultrassonografia Transvaginal" at bounding box center [189, 114] width 356 height 4
checkbox Transvaginal "true"
click at [357, 184] on button "Próximo" at bounding box center [355, 183] width 29 height 9
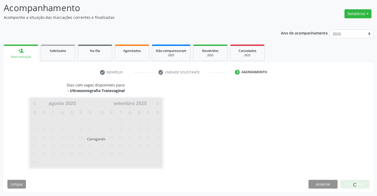
scroll to position [35, 0]
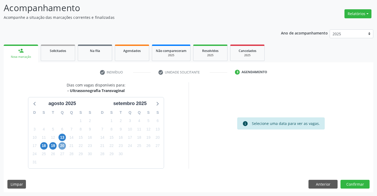
click at [62, 145] on span "20" at bounding box center [62, 145] width 7 height 7
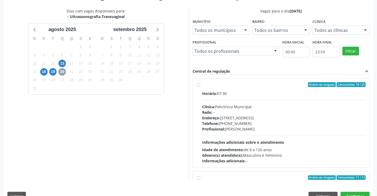
scroll to position [121, 0]
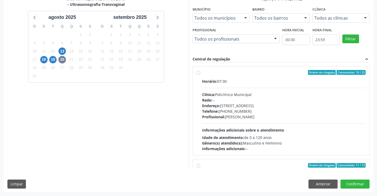
click at [252, 106] on div "Endereço: [STREET_ADDRESS]" at bounding box center [284, 106] width 164 height 6
click at [200, 75] on input "Ordem de chegada Consumidos: 19 / 25 Horário: 07:30 Clínica: Policlínica Munici…" at bounding box center [199, 72] width 4 height 5
radio input "true"
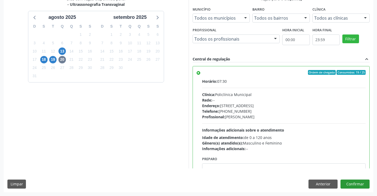
drag, startPoint x: 370, startPoint y: 183, endPoint x: 352, endPoint y: 182, distance: 18.3
click at [368, 183] on div "Dias com vagas disponíveis para: - Ultrassonografia Transvaginal [DATE] D S T Q…" at bounding box center [189, 94] width 370 height 196
click at [352, 183] on button "Confirmar" at bounding box center [355, 183] width 29 height 9
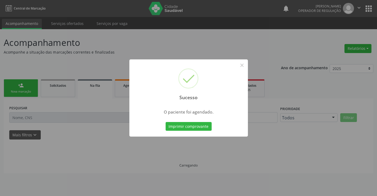
scroll to position [0, 0]
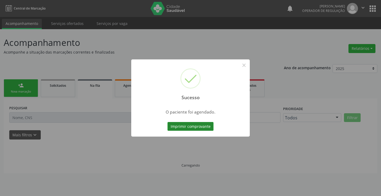
click at [208, 127] on button "Imprimir comprovante" at bounding box center [191, 126] width 46 height 9
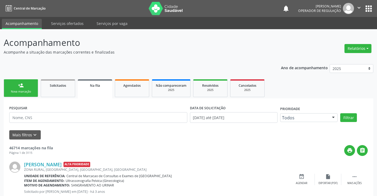
click at [26, 85] on link "person_add Nova marcação" at bounding box center [21, 88] width 34 height 18
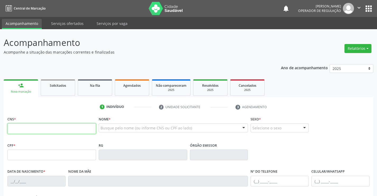
click at [55, 126] on input "text" at bounding box center [51, 128] width 89 height 11
type input "701 4026 8430 7937"
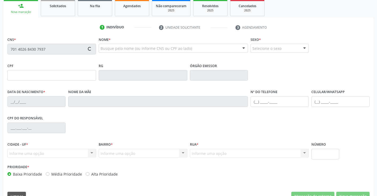
type input "1328504514"
type input "[DATE]"
type input "[PHONE_NUMBER]"
type input "077.961.995-11"
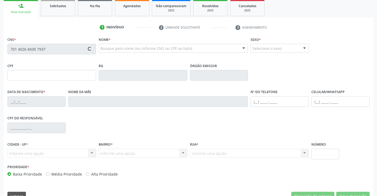
type input "SN"
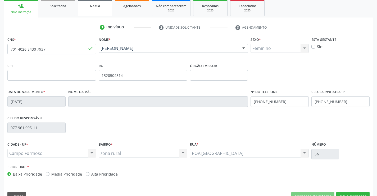
scroll to position [91, 0]
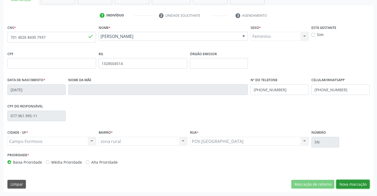
click at [358, 181] on button "Nova marcação" at bounding box center [352, 183] width 33 height 9
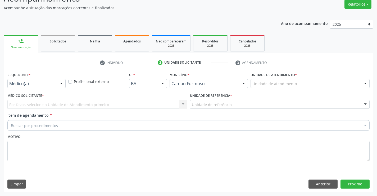
scroll to position [44, 0]
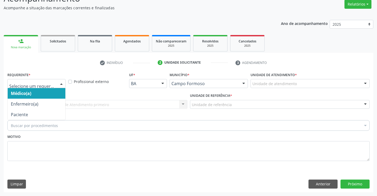
click at [57, 85] on div at bounding box center [36, 83] width 58 height 9
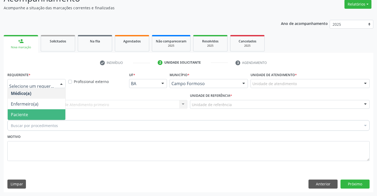
drag, startPoint x: 43, startPoint y: 114, endPoint x: 86, endPoint y: 105, distance: 44.2
click at [47, 113] on span "Paciente" at bounding box center [37, 114] width 58 height 11
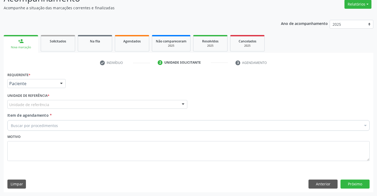
drag, startPoint x: 87, startPoint y: 105, endPoint x: 94, endPoint y: 117, distance: 14.3
click at [87, 105] on div "Unidade de referência" at bounding box center [97, 104] width 180 height 9
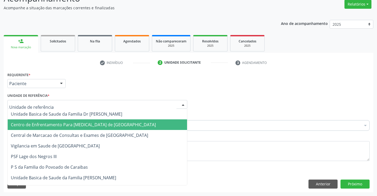
click at [91, 131] on span "Central de Marcacao de Consultas e Exames de [GEOGRAPHIC_DATA]" at bounding box center [97, 135] width 179 height 11
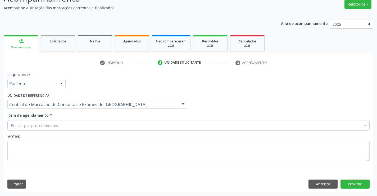
click at [100, 126] on div "Buscar por procedimentos" at bounding box center [188, 125] width 362 height 11
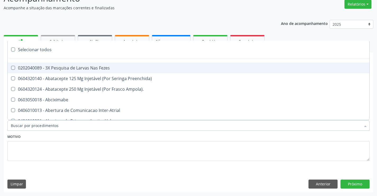
paste input "Ultrassonografia Transvaginal"
type input "Ultrassonografia Transvaginal"
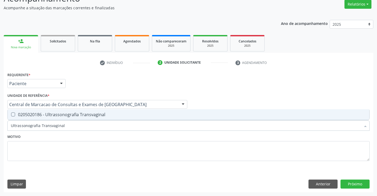
click at [89, 111] on span "0205020186 - Ultrassonografia Transvaginal" at bounding box center [189, 114] width 362 height 11
checkbox Transvaginal "true"
click at [347, 179] on button "Próximo" at bounding box center [355, 183] width 29 height 9
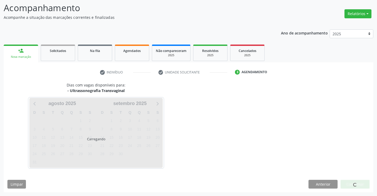
click at [348, 185] on div at bounding box center [355, 183] width 29 height 9
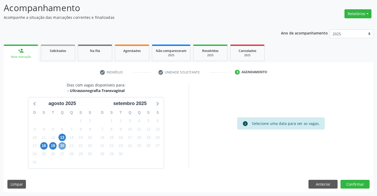
click at [61, 145] on span "20" at bounding box center [62, 145] width 7 height 7
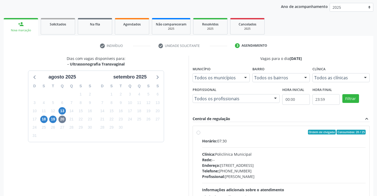
click at [213, 146] on div "Horário: 07:30 Clínica: Policlínica Municipal Rede: -- [GEOGRAPHIC_DATA]: [STRE…" at bounding box center [284, 174] width 164 height 73
click at [200, 134] on input "Ordem de chegada Consumidos: 20 / 25 Horário: 07:30 Clínica: Policlínica Munici…" at bounding box center [199, 131] width 4 height 5
radio input "true"
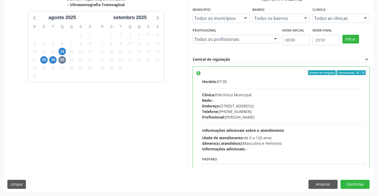
scroll to position [121, 0]
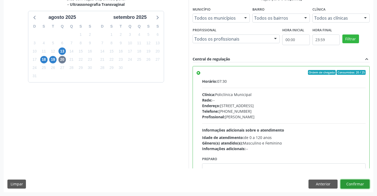
click at [344, 182] on button "Confirmar" at bounding box center [355, 183] width 29 height 9
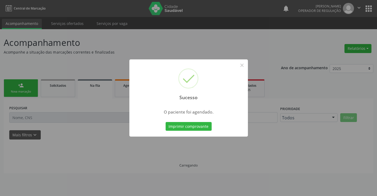
scroll to position [0, 0]
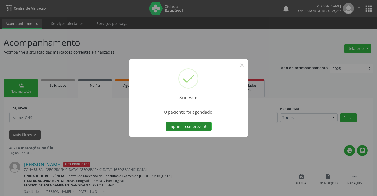
click at [191, 126] on button "Imprimir comprovante" at bounding box center [189, 126] width 46 height 9
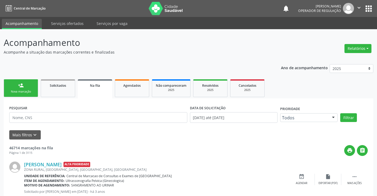
click at [25, 87] on link "person_add Nova marcação" at bounding box center [21, 88] width 34 height 18
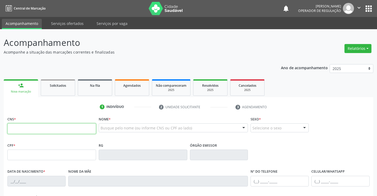
click at [31, 127] on input "text" at bounding box center [51, 128] width 89 height 11
type input "704 6091 1793 3929"
type input "0672462303"
type input "[DATE]"
type input "638.283.915-91"
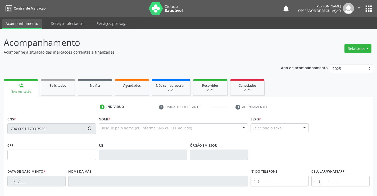
type input "SN"
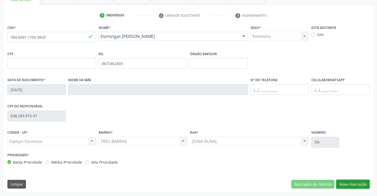
drag, startPoint x: 357, startPoint y: 186, endPoint x: 320, endPoint y: 156, distance: 47.5
click at [356, 186] on button "Nova marcação" at bounding box center [352, 183] width 33 height 9
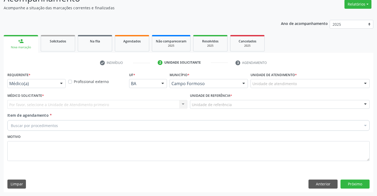
click at [57, 86] on div "Médico(a) Médico(a) Enfermeiro(a) Paciente Nenhum resultado encontrado para: " …" at bounding box center [36, 83] width 58 height 9
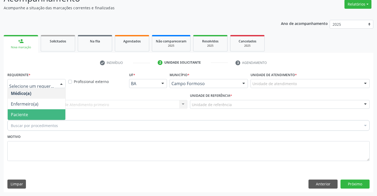
click at [28, 116] on span "Paciente" at bounding box center [37, 114] width 58 height 11
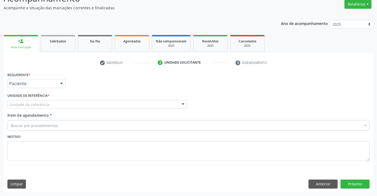
click at [91, 104] on div "Unidade de referência" at bounding box center [97, 104] width 180 height 9
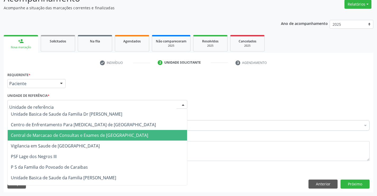
click at [94, 131] on span "Central de Marcacao de Consultas e Exames de [GEOGRAPHIC_DATA]" at bounding box center [97, 135] width 179 height 11
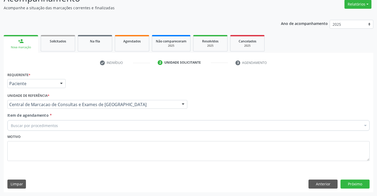
click at [108, 126] on div "Buscar por procedimentos" at bounding box center [188, 125] width 362 height 11
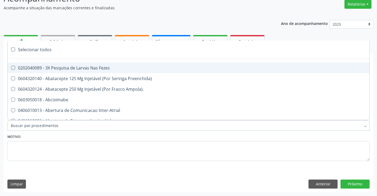
paste input "Ultrassonografia Transvaginal"
type input "Ultrassonografia Transvaginal"
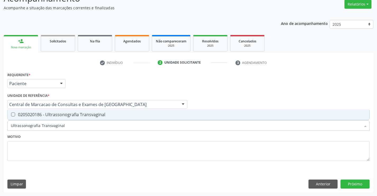
click at [98, 116] on div "0205020186 - Ultrassonografia Transvaginal" at bounding box center [189, 114] width 356 height 4
checkbox Transvaginal "true"
click at [352, 182] on button "Próximo" at bounding box center [355, 183] width 29 height 9
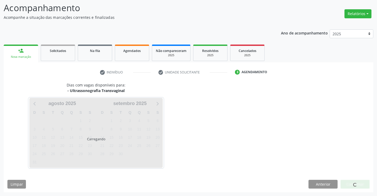
scroll to position [35, 0]
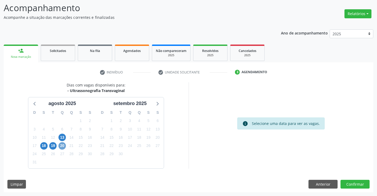
click at [62, 144] on span "20" at bounding box center [62, 145] width 7 height 7
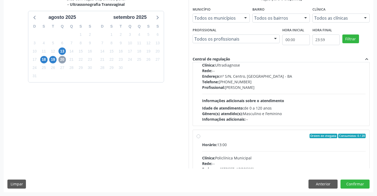
scroll to position [269, 0]
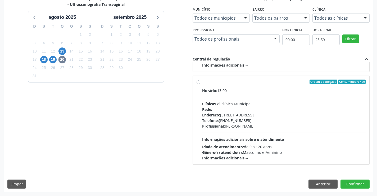
click at [236, 110] on div "Rede: --" at bounding box center [284, 109] width 164 height 6
click at [200, 84] on input "Ordem de chegada Consumidos: 0 / 20 Horário: 13:00 Clínica: Policlínica Municip…" at bounding box center [199, 81] width 4 height 5
radio input "true"
click at [357, 182] on button "Confirmar" at bounding box center [355, 183] width 29 height 9
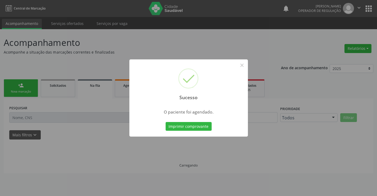
scroll to position [0, 0]
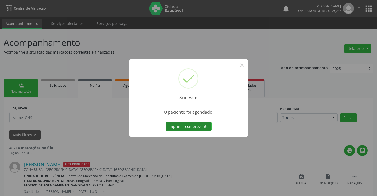
click at [206, 126] on button "Imprimir comprovante" at bounding box center [189, 126] width 46 height 9
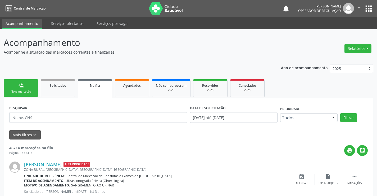
click at [24, 87] on link "person_add Nova marcação" at bounding box center [21, 88] width 34 height 18
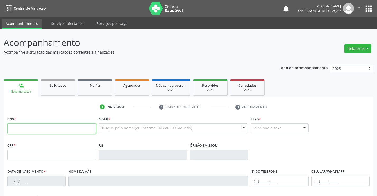
click at [48, 132] on input "text" at bounding box center [51, 128] width 89 height 11
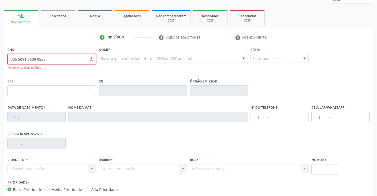
scroll to position [97, 0]
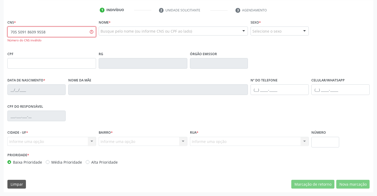
click at [61, 32] on input "705 5091 8609 9558" at bounding box center [51, 31] width 89 height 11
type input "700 5091 8609 9558"
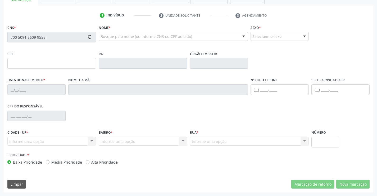
scroll to position [91, 0]
type input "1258820099"
type input "[DATE]"
type input "[PHONE_NUMBER]"
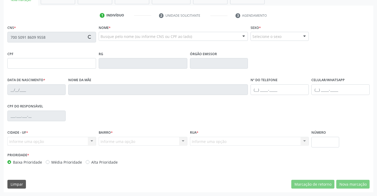
type input "029.137.925-70"
type input "188"
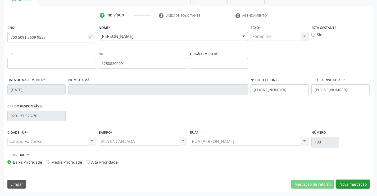
click at [362, 187] on button "Nova marcação" at bounding box center [352, 183] width 33 height 9
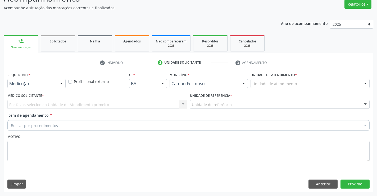
scroll to position [44, 0]
click at [52, 80] on div "Médico(a)" at bounding box center [36, 83] width 58 height 9
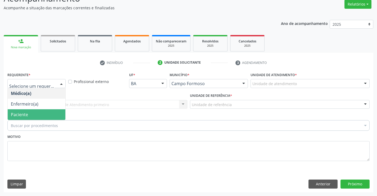
click at [39, 114] on span "Paciente" at bounding box center [37, 114] width 58 height 11
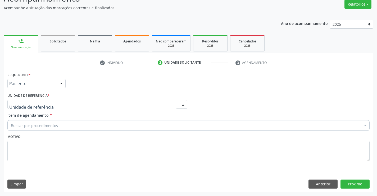
drag, startPoint x: 94, startPoint y: 102, endPoint x: 93, endPoint y: 123, distance: 21.5
click at [94, 105] on div at bounding box center [97, 104] width 180 height 9
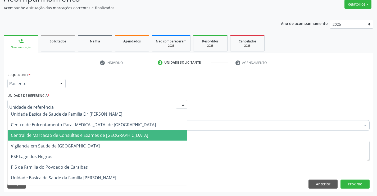
click at [93, 136] on span "Central de Marcacao de Consultas e Exames de [GEOGRAPHIC_DATA]" at bounding box center [79, 135] width 137 height 6
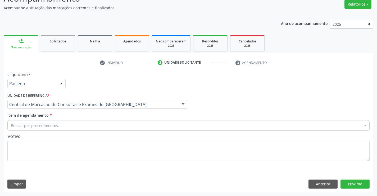
click at [101, 128] on div "Buscar por procedimentos" at bounding box center [188, 125] width 362 height 11
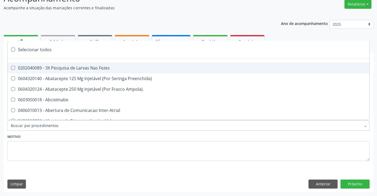
paste input "Ultrassonografia Transvaginal"
type input "Ultrassonografia Transvaginal"
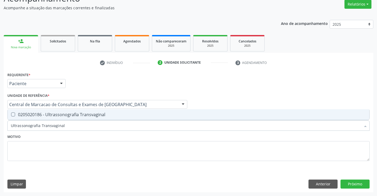
click at [105, 116] on div "0205020186 - Ultrassonografia Transvaginal" at bounding box center [189, 114] width 356 height 4
checkbox Transvaginal "true"
click at [348, 185] on button "Próximo" at bounding box center [355, 183] width 29 height 9
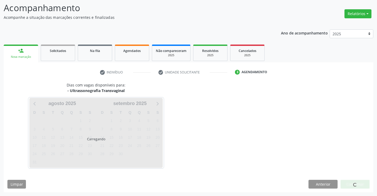
scroll to position [35, 0]
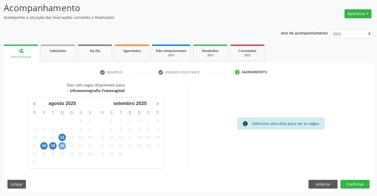
click at [62, 144] on span "20" at bounding box center [62, 145] width 7 height 7
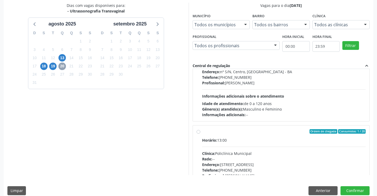
scroll to position [269, 0]
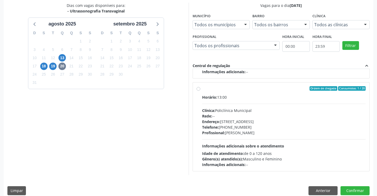
click at [238, 119] on div "Endereço: [STREET_ADDRESS]" at bounding box center [284, 122] width 164 height 6
click at [200, 91] on input "Ordem de chegada Consumidos: 1 / 20 Horário: 13:00 Clínica: Policlínica Municip…" at bounding box center [199, 88] width 4 height 5
radio input "true"
click at [359, 191] on button "Confirmar" at bounding box center [355, 190] width 29 height 9
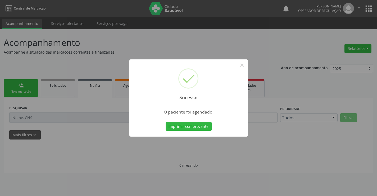
scroll to position [0, 0]
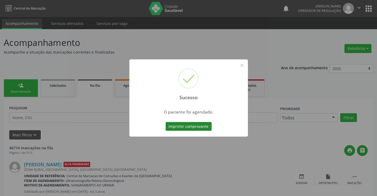
click at [208, 130] on button "Imprimir comprovante" at bounding box center [189, 126] width 46 height 9
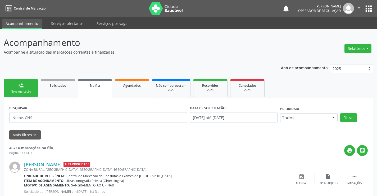
drag, startPoint x: 31, startPoint y: 87, endPoint x: 28, endPoint y: 84, distance: 4.7
click at [30, 87] on link "person_add Nova marcação" at bounding box center [21, 88] width 34 height 18
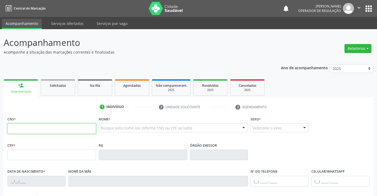
click at [27, 128] on input "text" at bounding box center [51, 128] width 89 height 11
type input "700 9089 5645 7790"
type input "0891192581"
type input "[DATE]"
type input "[PHONE_NUMBER]"
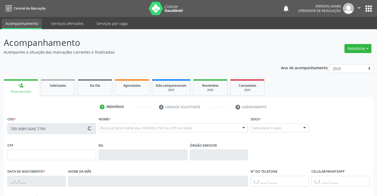
type input "[PHONE_NUMBER]"
type input "016.190.505-60"
type input "94"
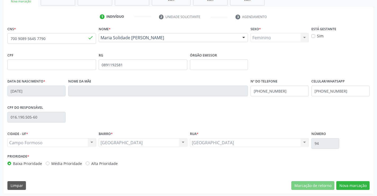
scroll to position [91, 0]
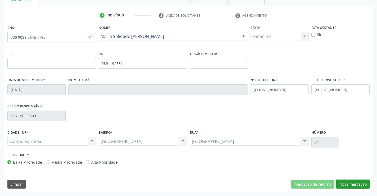
click at [359, 187] on button "Nova marcação" at bounding box center [352, 183] width 33 height 9
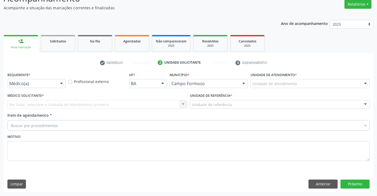
scroll to position [44, 0]
drag, startPoint x: 58, startPoint y: 84, endPoint x: 46, endPoint y: 103, distance: 22.4
click at [57, 84] on div at bounding box center [61, 83] width 8 height 9
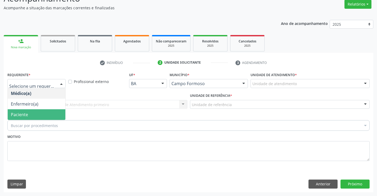
click at [40, 114] on span "Paciente" at bounding box center [37, 114] width 58 height 11
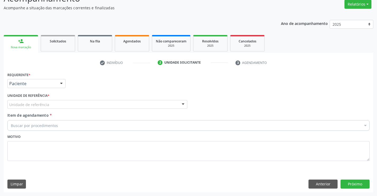
click at [104, 104] on div "Unidade de referência" at bounding box center [97, 104] width 180 height 9
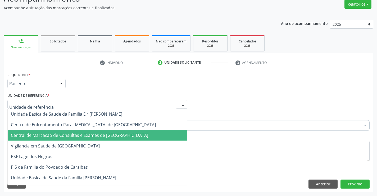
click at [110, 132] on span "Central de Marcacao de Consultas e Exames de [GEOGRAPHIC_DATA]" at bounding box center [79, 135] width 137 height 6
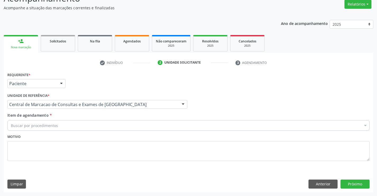
click at [120, 124] on div "Buscar por procedimentos" at bounding box center [188, 125] width 362 height 11
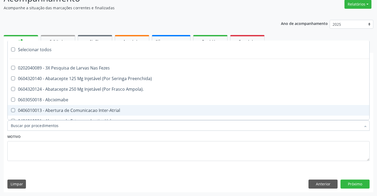
paste input "Ultrassonografia Transvaginal"
type input "Ultrassonografia Transvaginal"
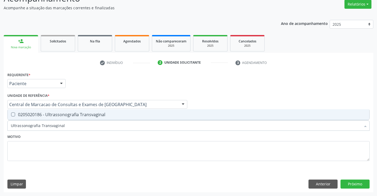
drag, startPoint x: 85, startPoint y: 114, endPoint x: 0, endPoint y: 40, distance: 112.6
click at [78, 116] on div "0205020186 - Ultrassonografia Transvaginal" at bounding box center [189, 114] width 356 height 4
checkbox Transvaginal "true"
click at [353, 185] on button "Próximo" at bounding box center [355, 183] width 29 height 9
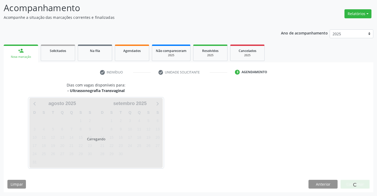
scroll to position [35, 0]
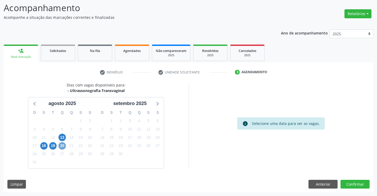
click at [63, 145] on span "20" at bounding box center [62, 145] width 7 height 7
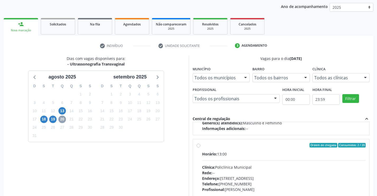
scroll to position [269, 0]
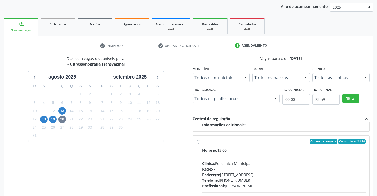
click at [254, 157] on div "Horário: 13:00 Clínica: Policlínica Municipal Rede: -- [GEOGRAPHIC_DATA]: [STRE…" at bounding box center [284, 183] width 164 height 73
click at [200, 144] on input "Ordem de chegada Consumidos: 2 / 20 Horário: 13:00 Clínica: Policlínica Municip…" at bounding box center [199, 141] width 4 height 5
radio input "true"
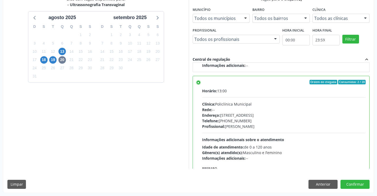
scroll to position [121, 0]
click at [353, 184] on button "Confirmar" at bounding box center [355, 183] width 29 height 9
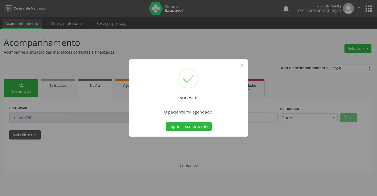
scroll to position [0, 0]
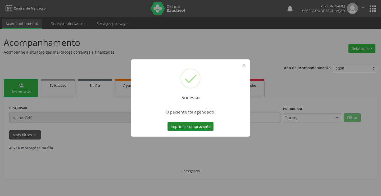
click at [179, 127] on button "Imprimir comprovante" at bounding box center [191, 126] width 46 height 9
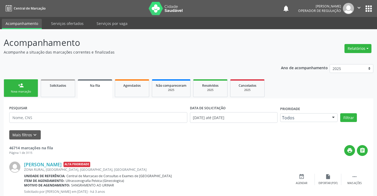
click at [26, 79] on link "person_add Nova marcação" at bounding box center [21, 88] width 34 height 18
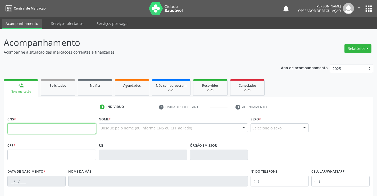
click at [52, 128] on input "text" at bounding box center [51, 128] width 89 height 11
type input "702 0068 5707 5981"
type input "047.903.955-02"
type input "1276884284"
type input "[DATE]"
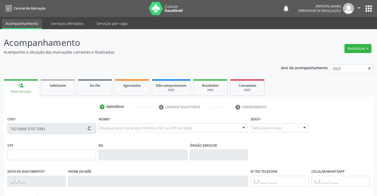
type input "[PHONE_NUMBER]"
type input "047.903.955-02"
type input "SN"
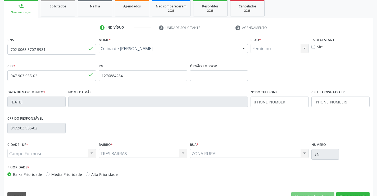
scroll to position [91, 0]
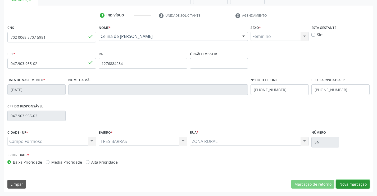
click at [350, 182] on button "Nova marcação" at bounding box center [352, 183] width 33 height 9
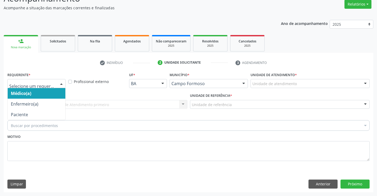
drag, startPoint x: 59, startPoint y: 83, endPoint x: 52, endPoint y: 107, distance: 24.7
click at [59, 83] on div at bounding box center [61, 83] width 8 height 9
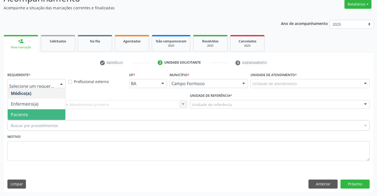
click at [46, 119] on span "Paciente" at bounding box center [37, 114] width 58 height 11
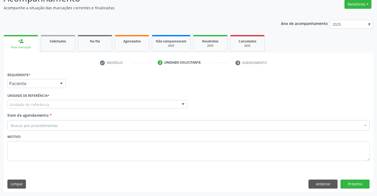
click at [76, 104] on div "Unidade de referência" at bounding box center [97, 104] width 180 height 9
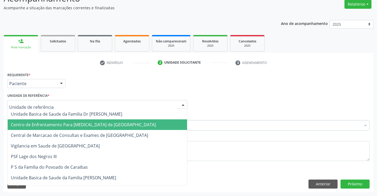
click at [72, 129] on span "Centro de Enfrentamento Para [MEDICAL_DATA] de [GEOGRAPHIC_DATA]" at bounding box center [97, 124] width 179 height 11
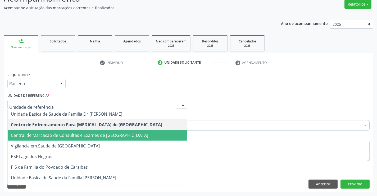
click at [97, 137] on span "Central de Marcacao de Consultas e Exames de [GEOGRAPHIC_DATA]" at bounding box center [79, 135] width 137 height 6
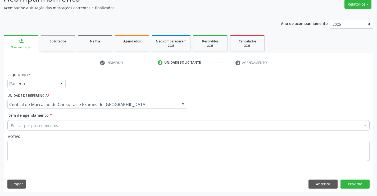
click at [106, 129] on div "Buscar por procedimentos" at bounding box center [188, 125] width 362 height 11
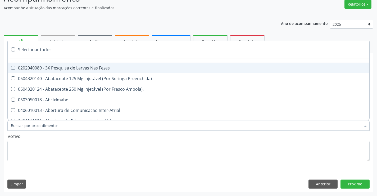
paste input "Ultrassonografia Transvaginal"
type input "Ultrassonografia Transvaginal"
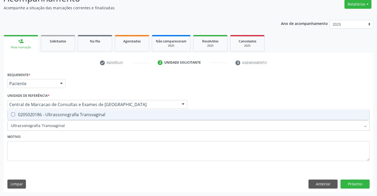
click at [96, 114] on div "0205020186 - Ultrassonografia Transvaginal" at bounding box center [189, 114] width 356 height 4
checkbox Transvaginal "true"
click at [358, 183] on button "Próximo" at bounding box center [355, 183] width 29 height 9
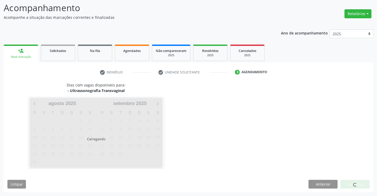
scroll to position [35, 0]
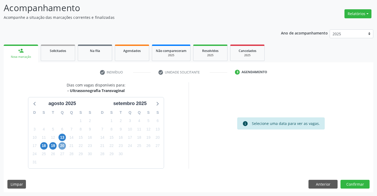
click at [64, 145] on span "20" at bounding box center [62, 145] width 7 height 7
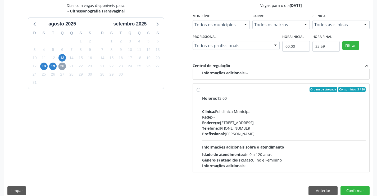
scroll to position [269, 0]
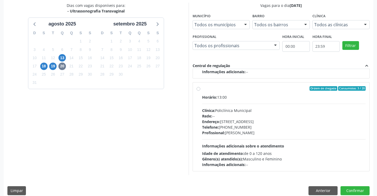
click at [237, 132] on div "Profissional: [PERSON_NAME]" at bounding box center [284, 133] width 164 height 6
click at [200, 91] on input "Ordem de chegada Consumidos: 3 / 20 Horário: 13:00 Clínica: Policlínica Municip…" at bounding box center [199, 88] width 4 height 5
radio input "true"
click at [365, 190] on button "Confirmar" at bounding box center [355, 190] width 29 height 9
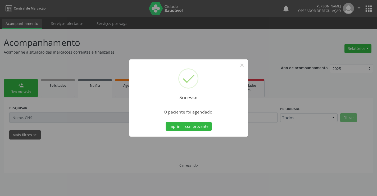
scroll to position [0, 0]
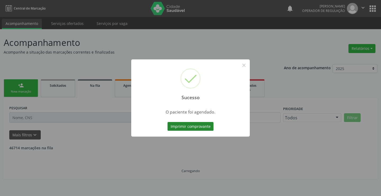
click at [194, 125] on button "Imprimir comprovante" at bounding box center [191, 126] width 46 height 9
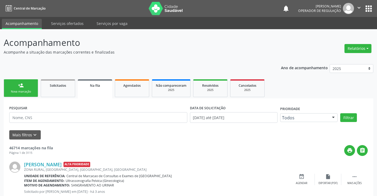
click at [360, 7] on icon "" at bounding box center [359, 8] width 6 height 6
click at [336, 30] on link "Sair" at bounding box center [345, 32] width 37 height 7
